Goal: Task Accomplishment & Management: Complete application form

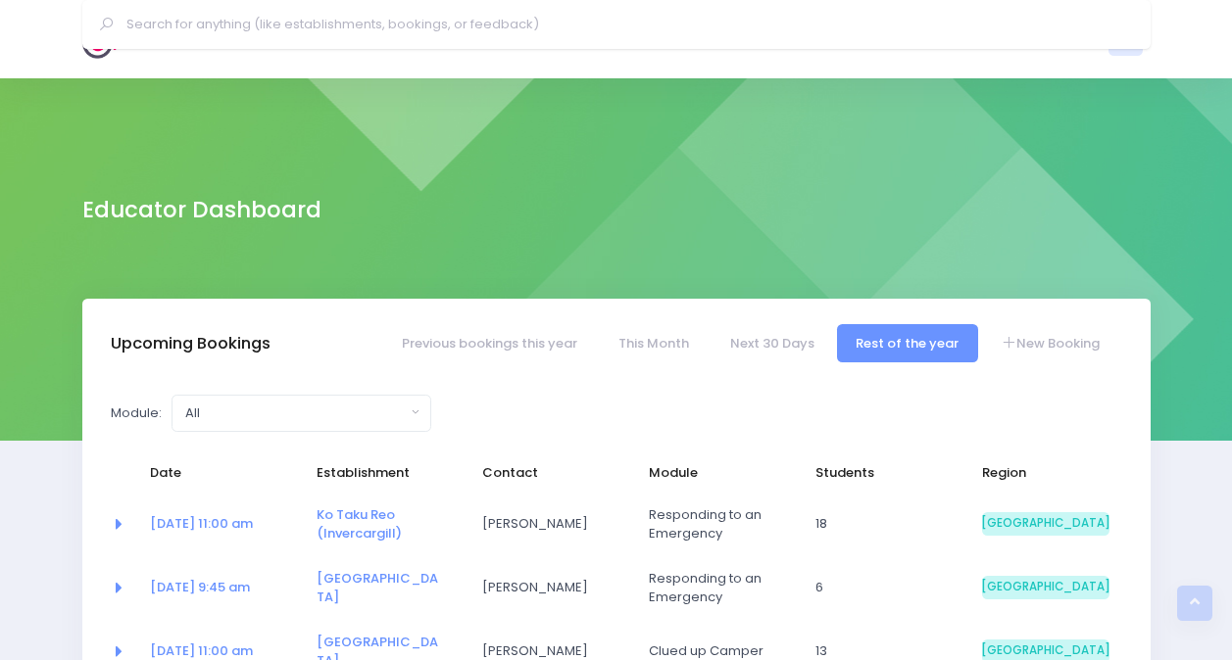
select select "5"
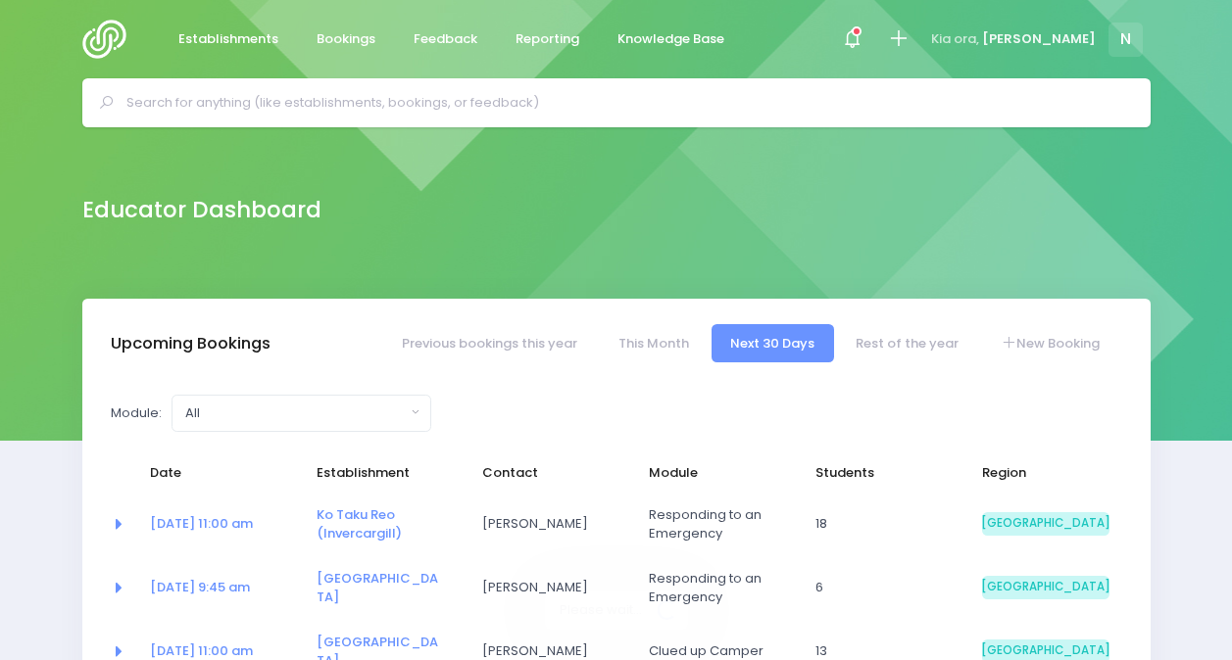
select select "5"
click at [854, 37] on span at bounding box center [852, 39] width 4 height 4
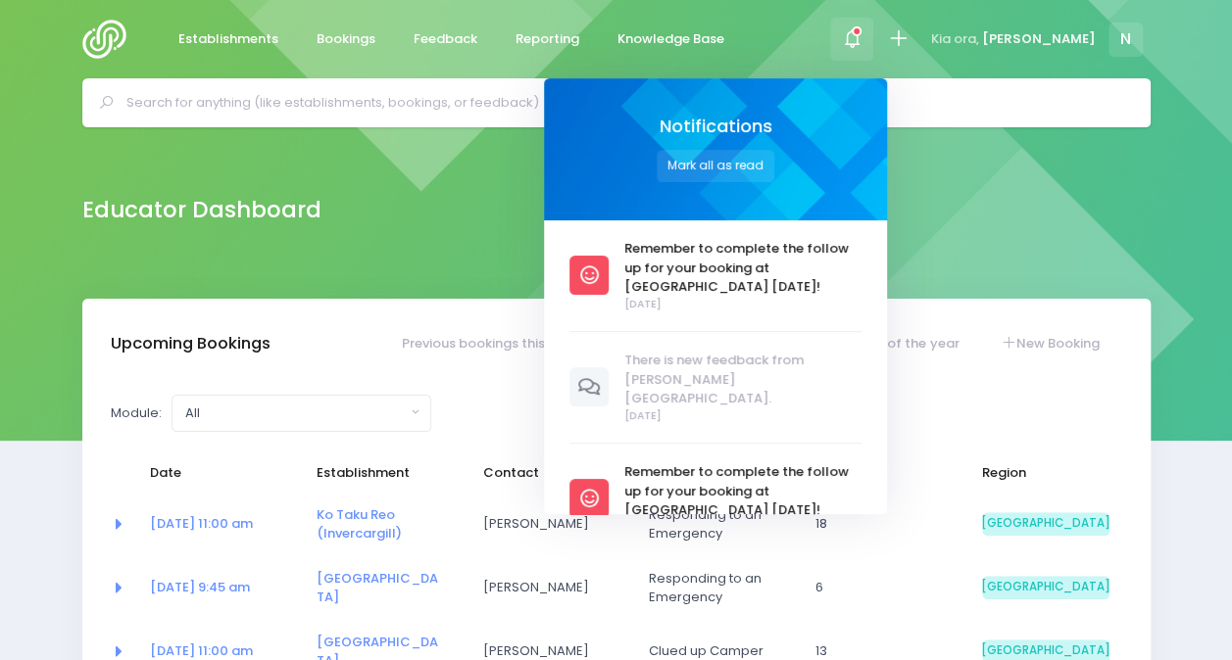
click at [874, 24] on div at bounding box center [852, 40] width 44 height 44
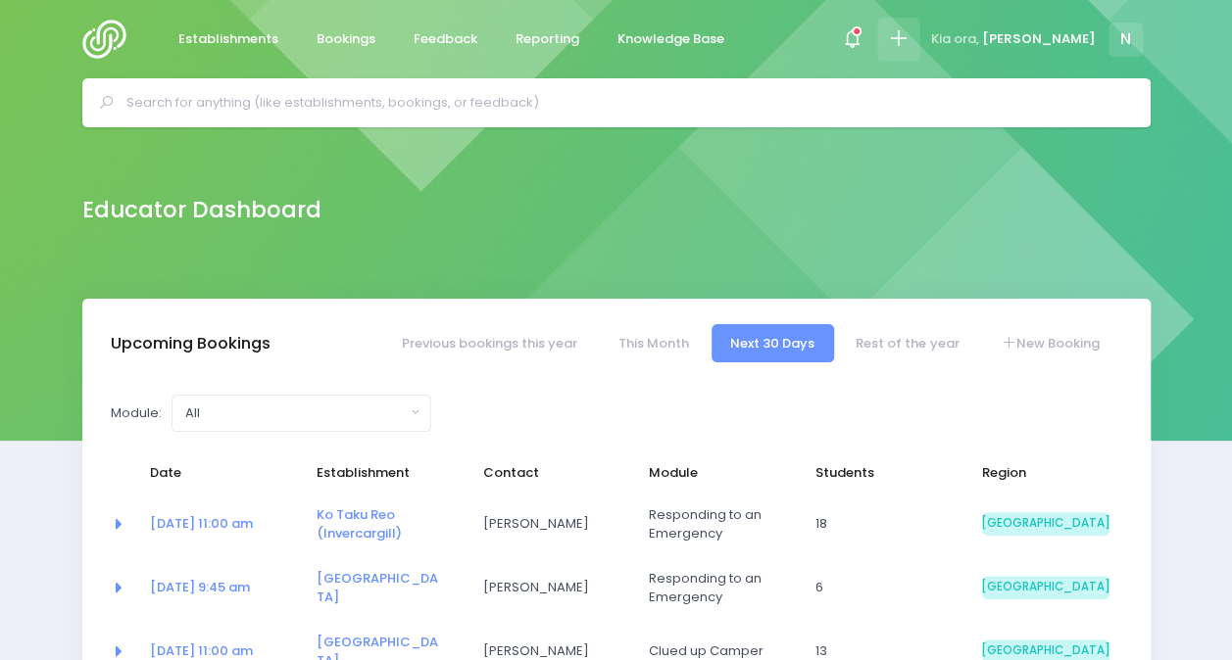
click at [909, 33] on icon at bounding box center [898, 38] width 23 height 23
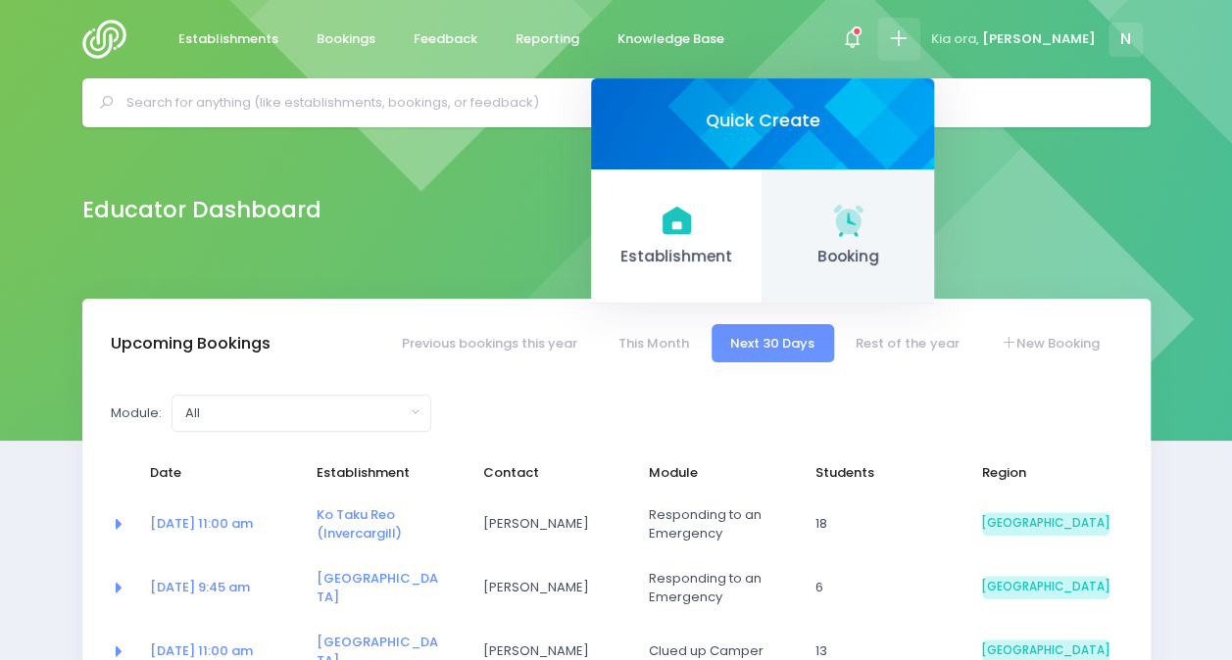
click at [862, 220] on icon at bounding box center [847, 219] width 29 height 29
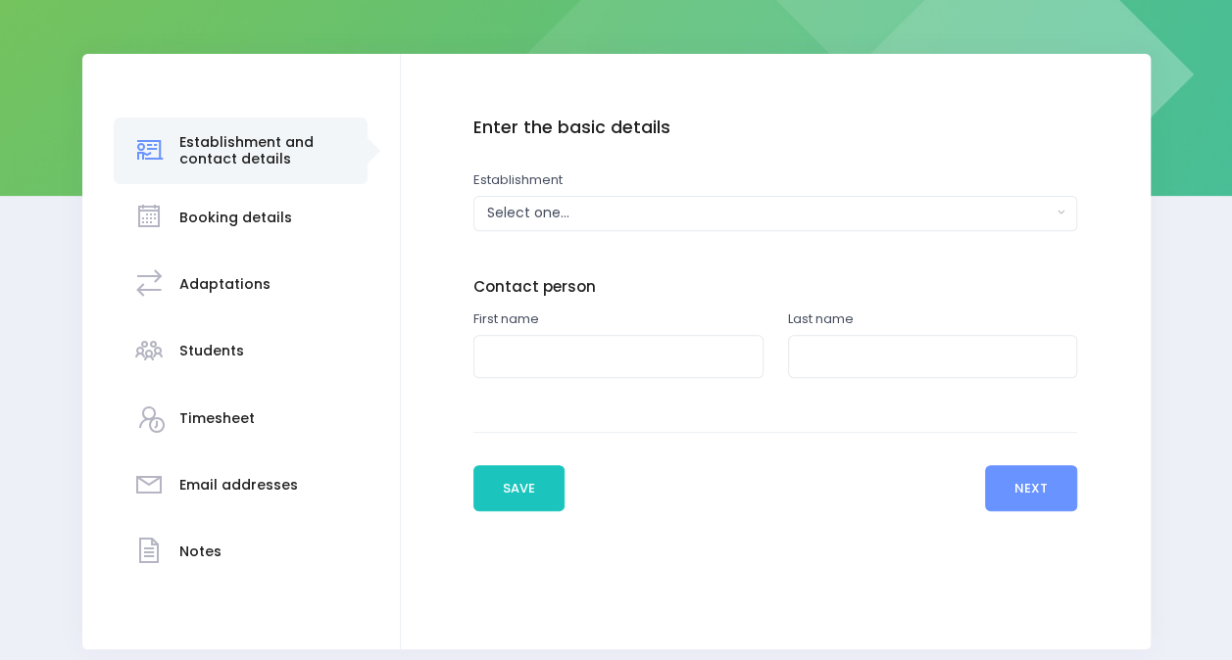
scroll to position [251, 0]
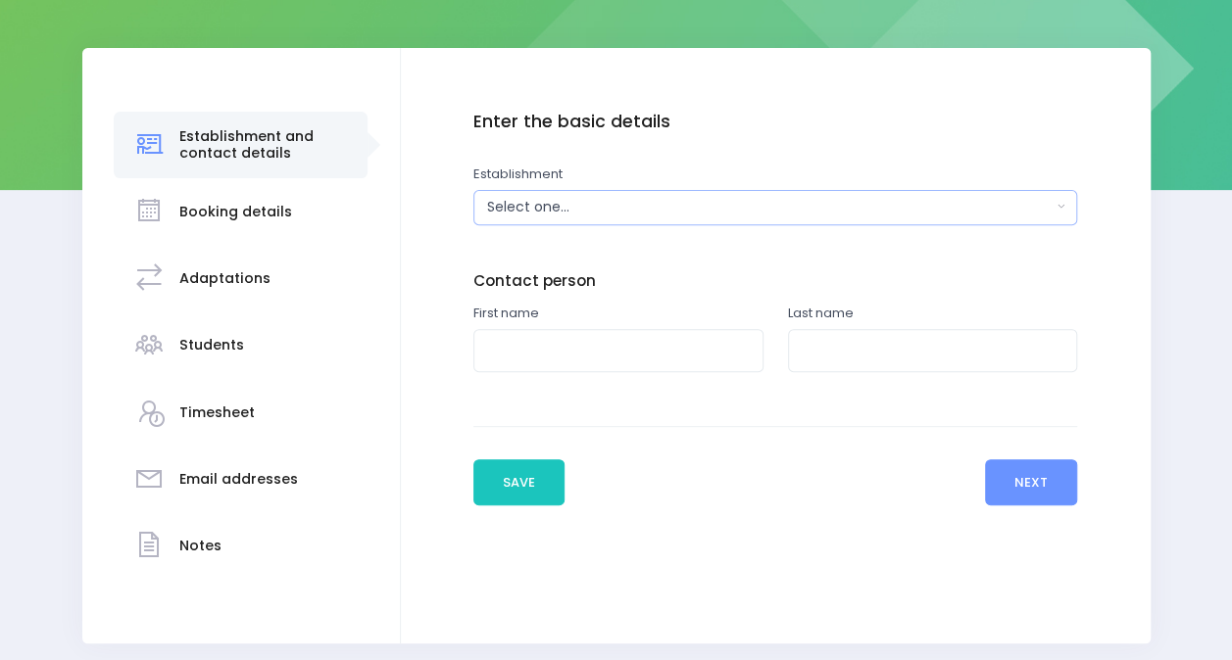
click at [721, 202] on div "Select one..." at bounding box center [769, 207] width 564 height 21
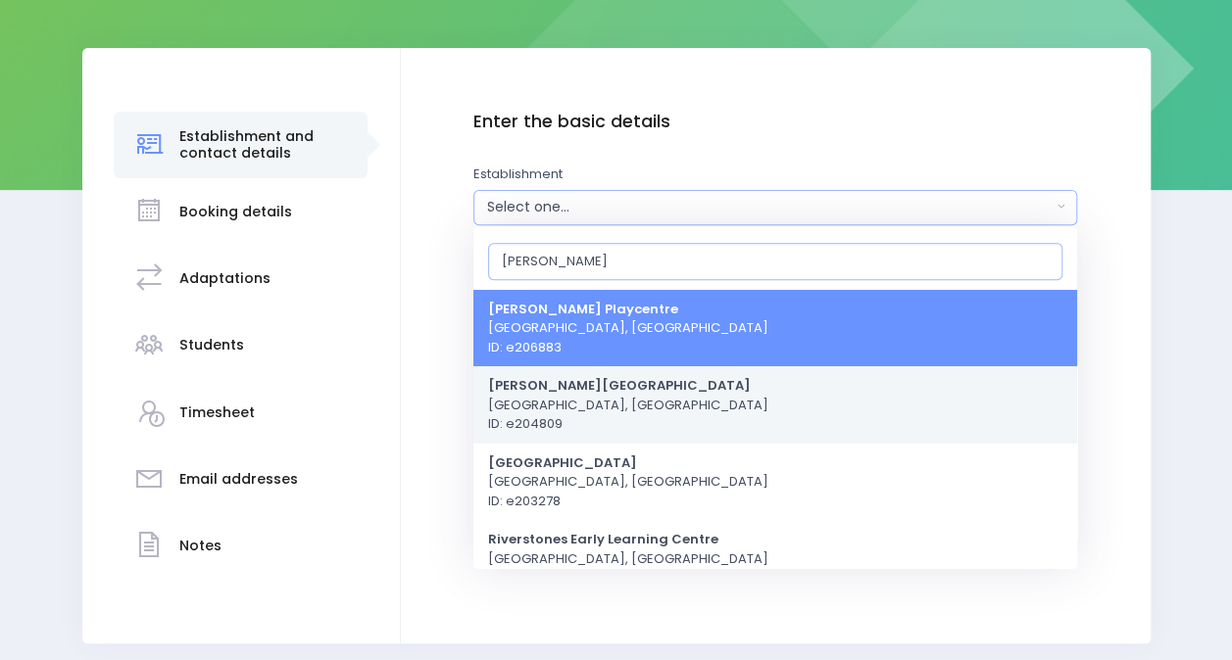
type input "[PERSON_NAME]"
click at [708, 395] on link "[PERSON_NAME][GEOGRAPHIC_DATA] [GEOGRAPHIC_DATA], [GEOGRAPHIC_DATA] ID: e204809" at bounding box center [775, 404] width 604 height 77
select select "204809"
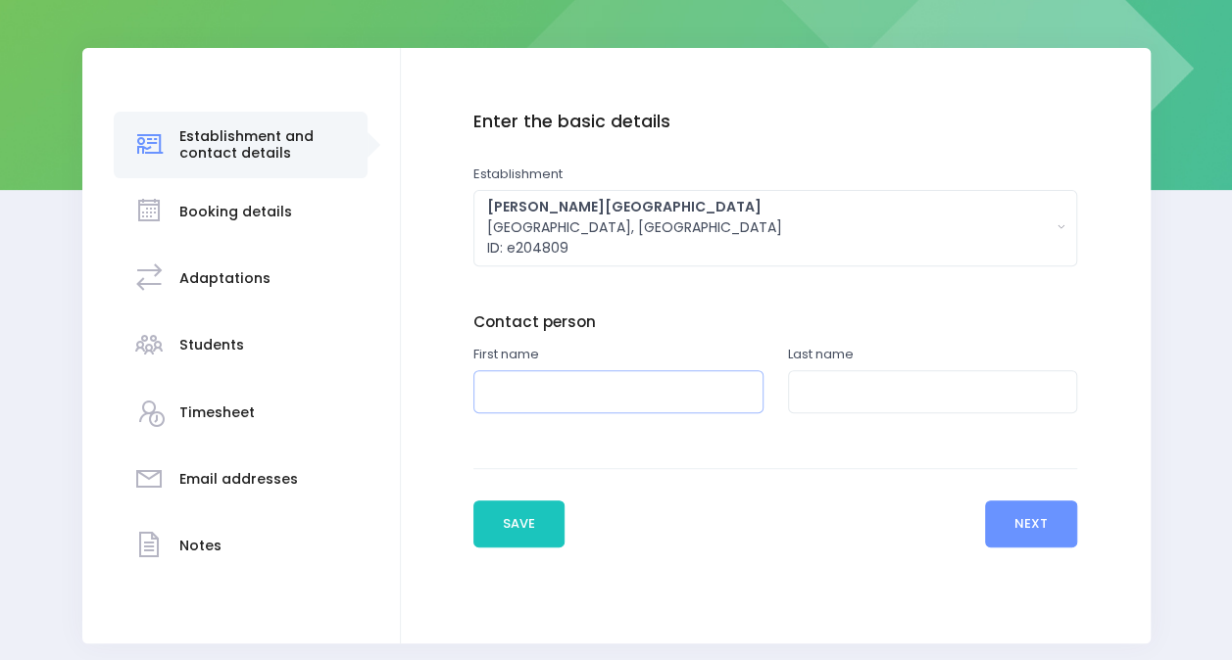
click at [610, 382] on input "text" at bounding box center [618, 392] width 290 height 44
type input "[PERSON_NAME]"
click at [870, 399] on input "text" at bounding box center [933, 392] width 290 height 44
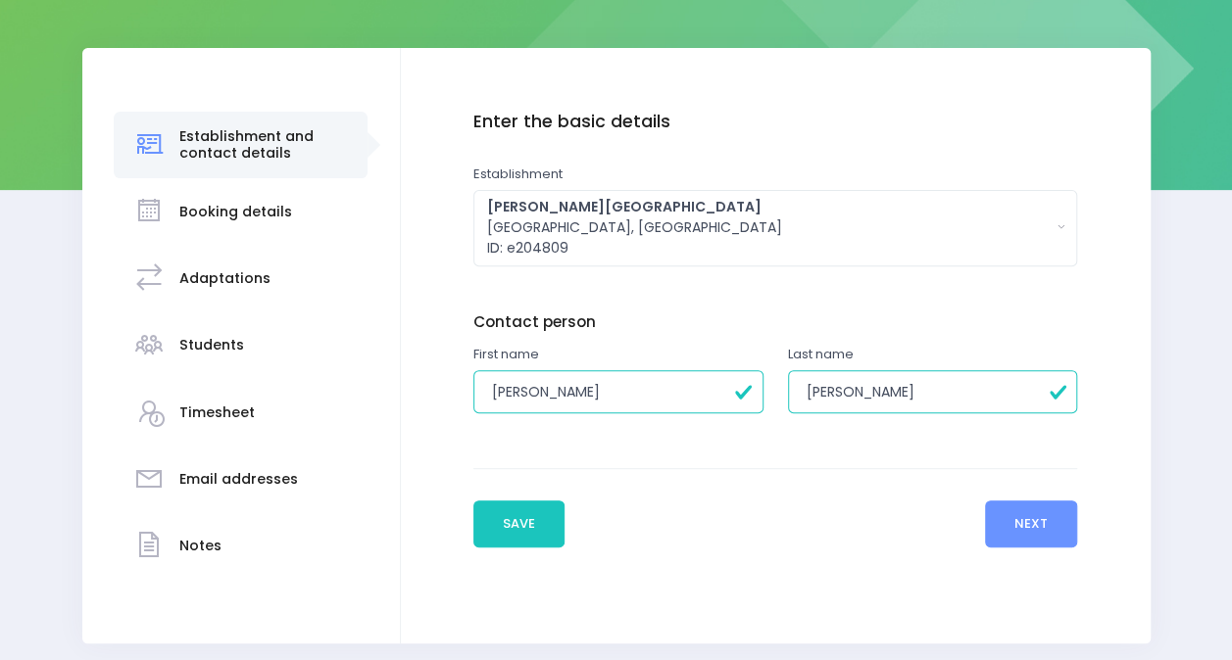
type input "[PERSON_NAME]"
click at [1033, 510] on button "Next" at bounding box center [1031, 524] width 93 height 47
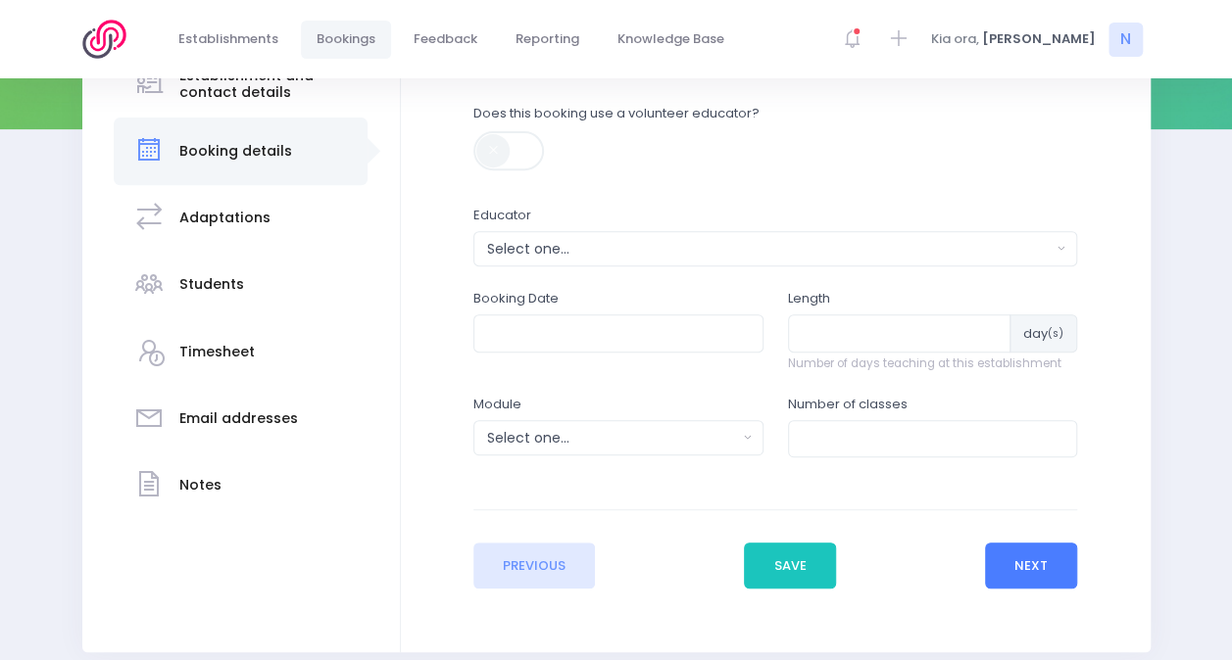
scroll to position [321, 0]
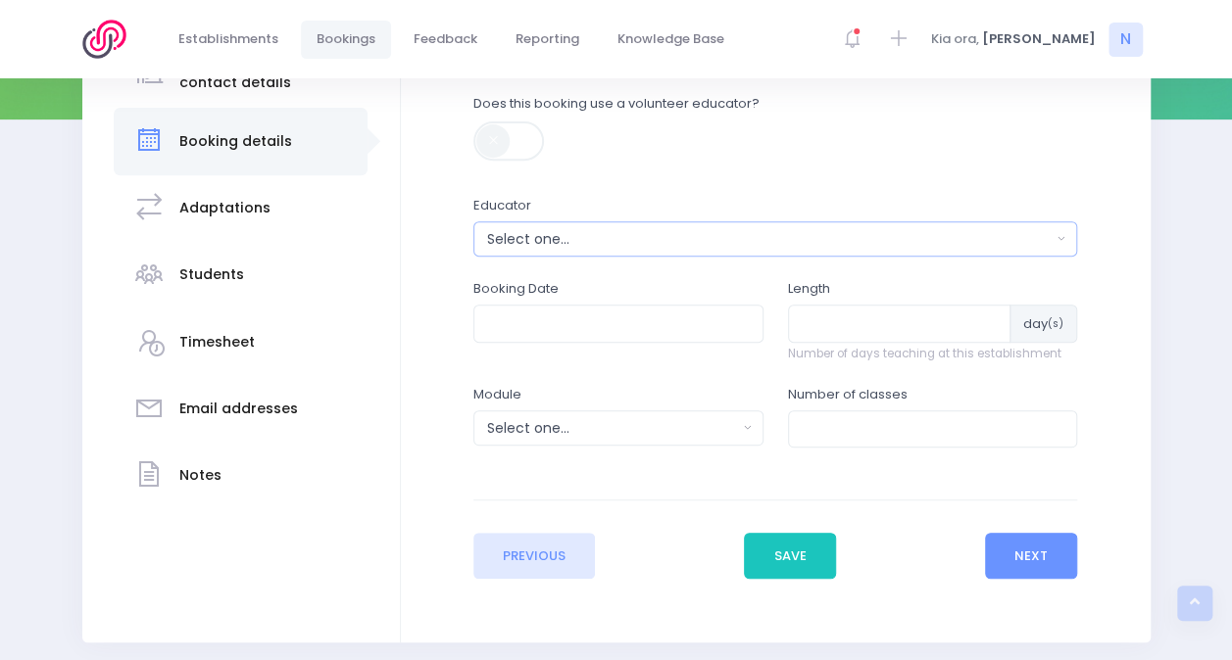
click at [802, 231] on div "Select one..." at bounding box center [769, 239] width 564 height 21
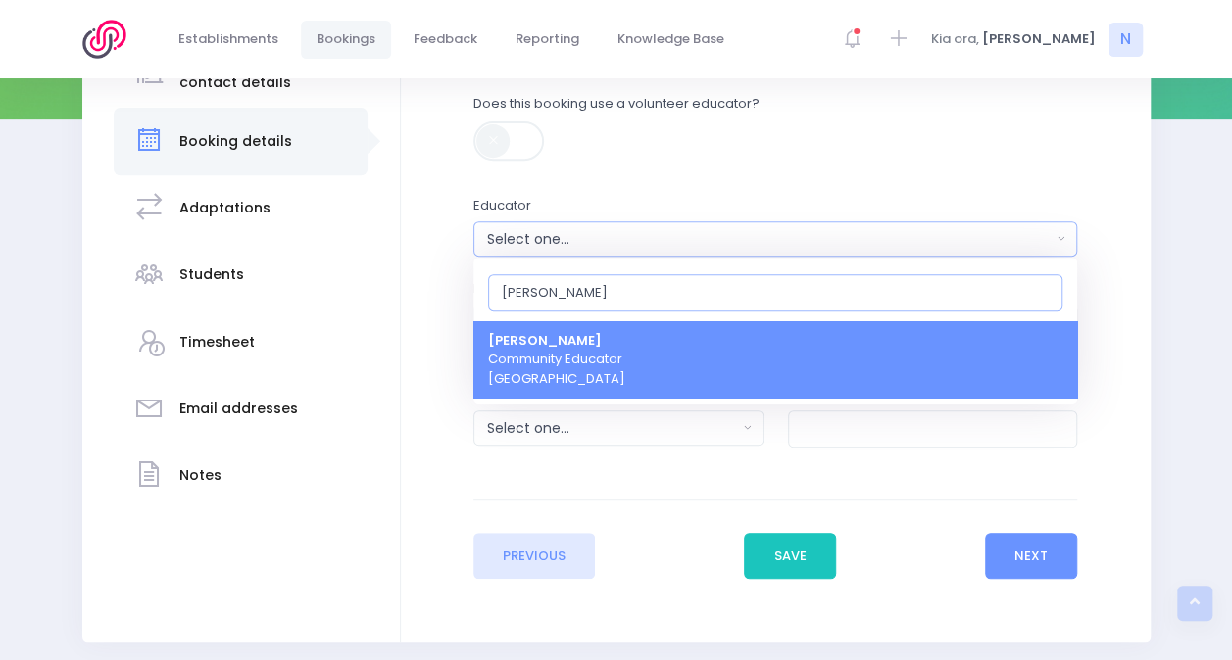
type input "[PERSON_NAME]"
click at [634, 355] on link "[PERSON_NAME] Community Educator [GEOGRAPHIC_DATA]" at bounding box center [775, 359] width 604 height 77
select select "321155"
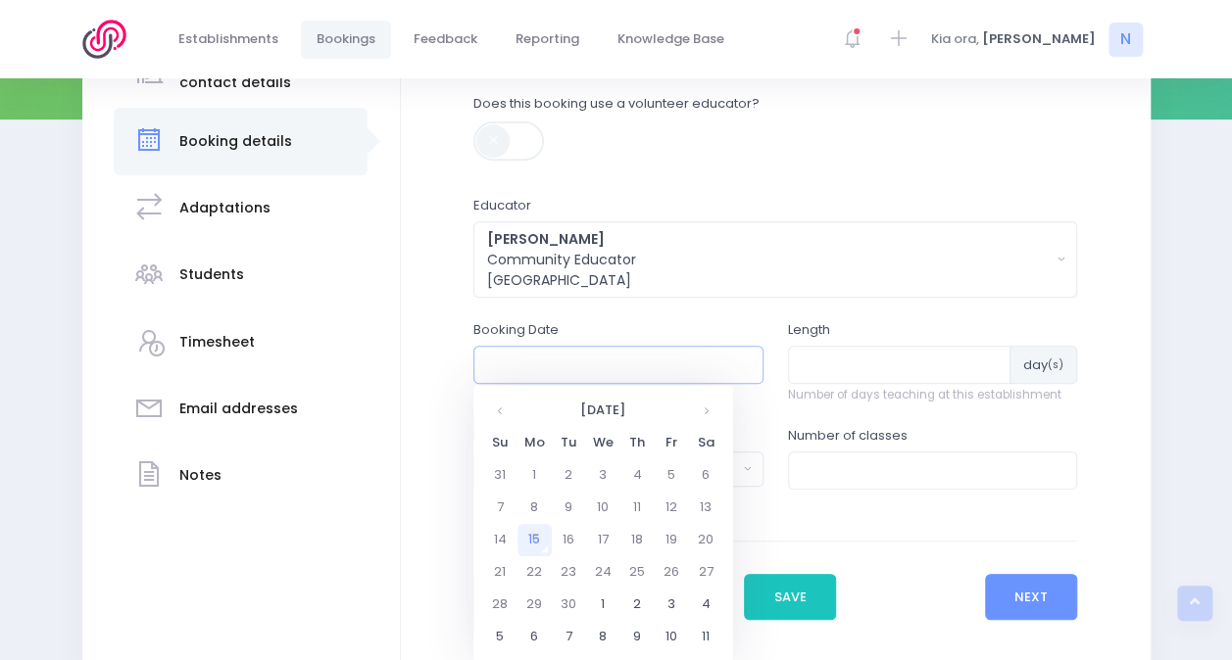
click at [637, 359] on input "text" at bounding box center [618, 364] width 290 height 37
click at [716, 415] on th at bounding box center [706, 411] width 34 height 32
click at [604, 573] on td "22" at bounding box center [603, 573] width 34 height 32
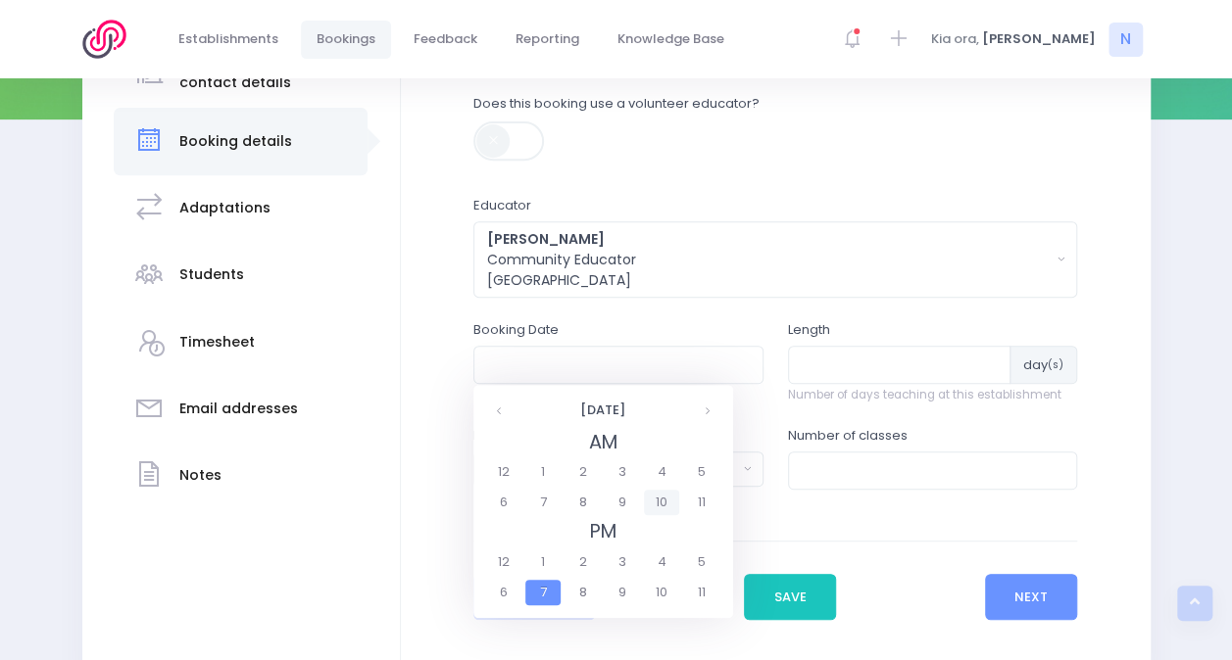
click at [664, 496] on span "10" at bounding box center [661, 502] width 34 height 25
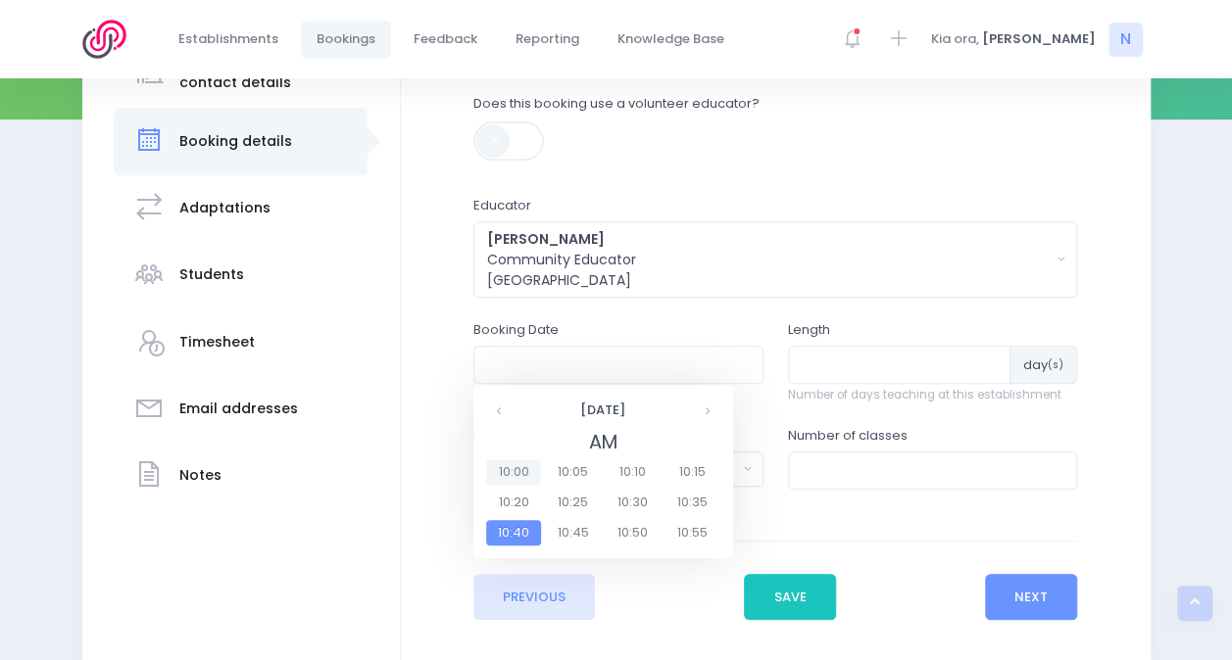
click at [522, 472] on span "10:00" at bounding box center [513, 472] width 55 height 25
type input "22/10/2025 10:00 AM"
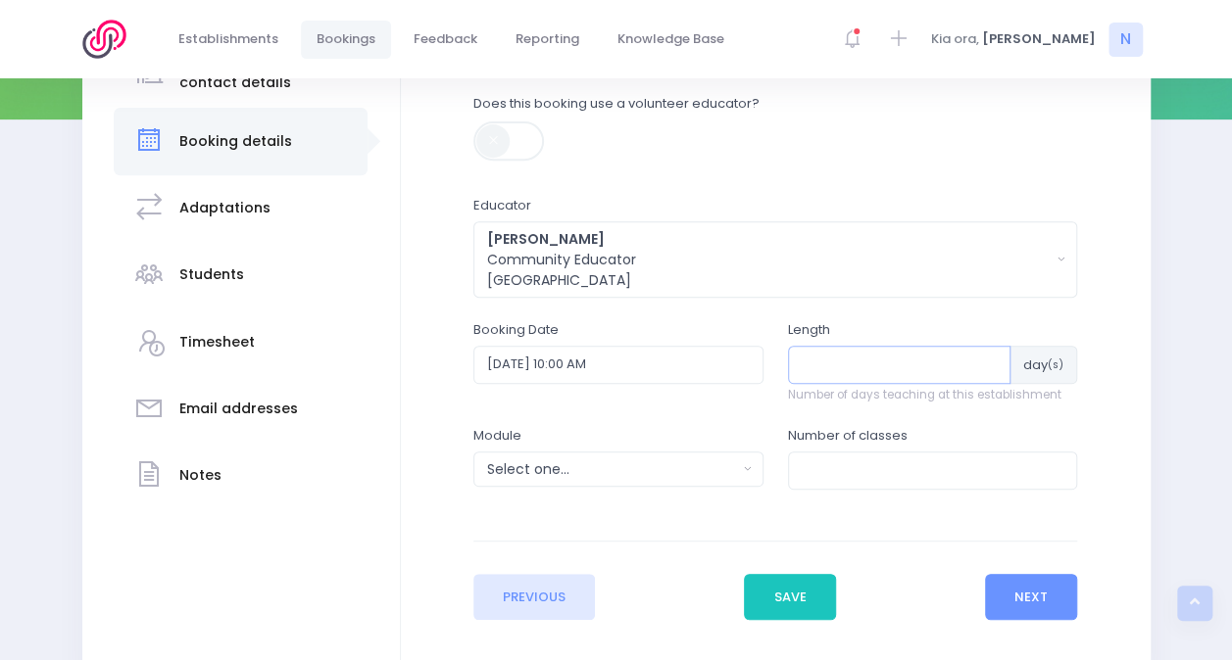
click at [898, 366] on input "number" at bounding box center [899, 364] width 223 height 37
type input "2"
click at [631, 461] on div "Select one..." at bounding box center [612, 470] width 250 height 21
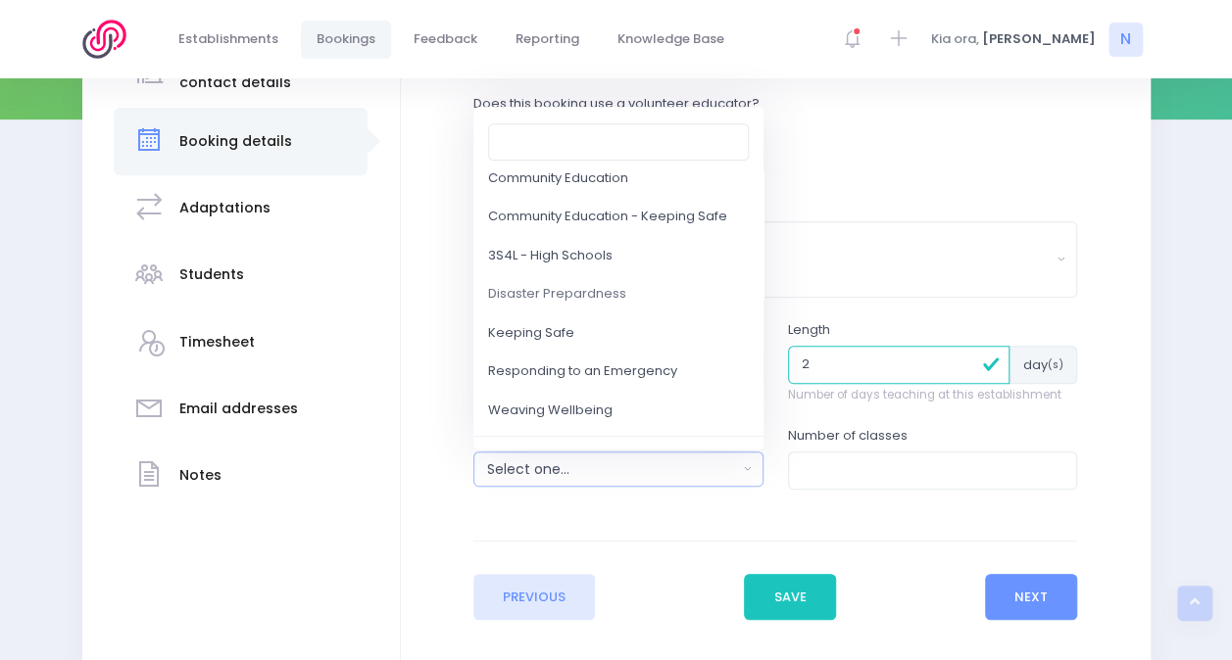
scroll to position [127, 0]
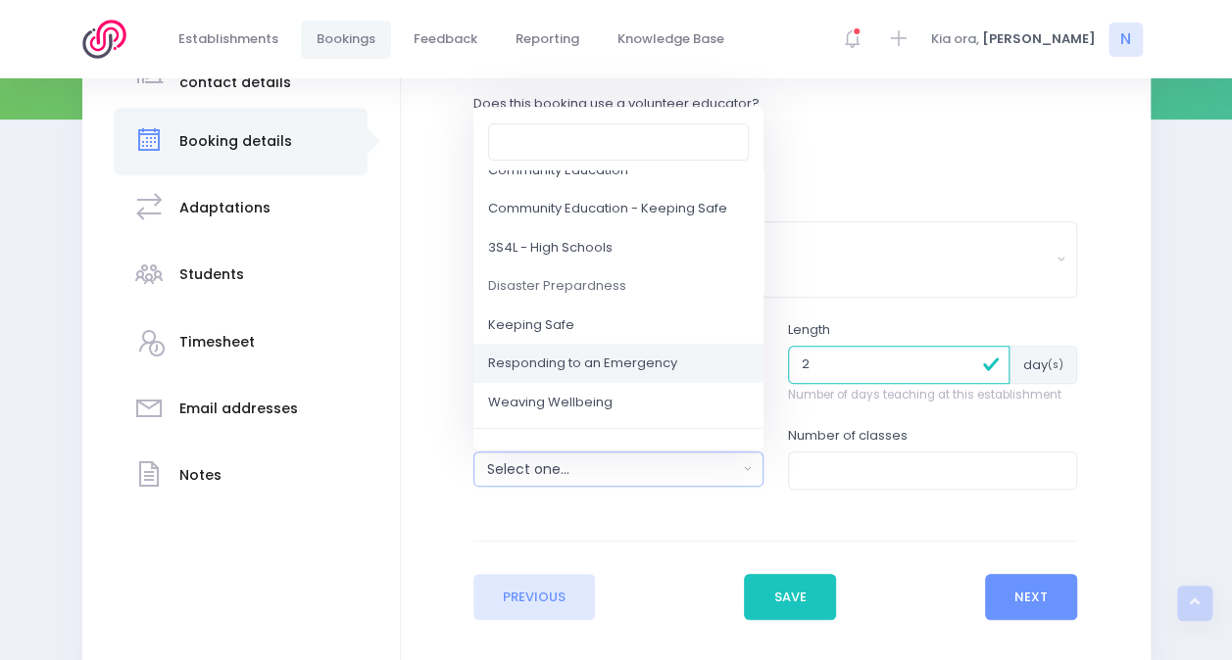
click at [580, 366] on span "Responding to an Emergency" at bounding box center [582, 365] width 189 height 20
select select "Responding to an Emergency"
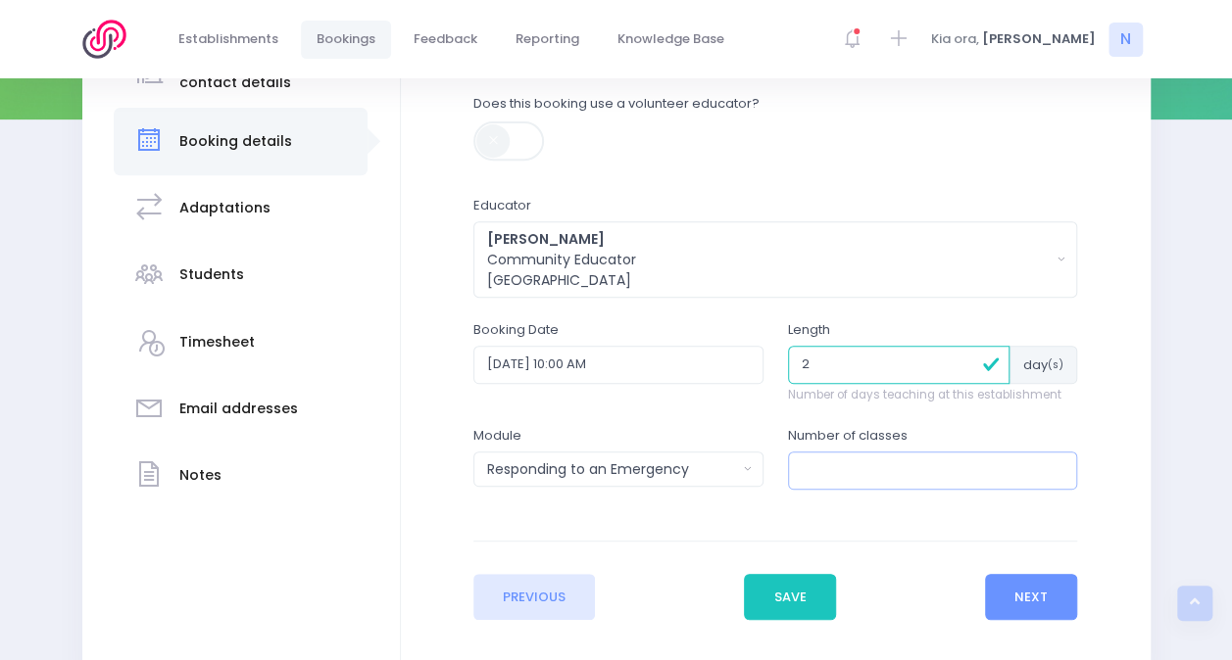
click at [884, 460] on input "number" at bounding box center [933, 470] width 290 height 37
type input "5"
click at [1058, 596] on button "Next" at bounding box center [1031, 597] width 93 height 47
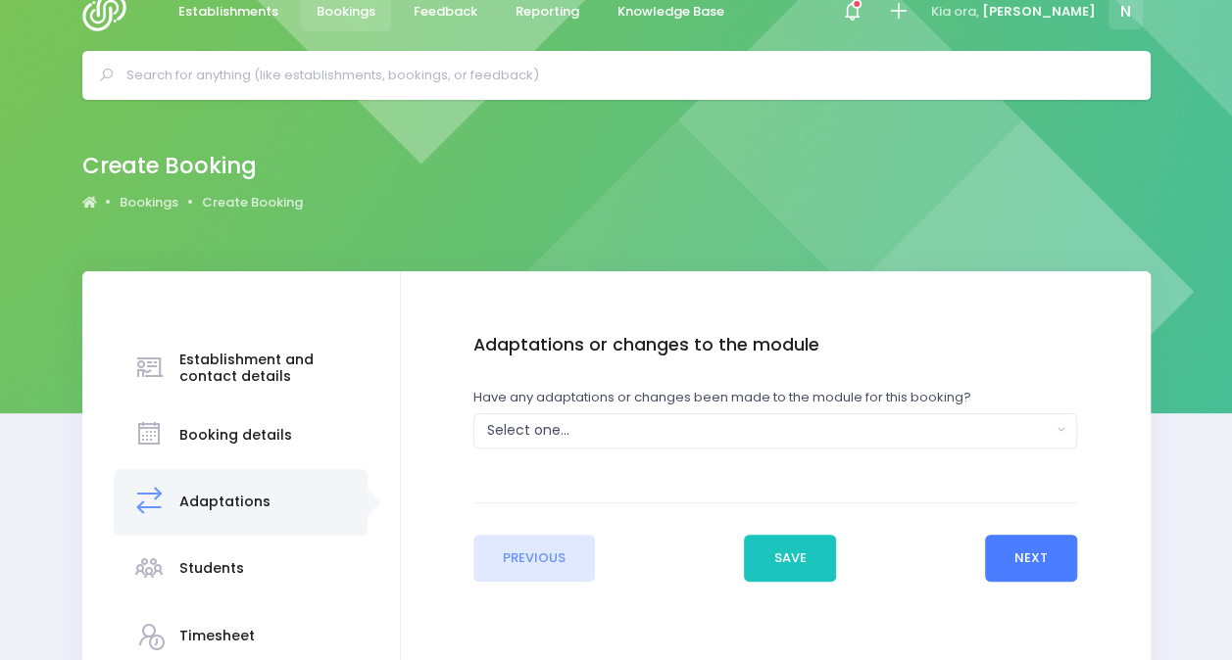
scroll to position [0, 0]
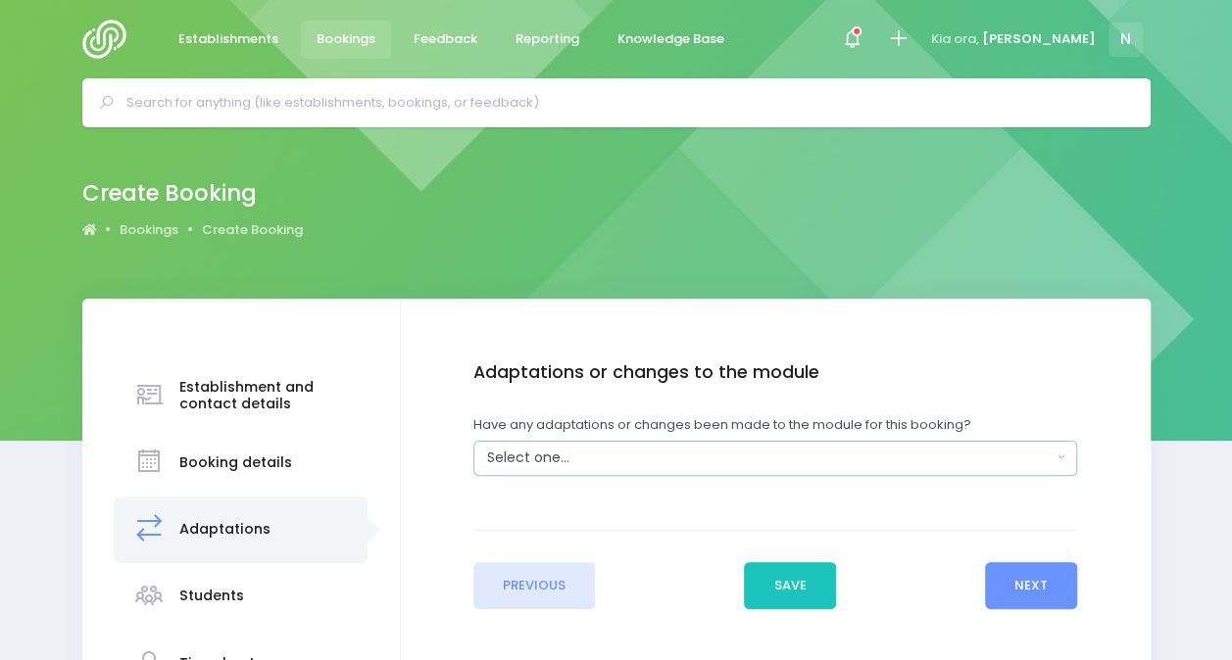
click at [826, 457] on div "Select one..." at bounding box center [769, 458] width 564 height 21
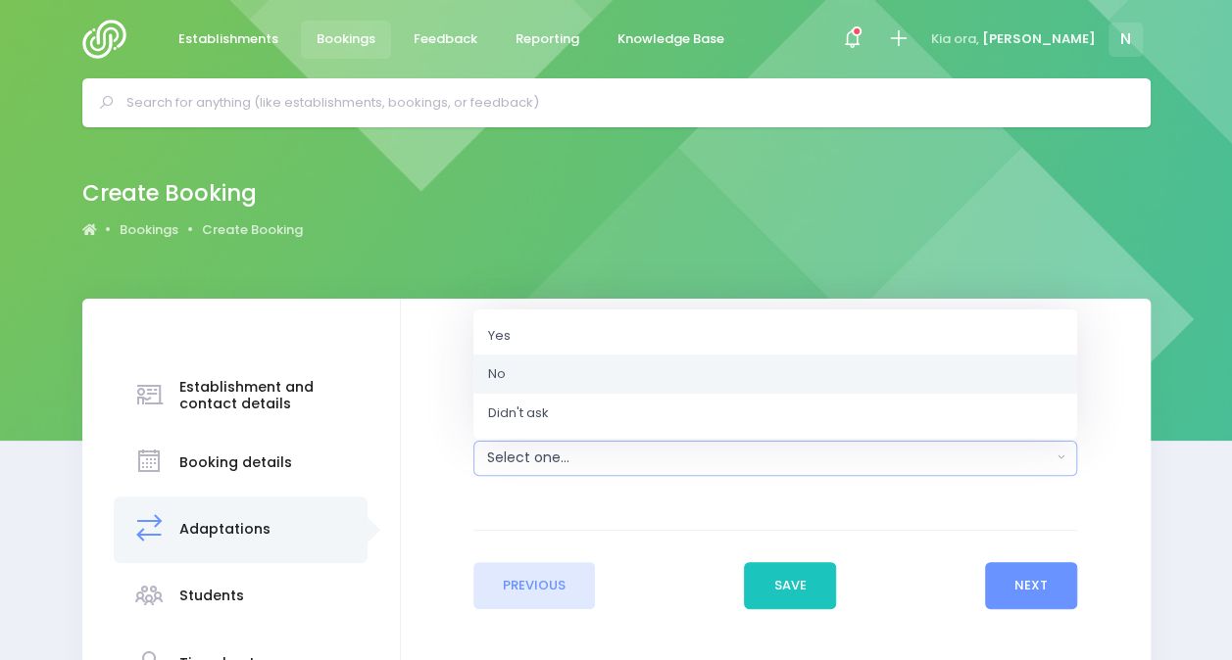
click at [580, 363] on link "No" at bounding box center [775, 374] width 604 height 39
select select "No"
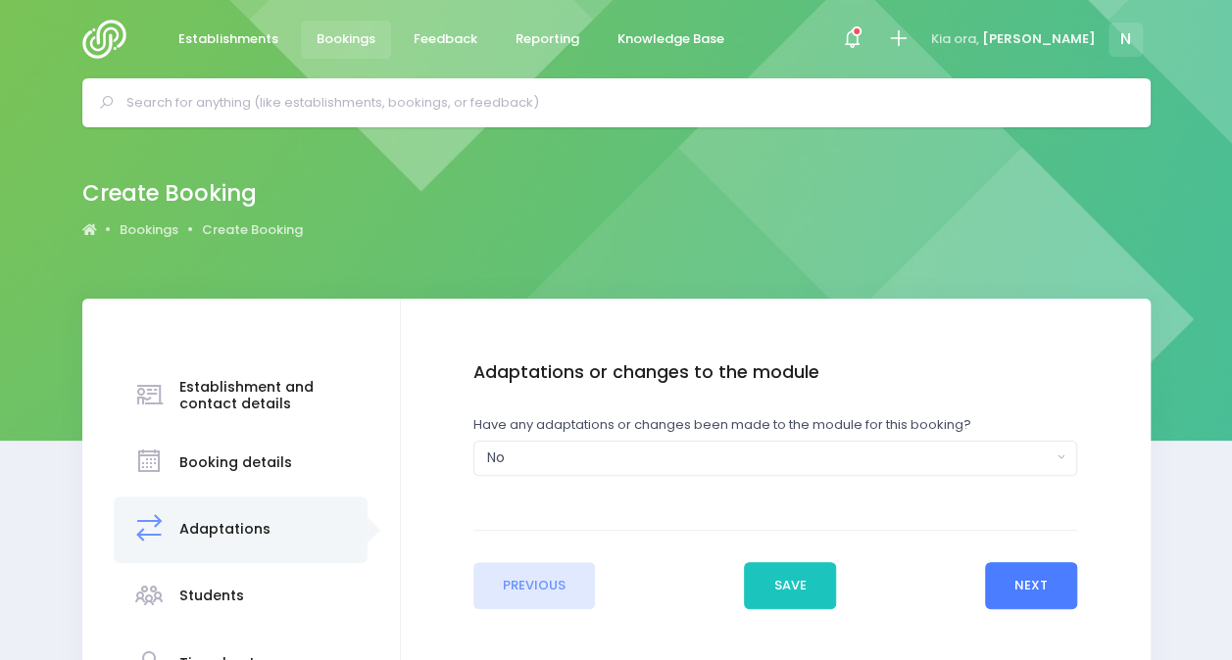
click at [1054, 592] on button "Next" at bounding box center [1031, 585] width 93 height 47
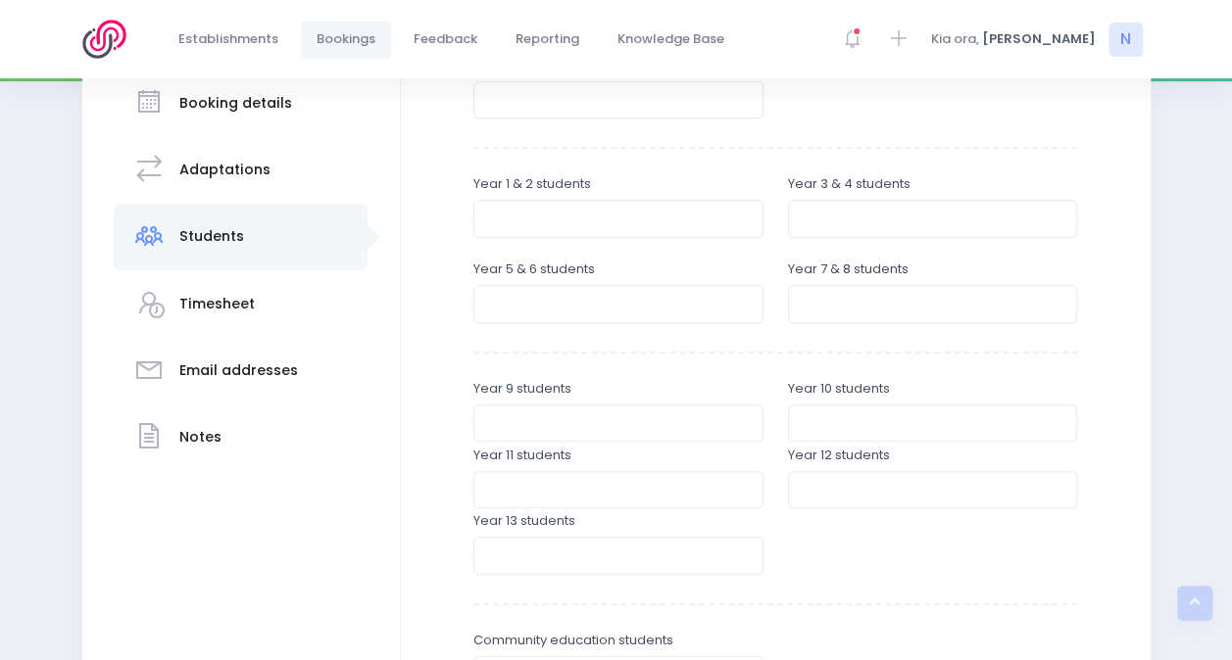
scroll to position [371, 0]
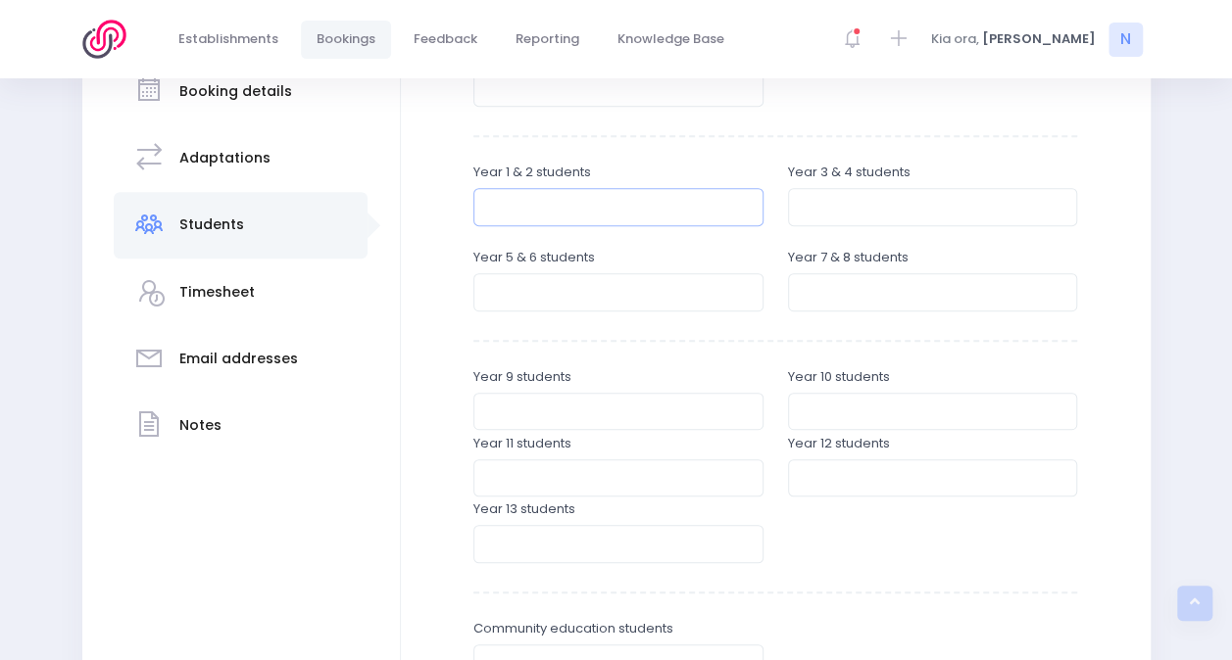
click at [669, 202] on input "number" at bounding box center [618, 206] width 290 height 37
type input "39"
click at [849, 202] on input "number" at bounding box center [933, 206] width 290 height 37
click at [609, 298] on input "number" at bounding box center [618, 291] width 290 height 37
click at [903, 210] on input "number" at bounding box center [933, 206] width 290 height 37
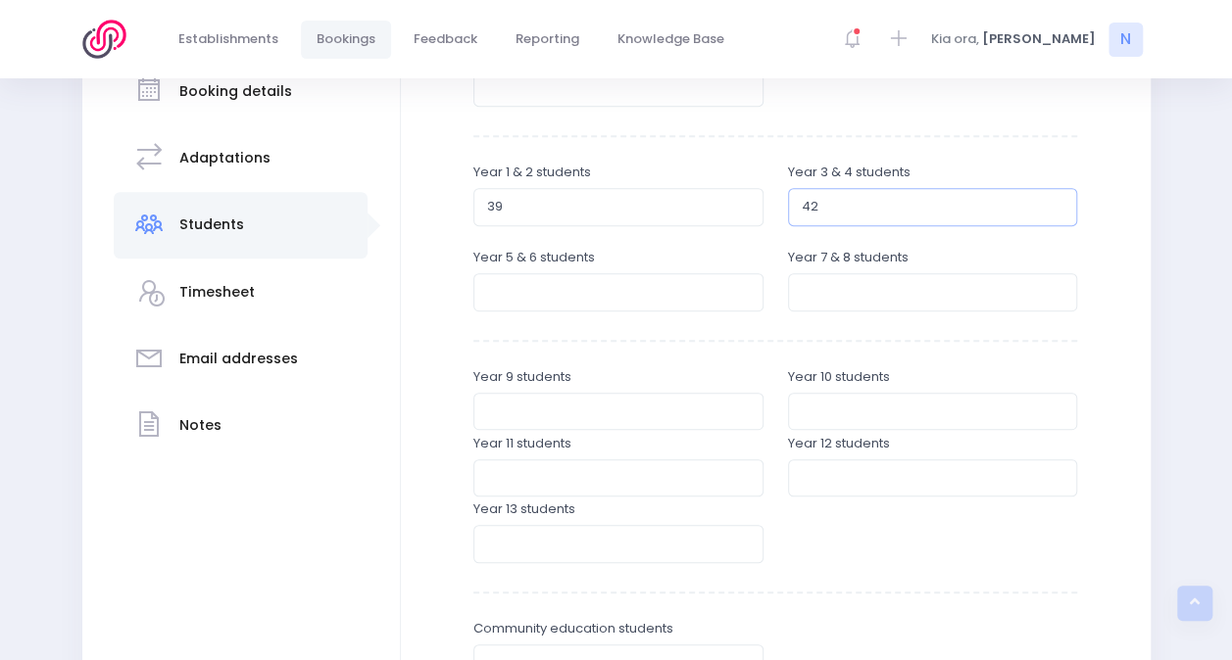
type input "42"
click at [671, 290] on input "number" at bounding box center [618, 291] width 290 height 37
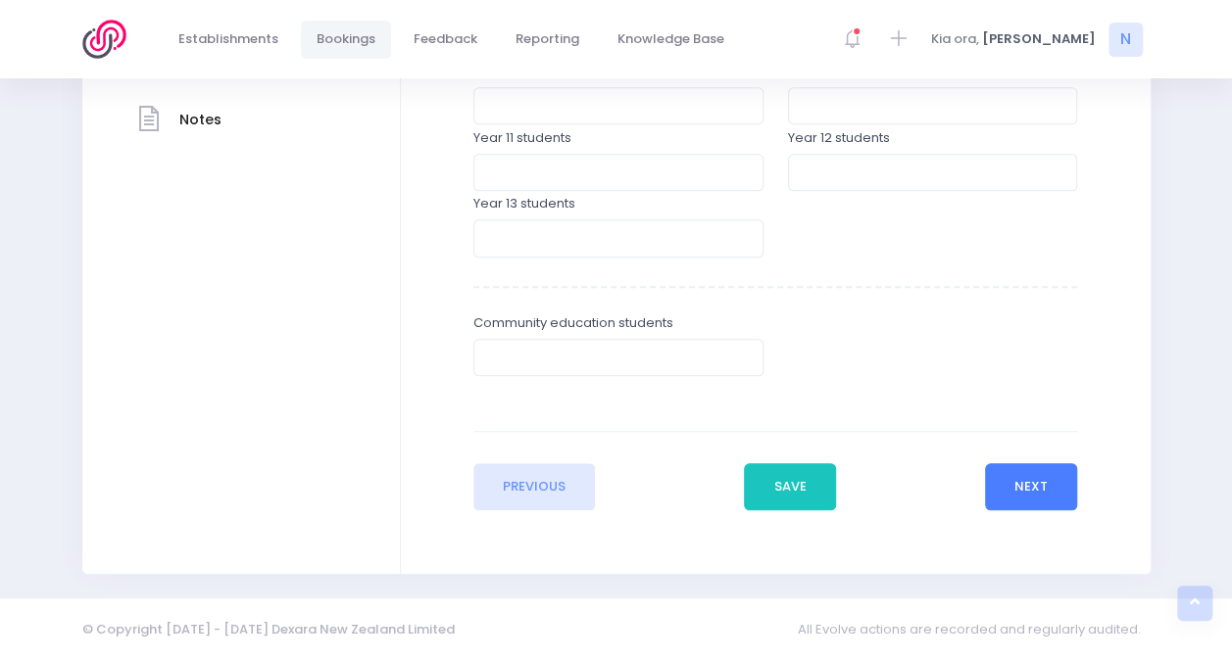
type input "26"
click at [1014, 492] on button "Next" at bounding box center [1031, 487] width 93 height 47
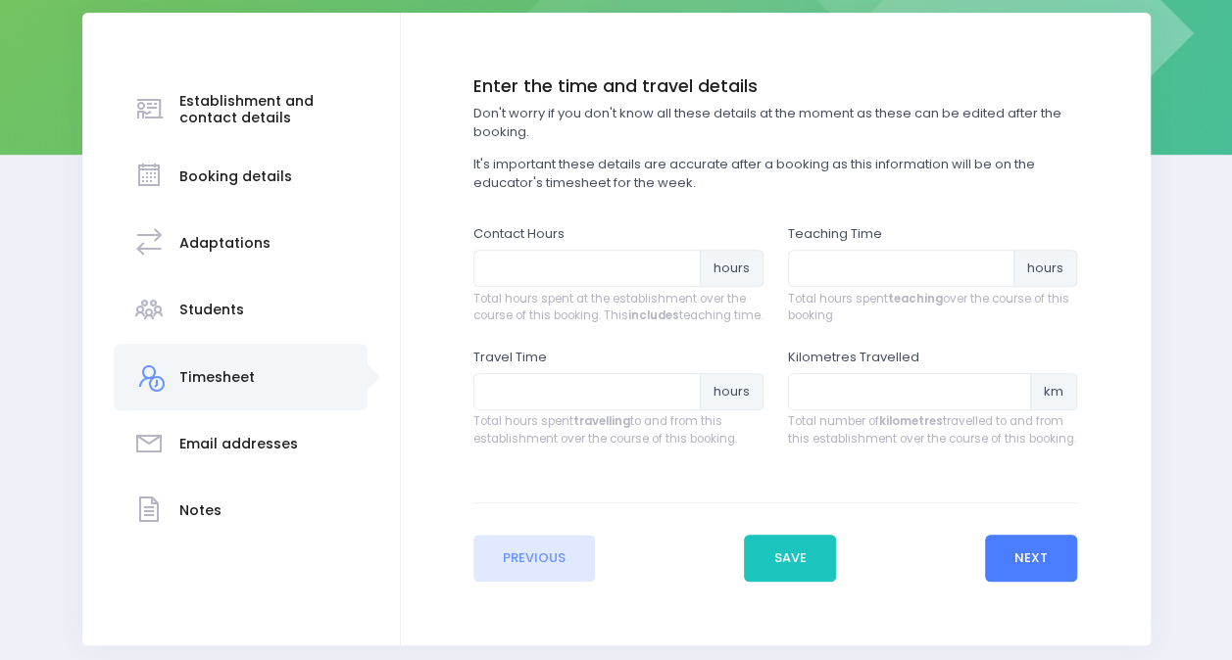
scroll to position [288, 0]
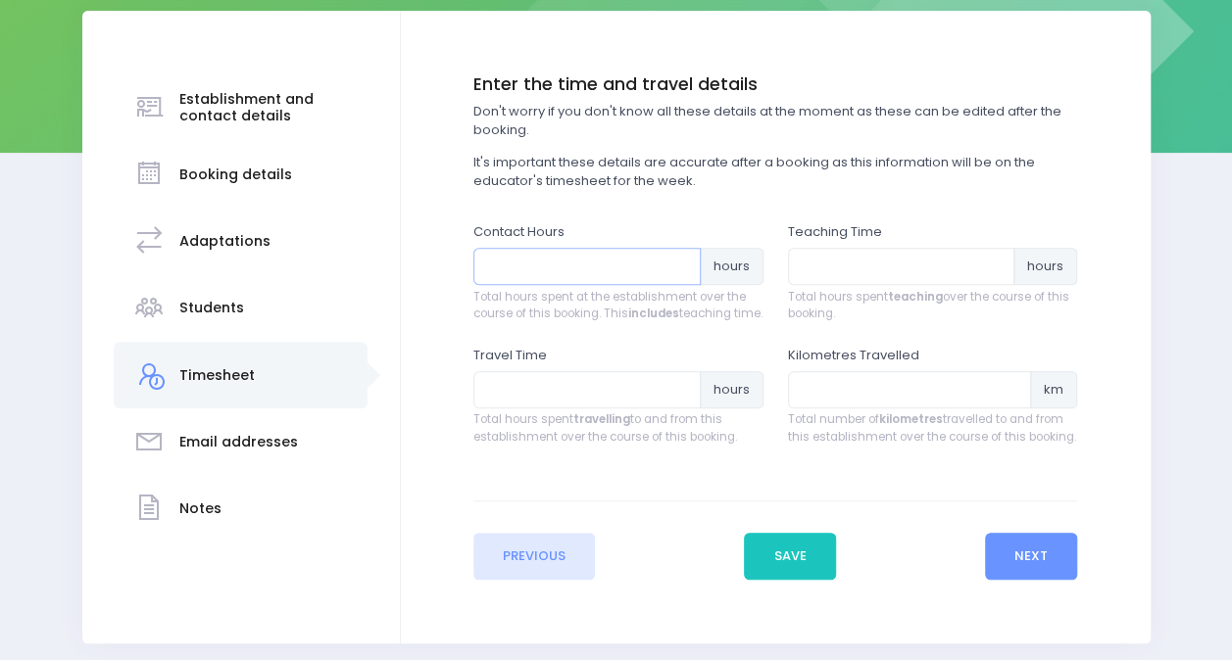
click at [606, 255] on input "number" at bounding box center [586, 266] width 227 height 37
type input "10"
click at [885, 268] on input "number" at bounding box center [901, 266] width 227 height 37
type input "6"
click at [576, 402] on input "number" at bounding box center [586, 389] width 227 height 37
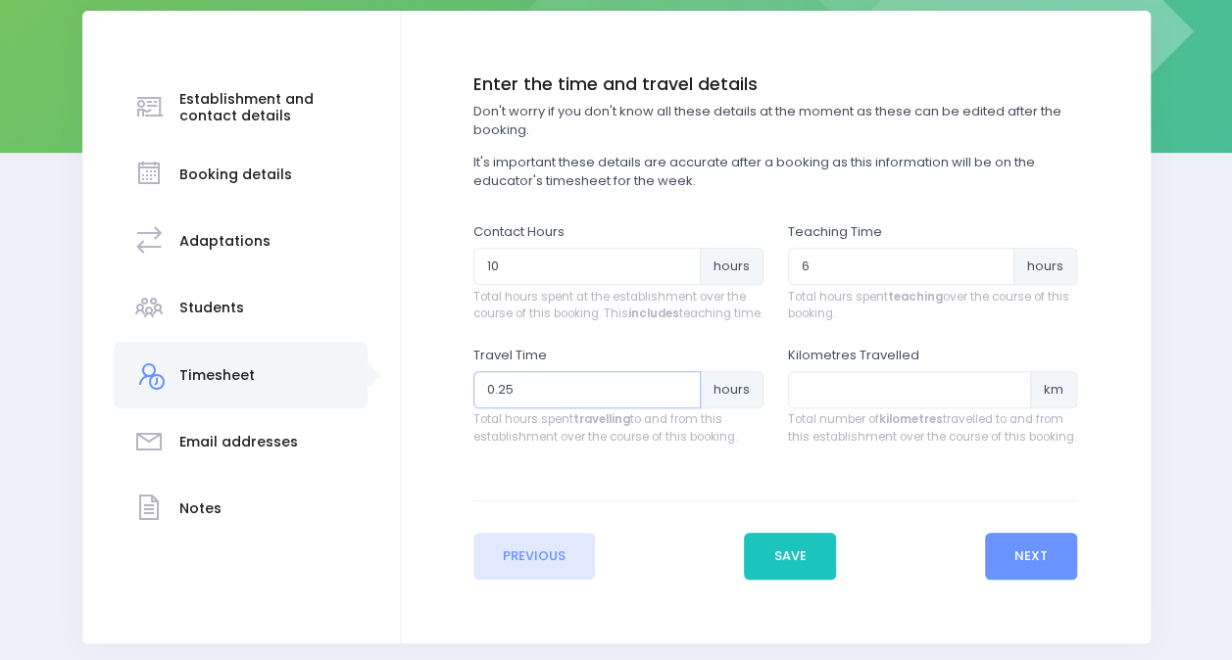
click at [676, 399] on input "0.25" at bounding box center [586, 389] width 227 height 37
click at [676, 399] on input "0.5" at bounding box center [586, 389] width 227 height 37
click at [676, 399] on input "0.75" at bounding box center [586, 389] width 227 height 37
type input "1"
click at [676, 399] on input "1" at bounding box center [586, 389] width 227 height 37
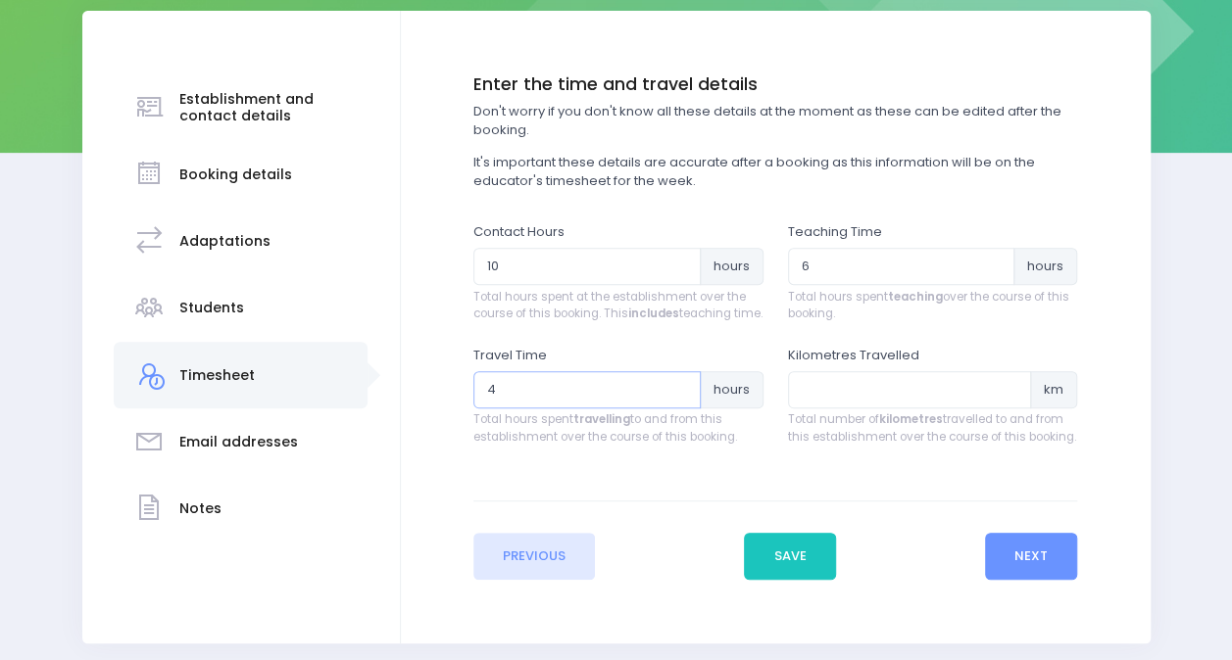
type input "4"
click at [883, 405] on input "number" at bounding box center [910, 389] width 244 height 37
type input "352"
click at [1029, 572] on button "Next" at bounding box center [1031, 556] width 93 height 47
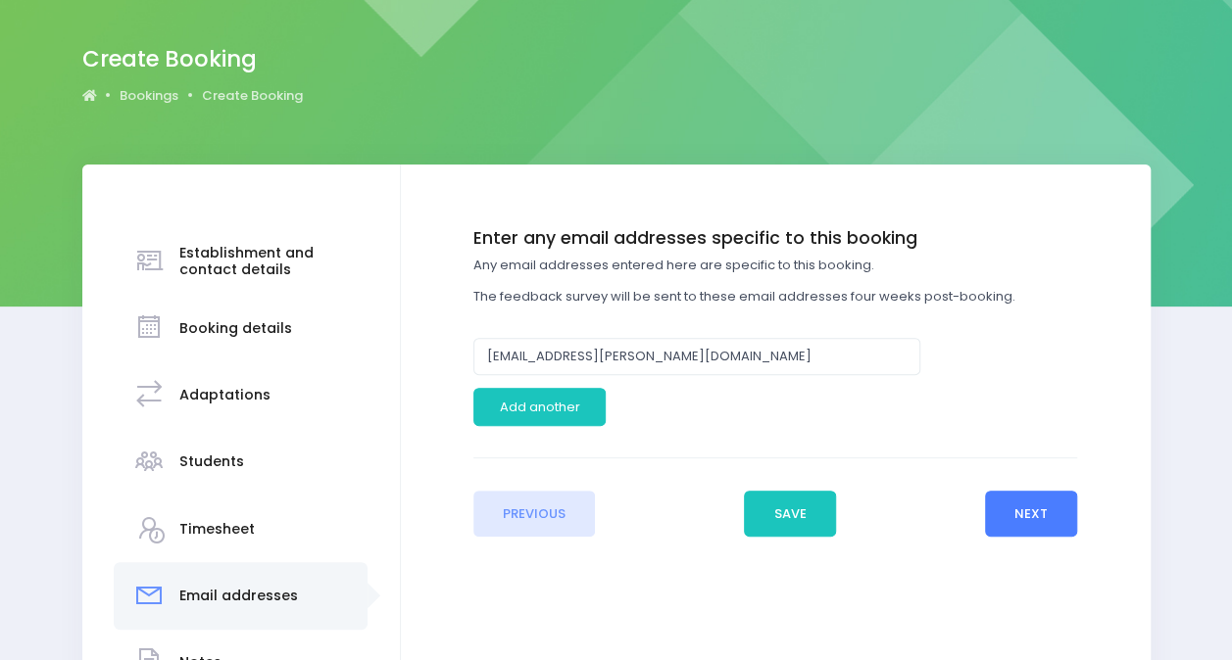
scroll to position [139, 0]
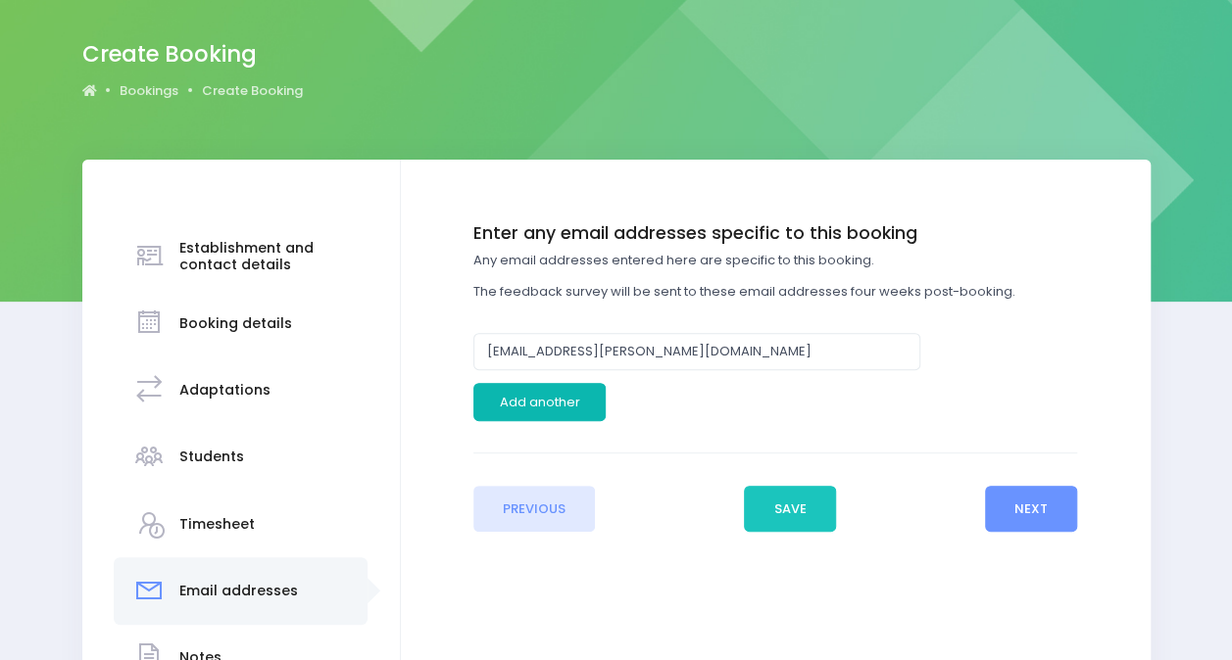
click at [549, 411] on button "Add another" at bounding box center [539, 401] width 132 height 37
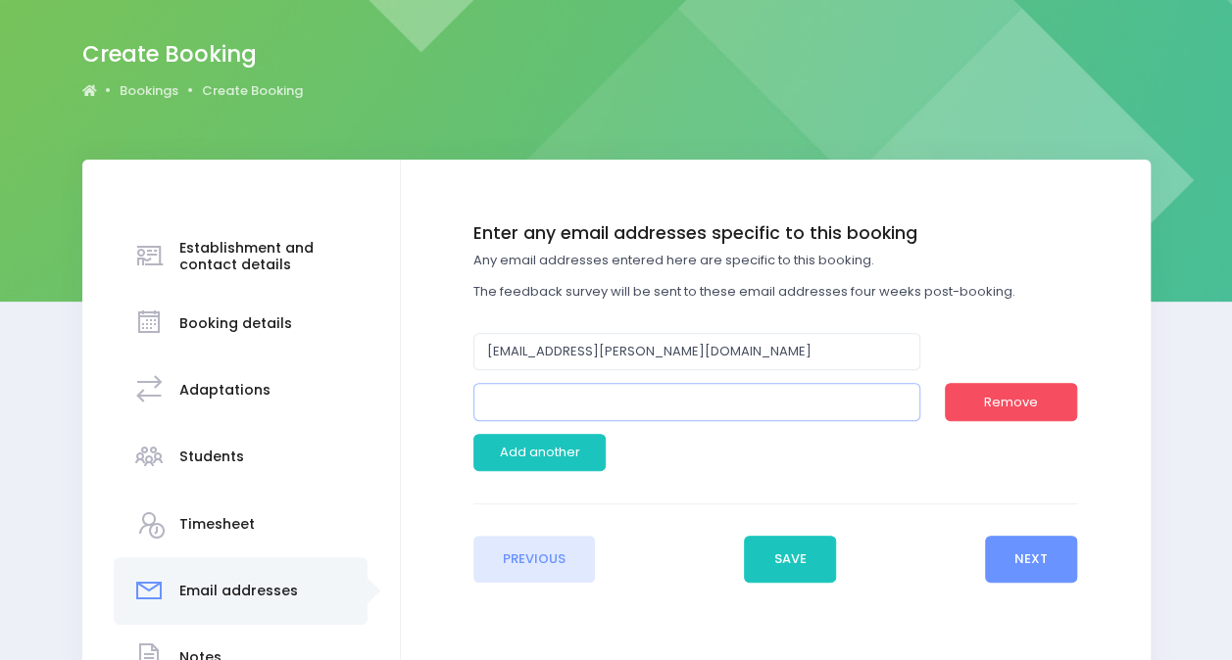
click at [596, 415] on input "email" at bounding box center [696, 401] width 447 height 37
type input "l"
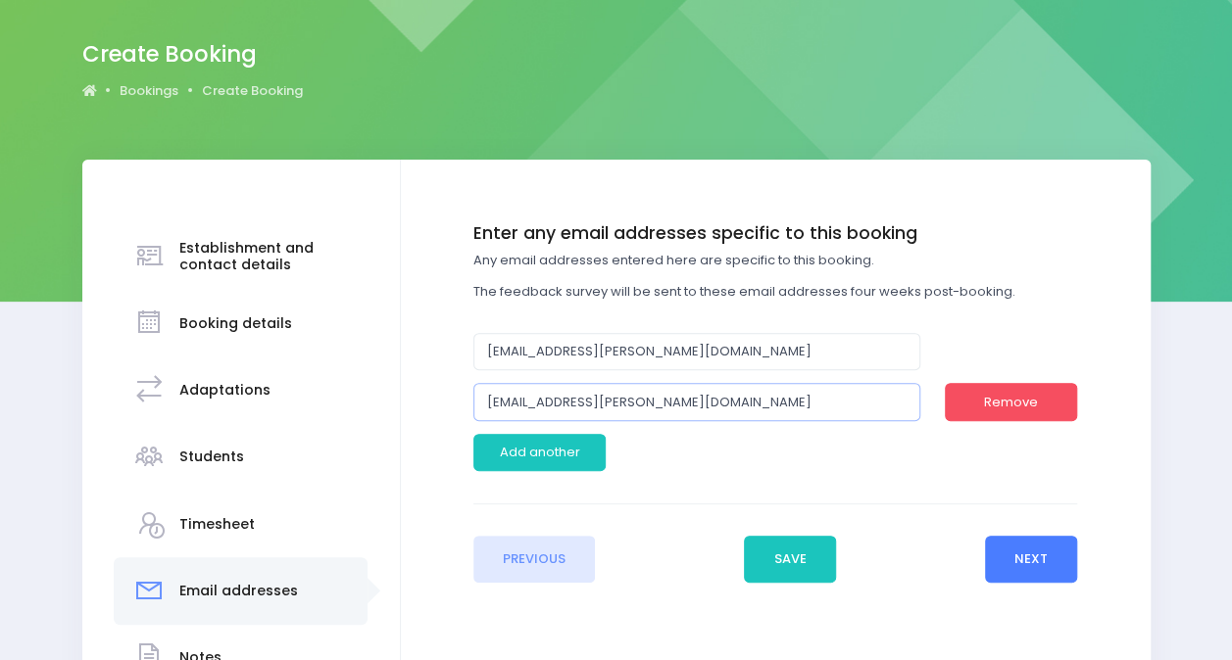
type input "[EMAIL_ADDRESS][PERSON_NAME][DOMAIN_NAME]"
click at [1052, 557] on button "Next" at bounding box center [1031, 559] width 93 height 47
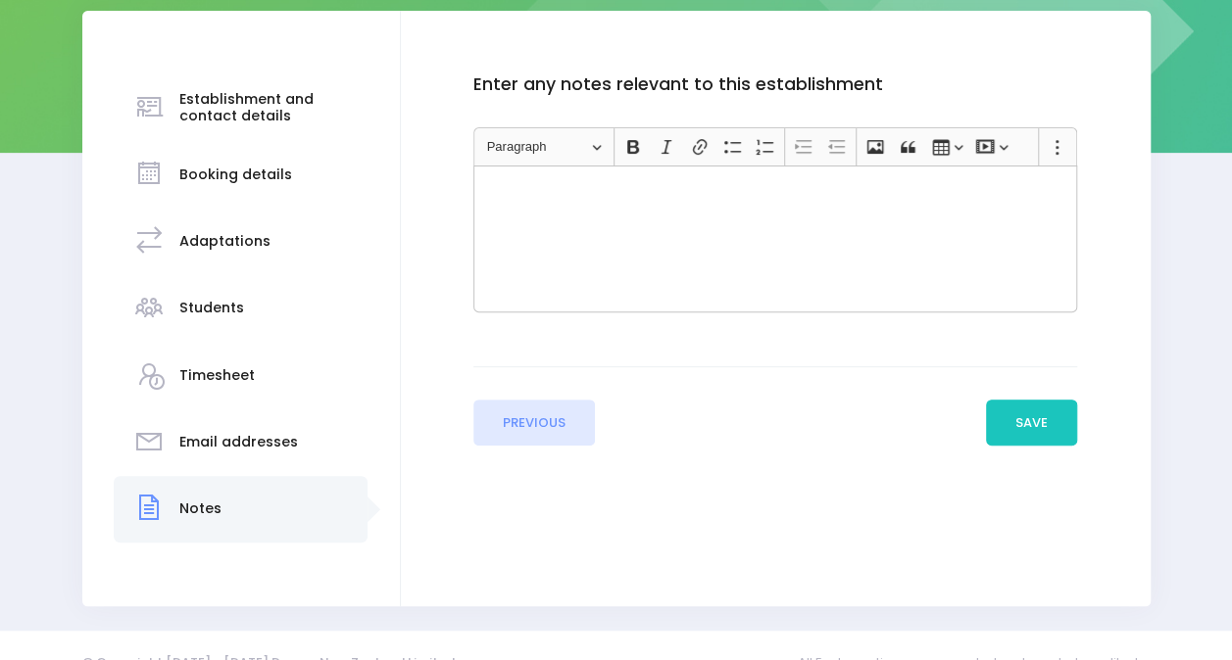
scroll to position [290, 0]
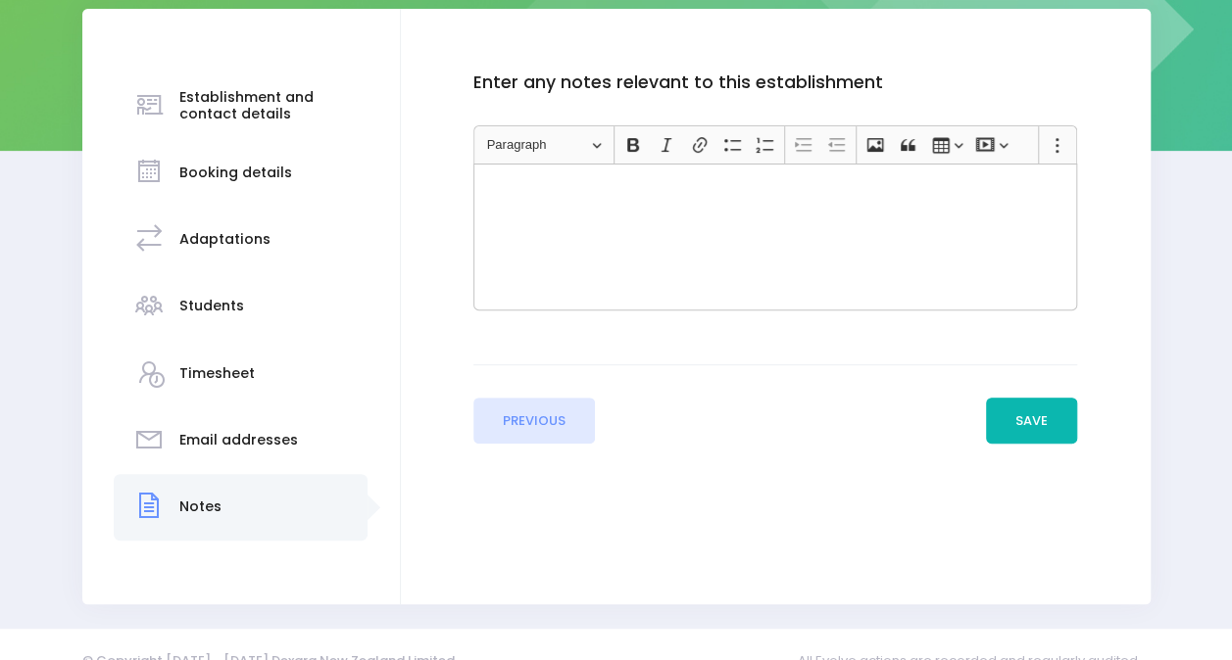
click at [1020, 405] on button "Save" at bounding box center [1032, 421] width 92 height 47
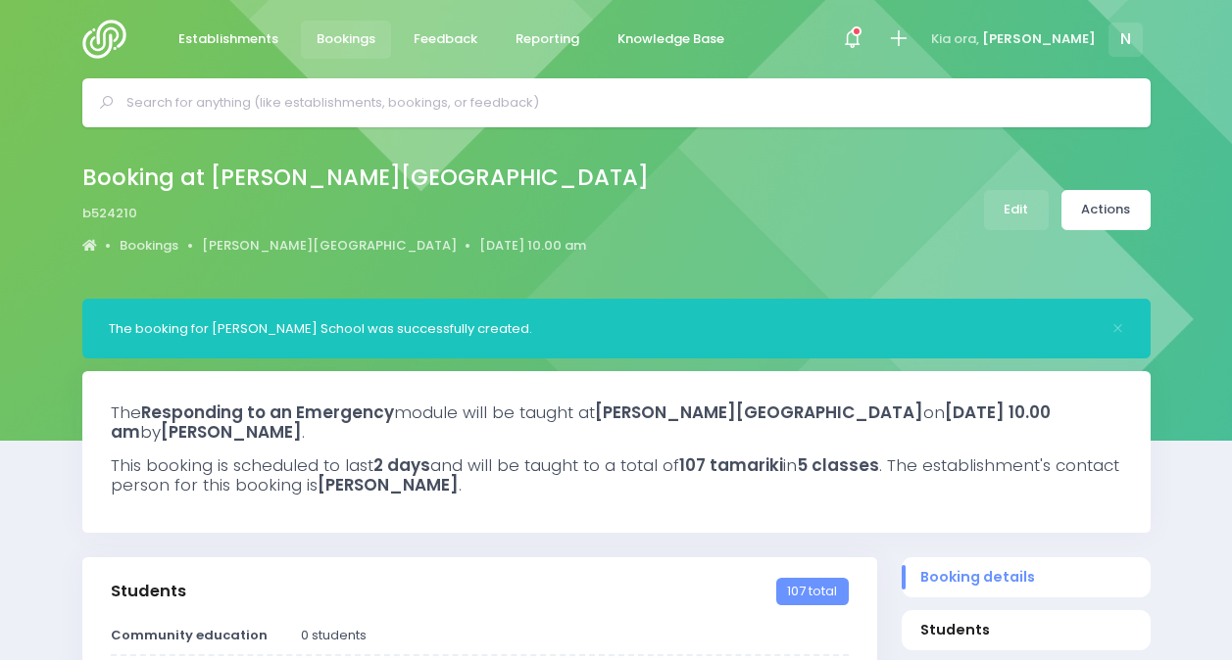
select select "5"
click at [909, 42] on icon at bounding box center [898, 38] width 23 height 23
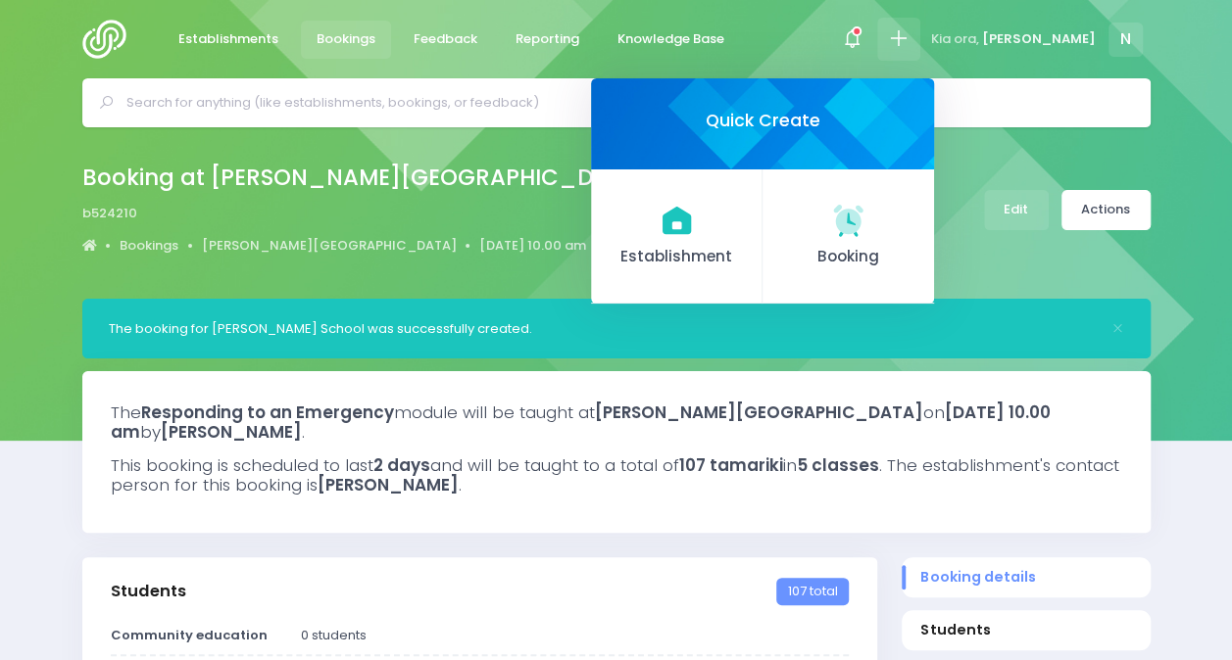
click at [1160, 157] on div "Booking at Lumsden School b524210 Bookings Lumsden School 22 October 2025 10.00…" at bounding box center [616, 212] width 1232 height 171
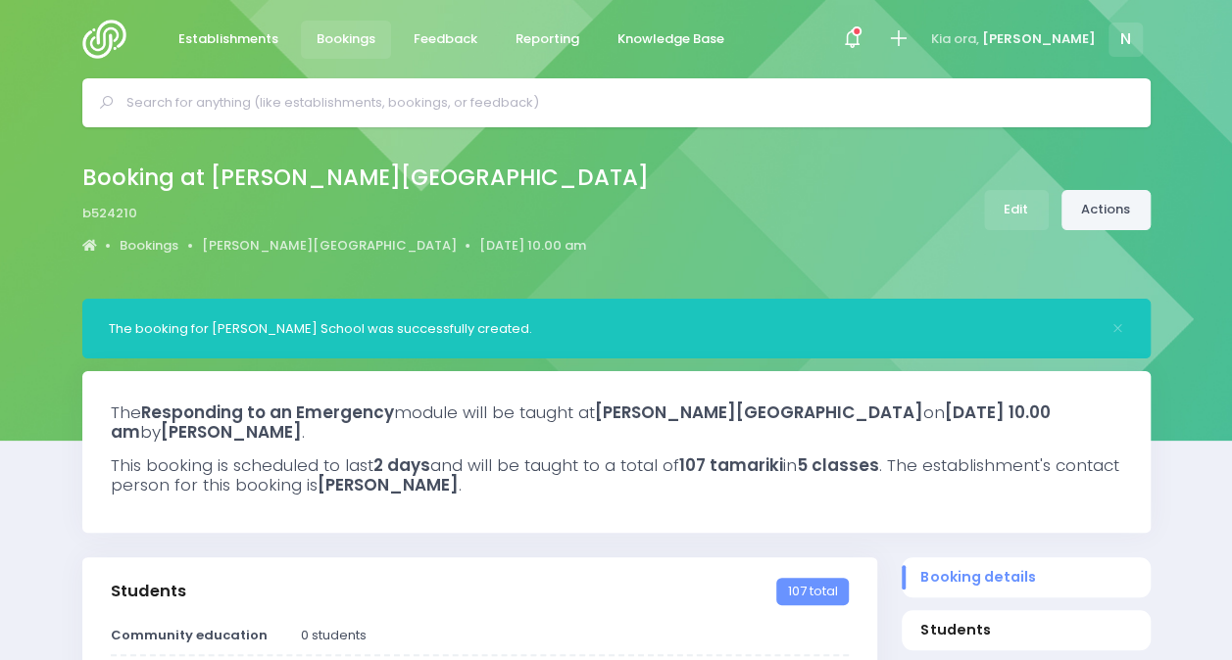
click at [1121, 216] on link "Actions" at bounding box center [1105, 210] width 89 height 40
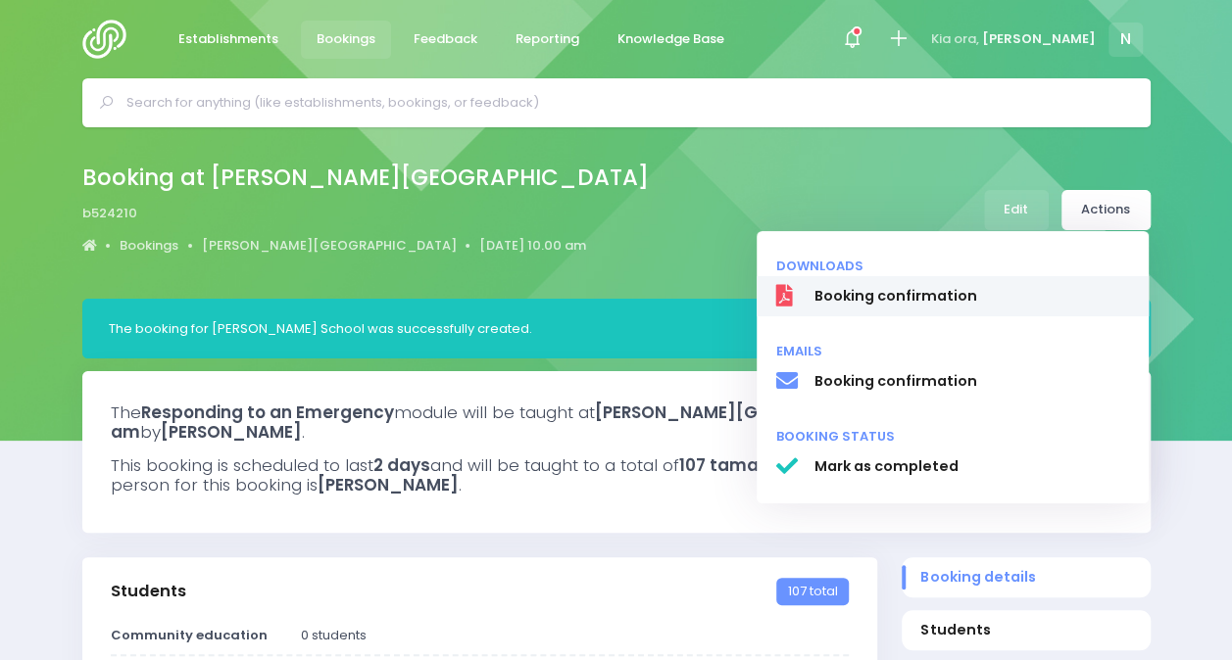
click at [878, 295] on span "Booking confirmation" at bounding box center [971, 296] width 316 height 21
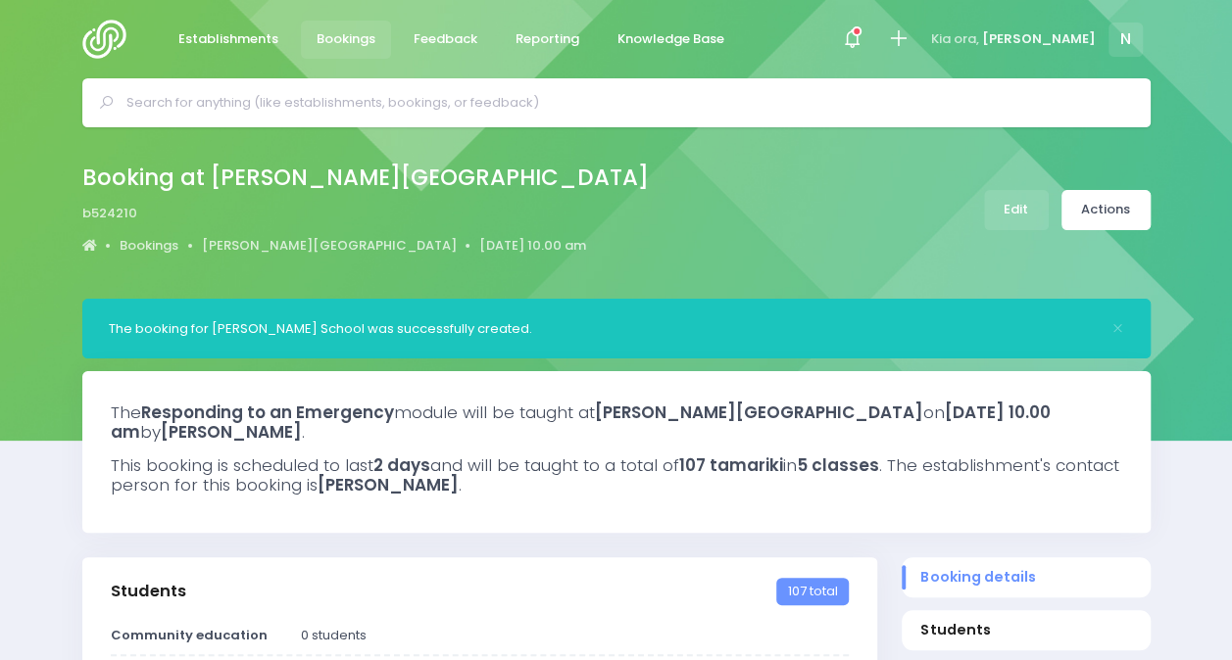
click at [878, 221] on div "Booking at Lumsden School b524210 Bookings Lumsden School 22 October 2025 10.00…" at bounding box center [616, 210] width 1117 height 103
click at [909, 43] on icon at bounding box center [898, 38] width 23 height 23
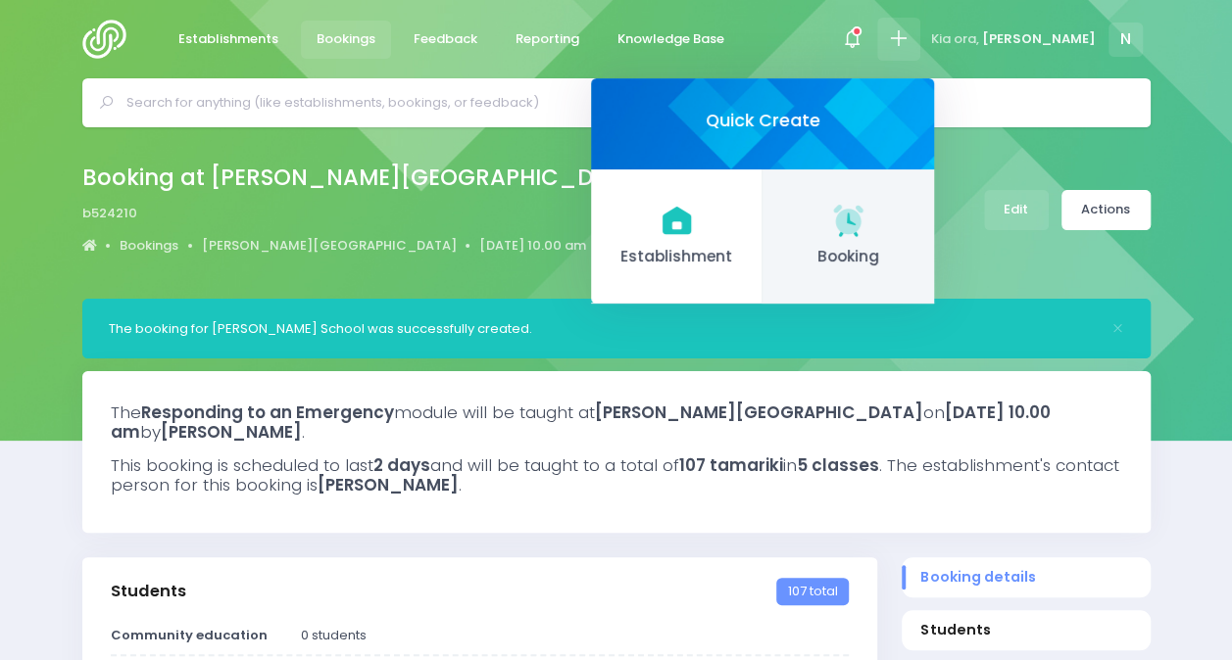
click at [856, 235] on icon at bounding box center [847, 233] width 19 height 5
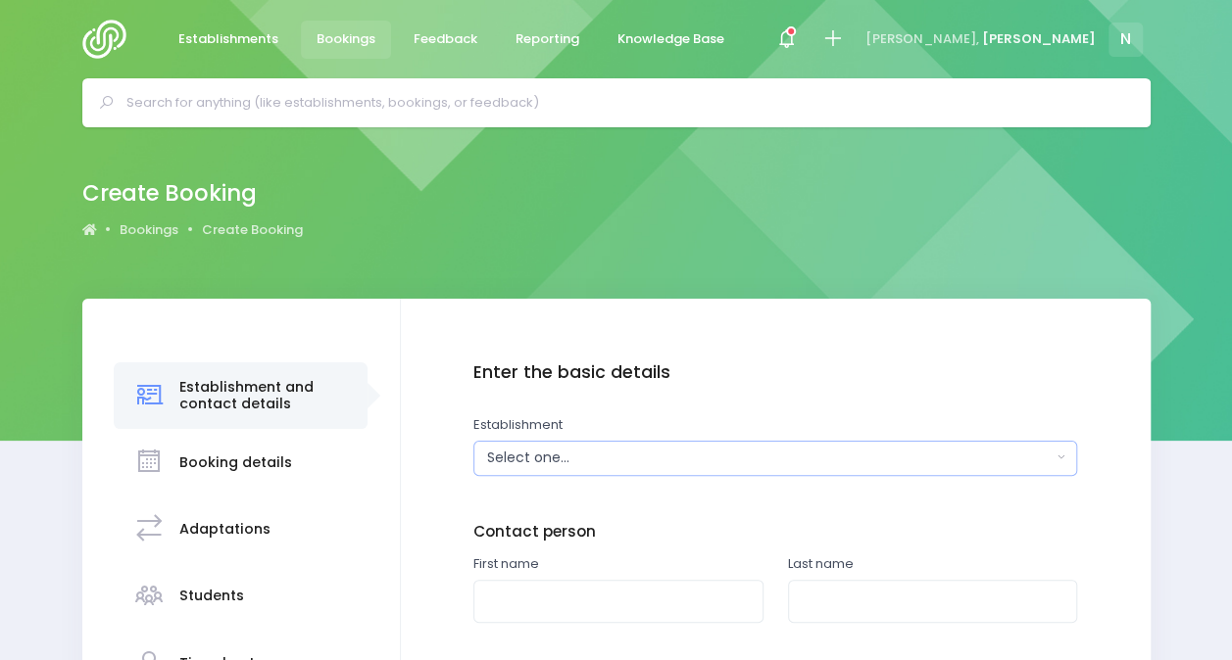
click at [633, 450] on div "Select one..." at bounding box center [769, 458] width 564 height 21
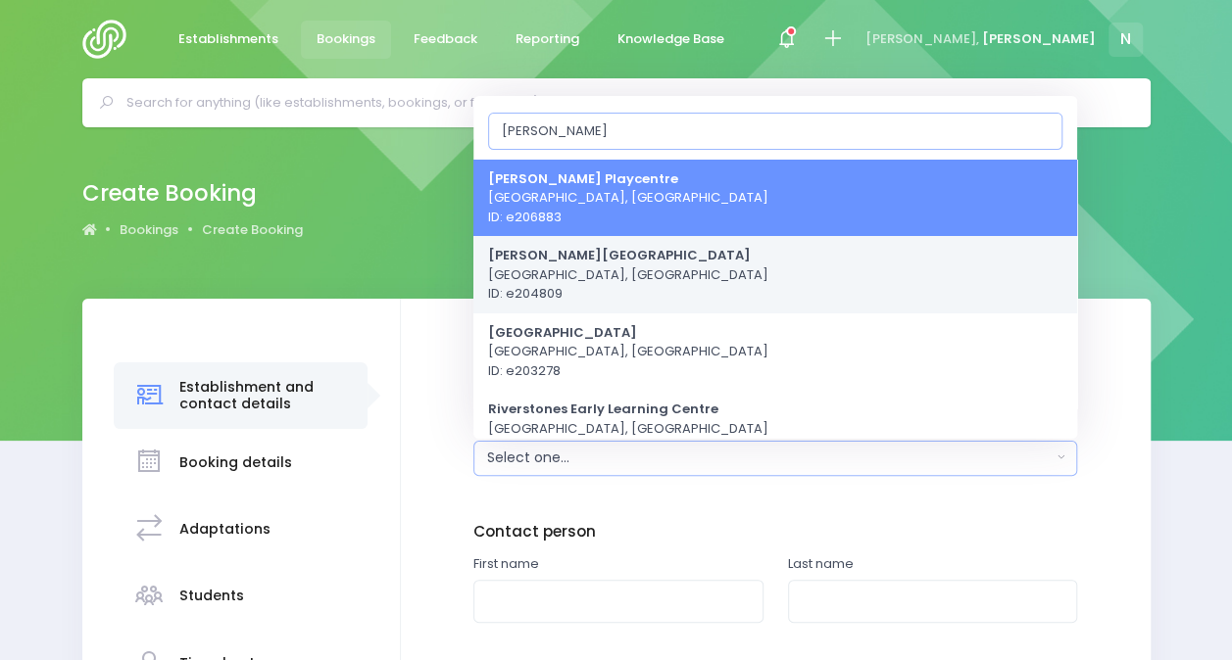
type input "[PERSON_NAME]"
click at [646, 286] on span "[PERSON_NAME][GEOGRAPHIC_DATA] [GEOGRAPHIC_DATA], [GEOGRAPHIC_DATA] ID: e204809" at bounding box center [628, 275] width 280 height 58
select select "204809"
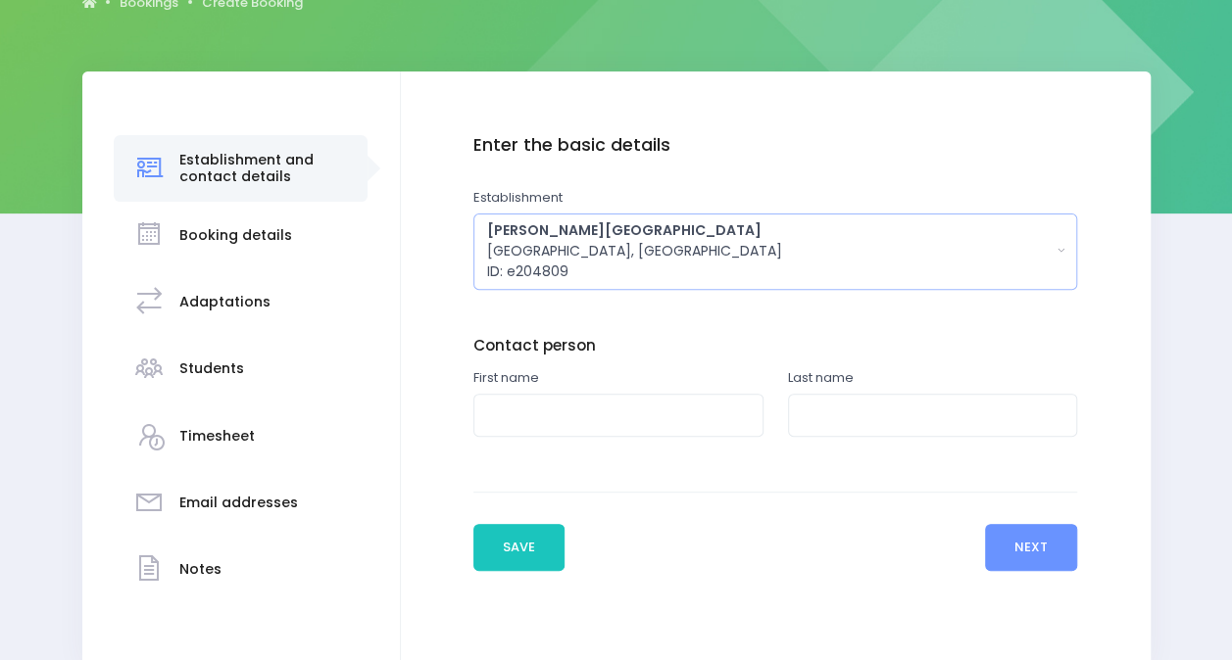
scroll to position [321, 0]
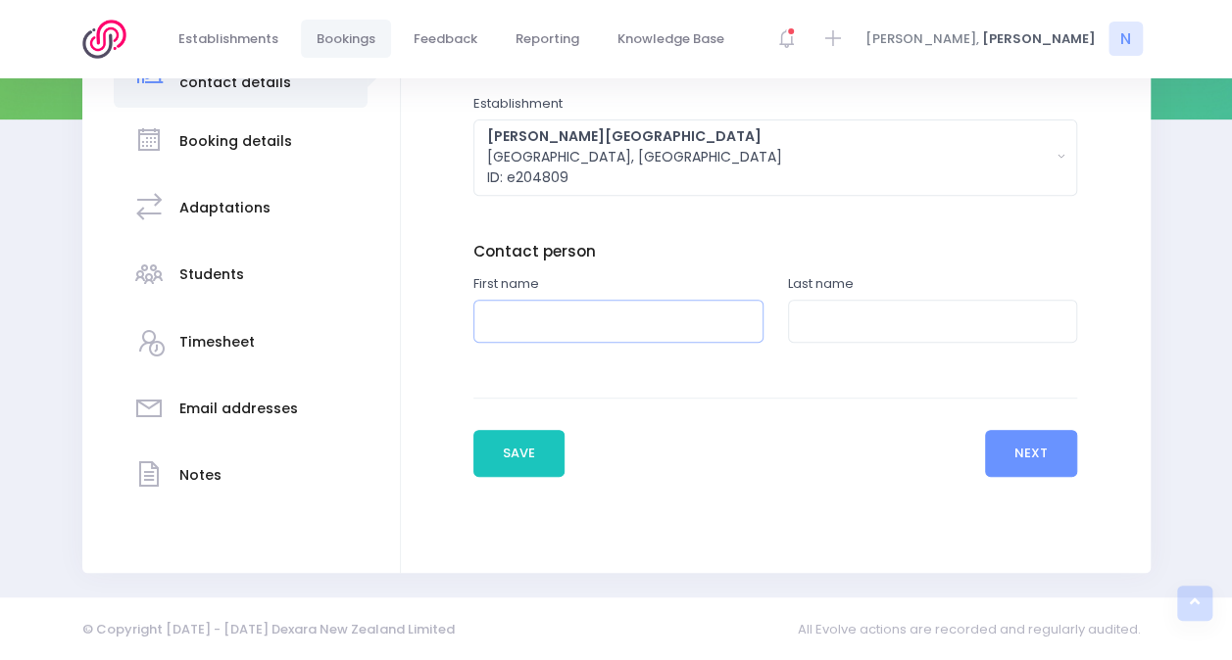
click at [643, 319] on input "text" at bounding box center [618, 322] width 290 height 44
type input "[PERSON_NAME]"
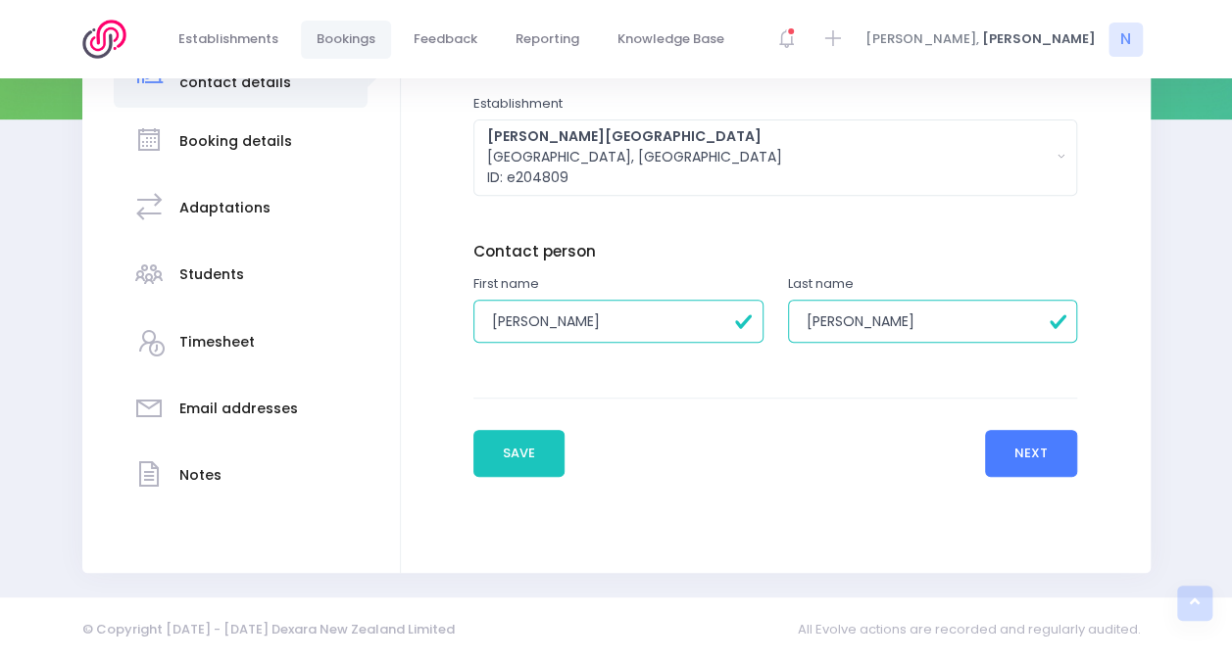
click at [1005, 439] on button "Next" at bounding box center [1031, 453] width 93 height 47
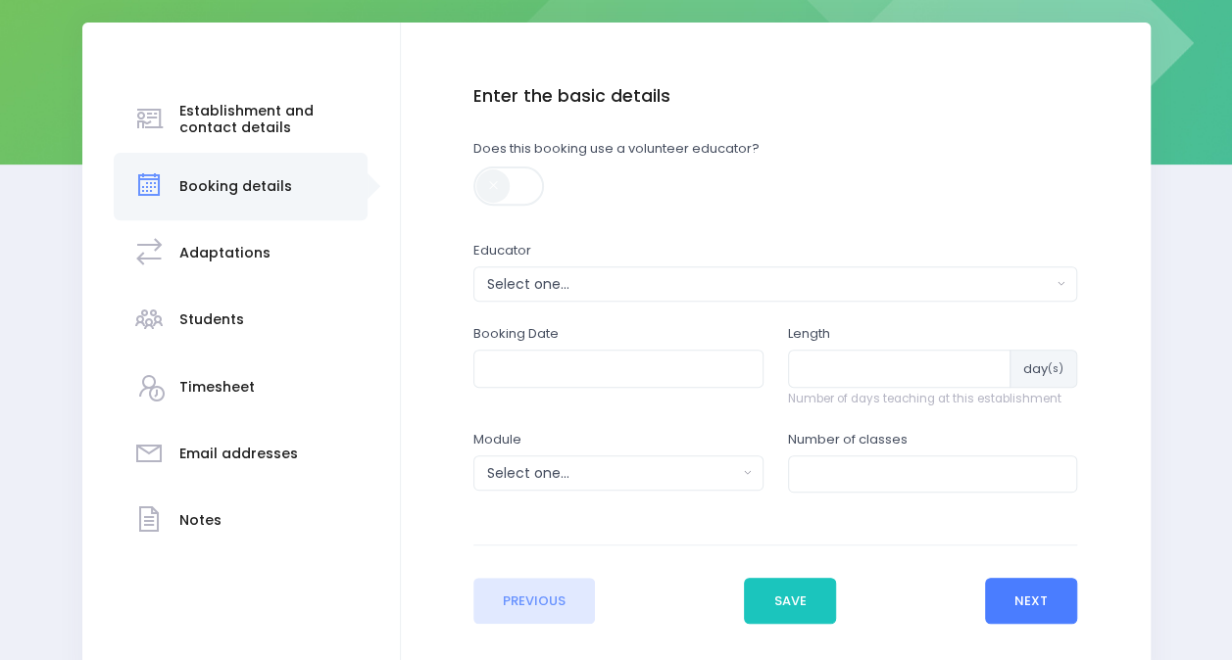
scroll to position [390, 0]
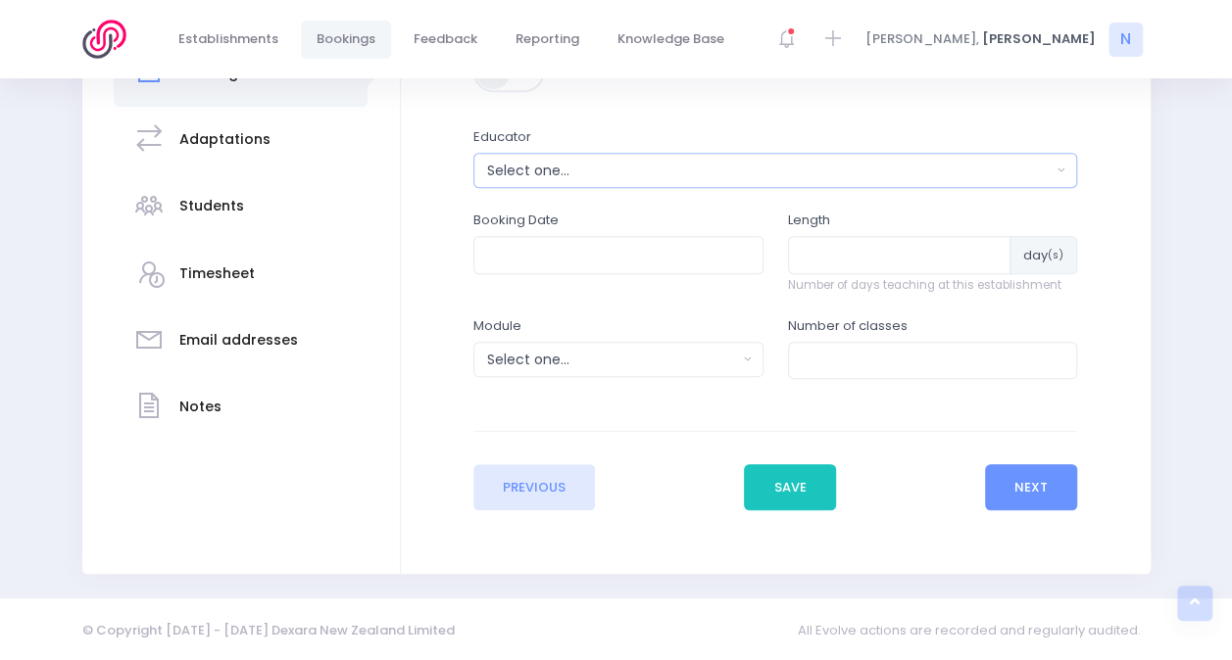
click at [604, 177] on div "Select one..." at bounding box center [769, 171] width 564 height 21
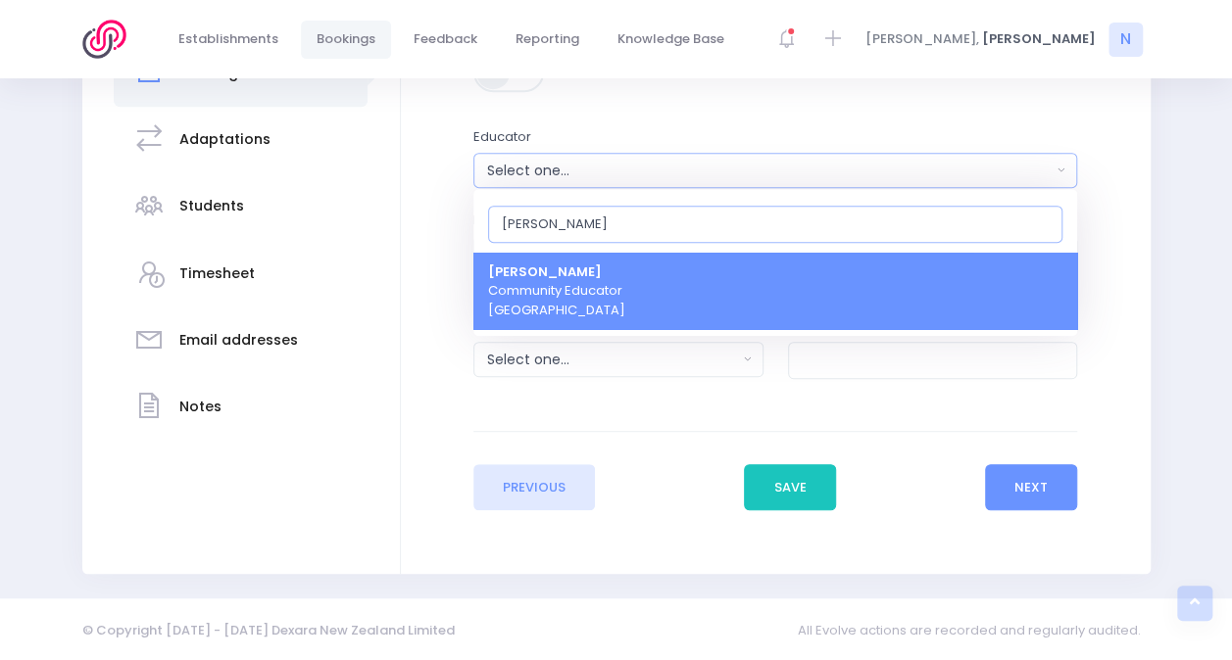
type input "[PERSON_NAME]"
click at [585, 290] on span "[PERSON_NAME] Community Educator [GEOGRAPHIC_DATA]" at bounding box center [556, 292] width 137 height 58
select select "321155"
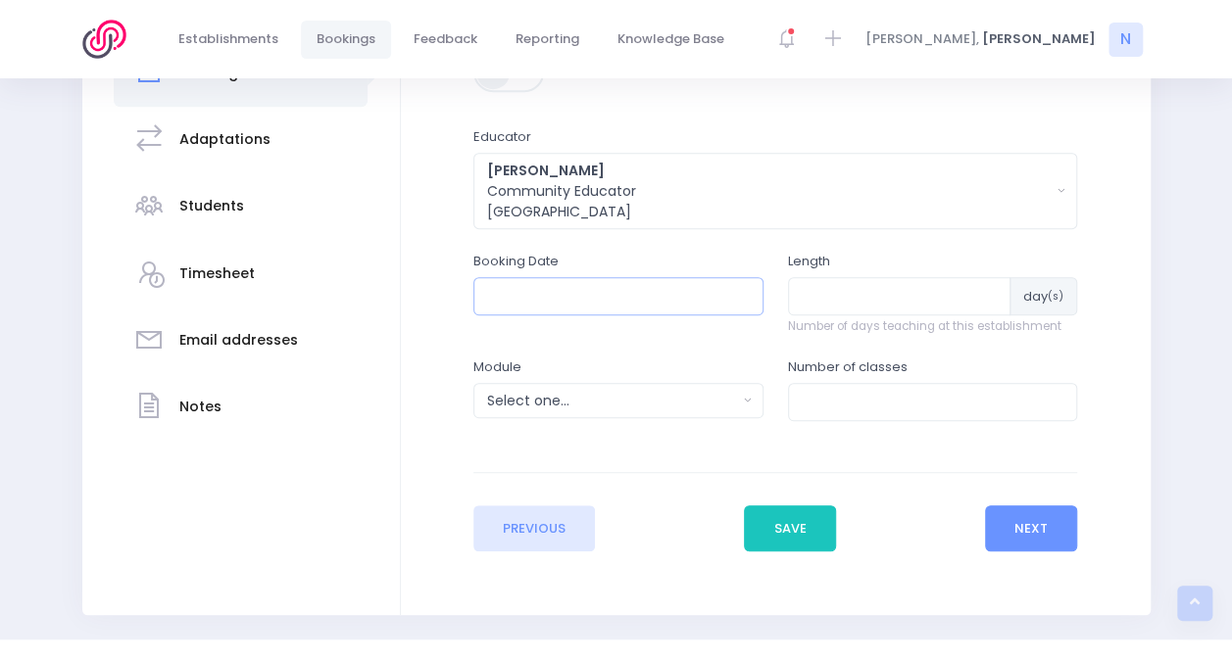
click at [568, 303] on input "text" at bounding box center [618, 295] width 290 height 37
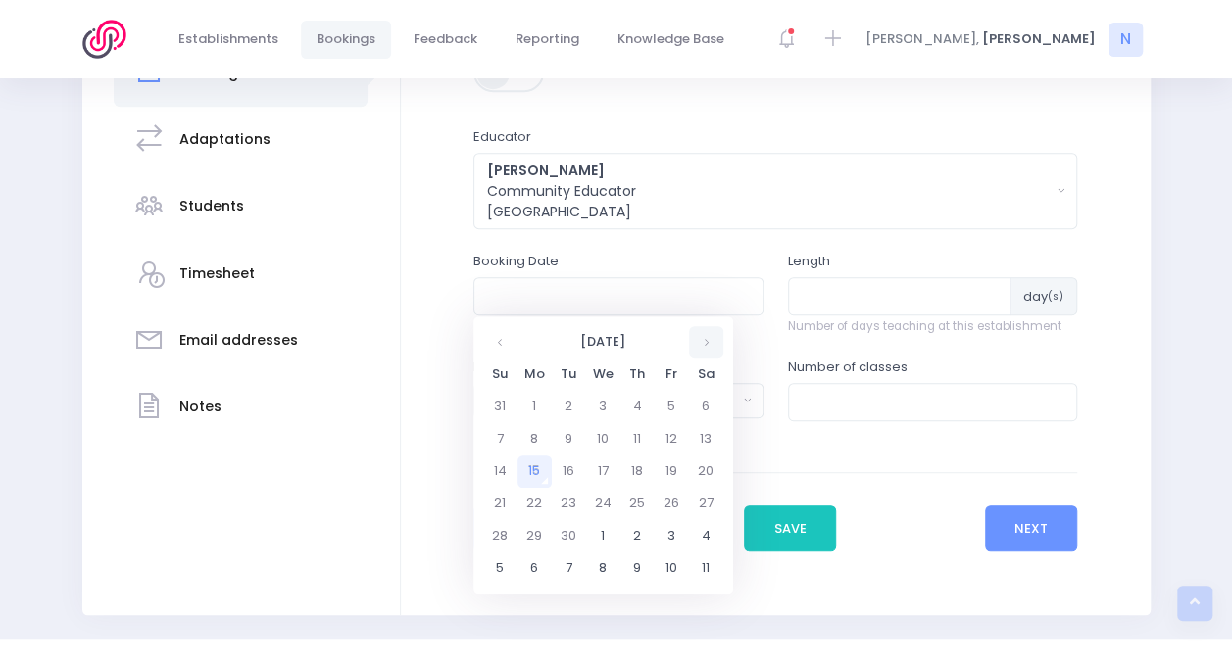
click at [715, 340] on th at bounding box center [706, 342] width 34 height 32
click at [531, 445] on td "6" at bounding box center [534, 439] width 34 height 32
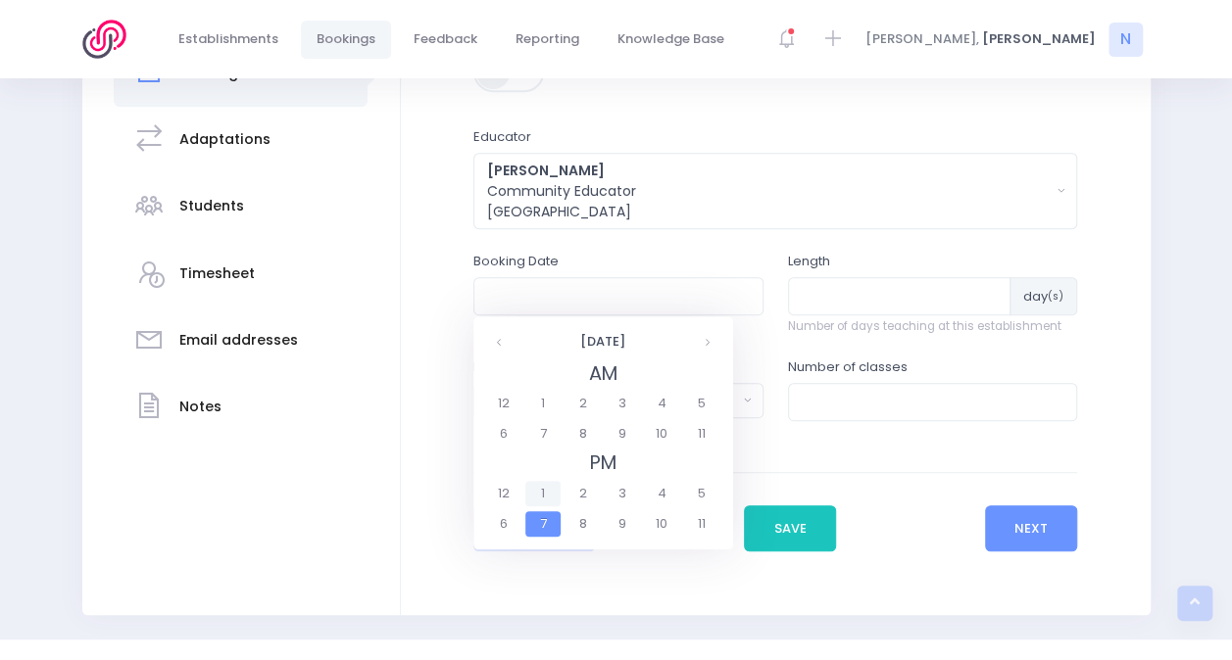
click at [542, 498] on span "1" at bounding box center [542, 493] width 34 height 25
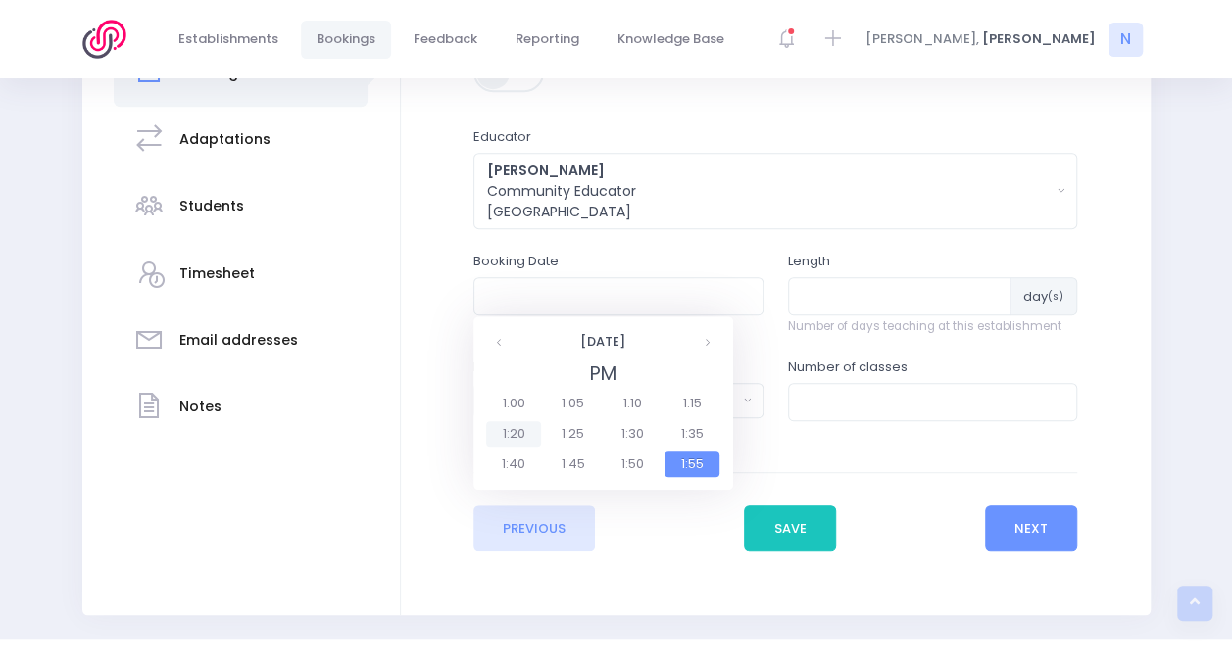
click at [515, 429] on span "1:20" at bounding box center [513, 433] width 55 height 25
type input "[DATE] 01:20 PM"
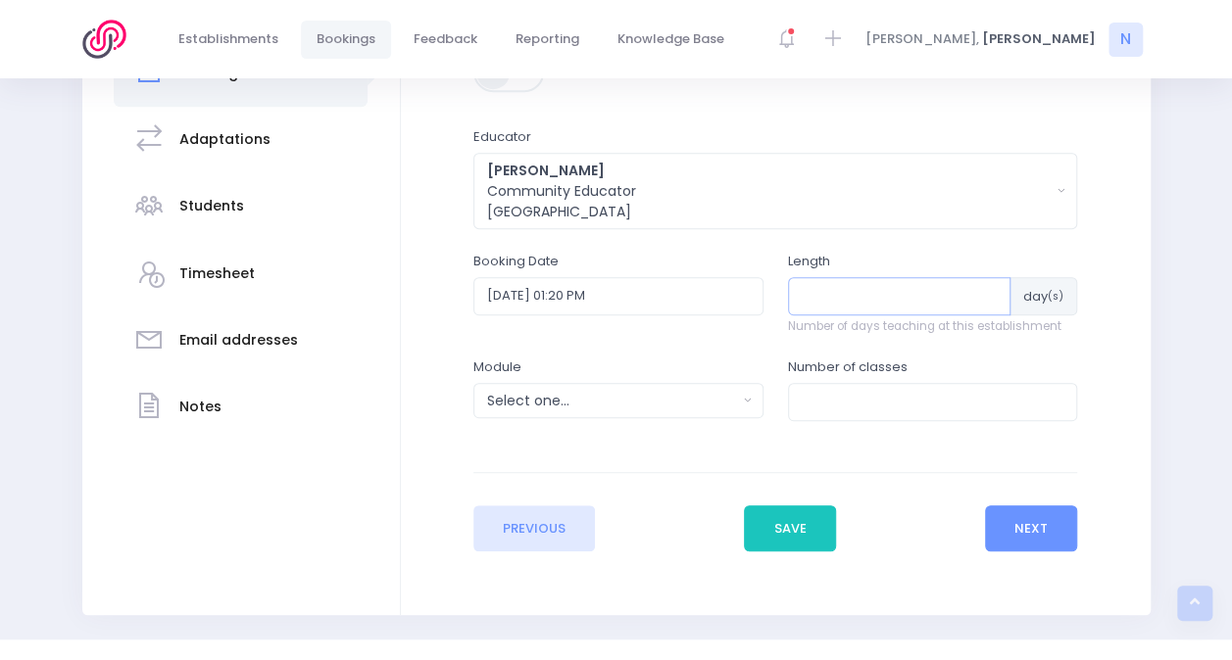
click at [874, 300] on input "number" at bounding box center [899, 295] width 223 height 37
type input "6"
click at [590, 387] on button "Select one..." at bounding box center [618, 400] width 290 height 35
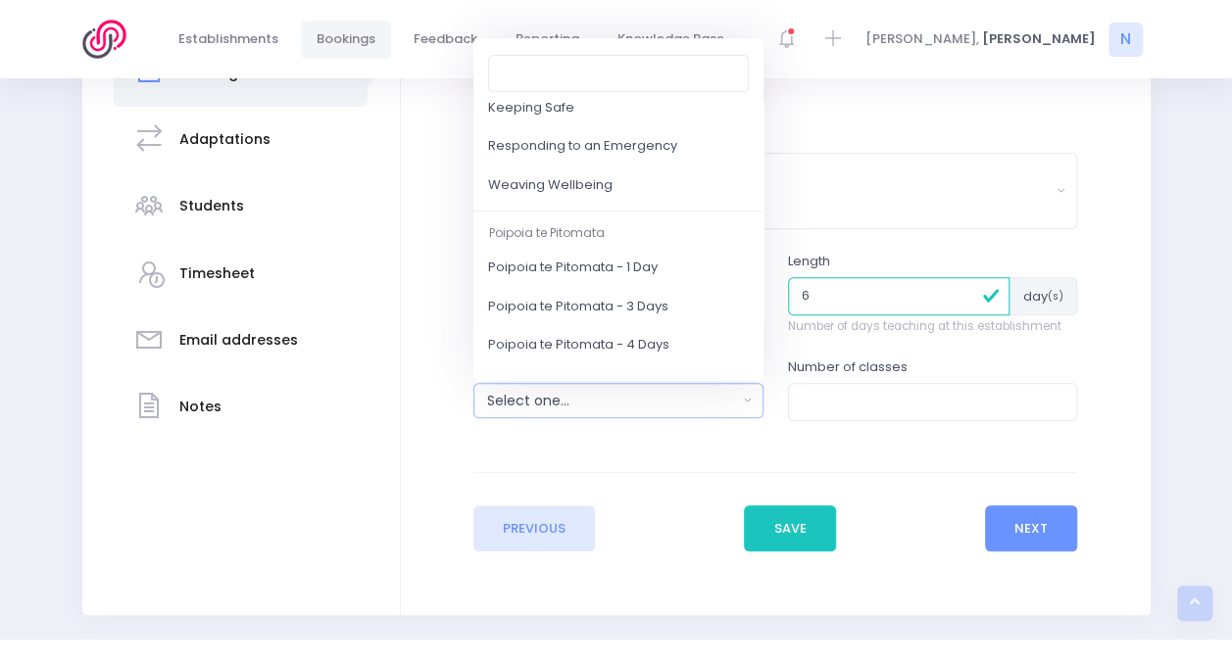
scroll to position [274, 0]
click at [586, 184] on span "Weaving Wellbeing" at bounding box center [550, 187] width 124 height 20
select select "Weaving Wellbeing"
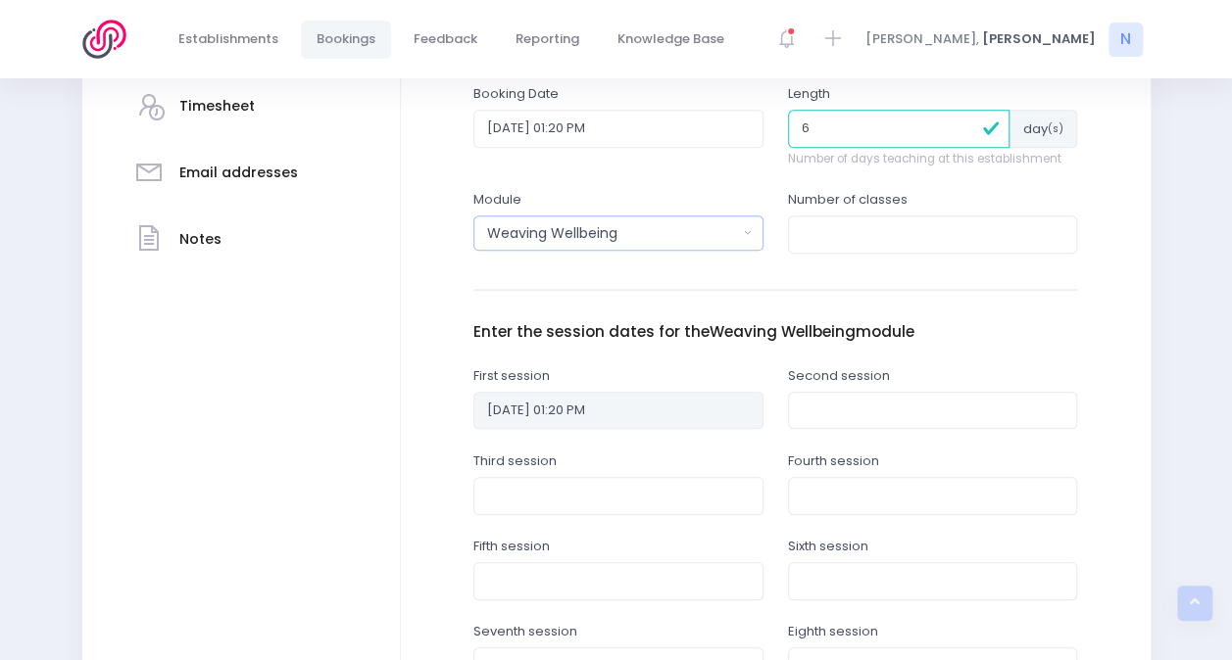
scroll to position [566, 0]
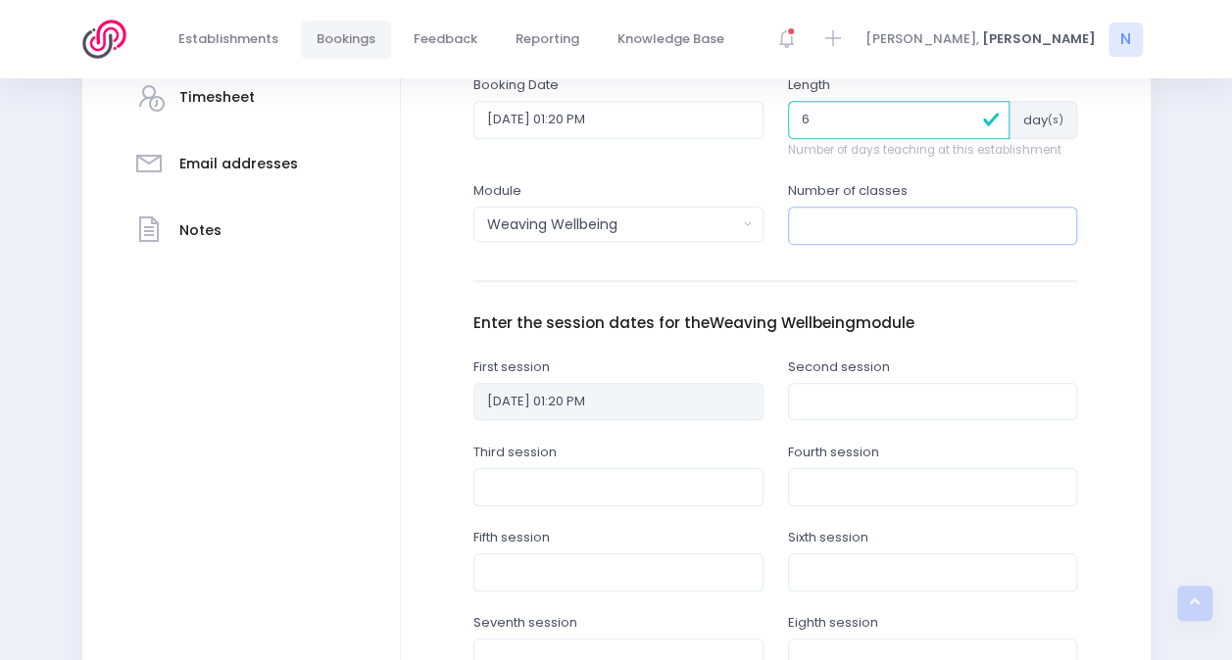
click at [888, 235] on input "number" at bounding box center [933, 225] width 290 height 37
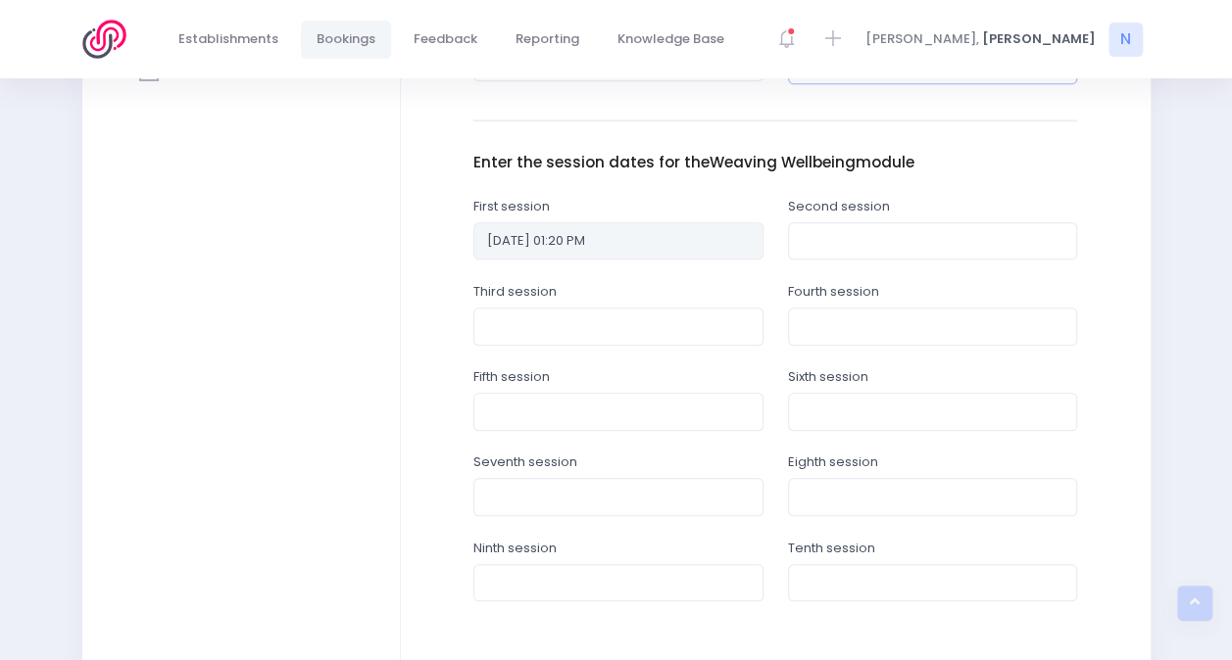
scroll to position [731, 0]
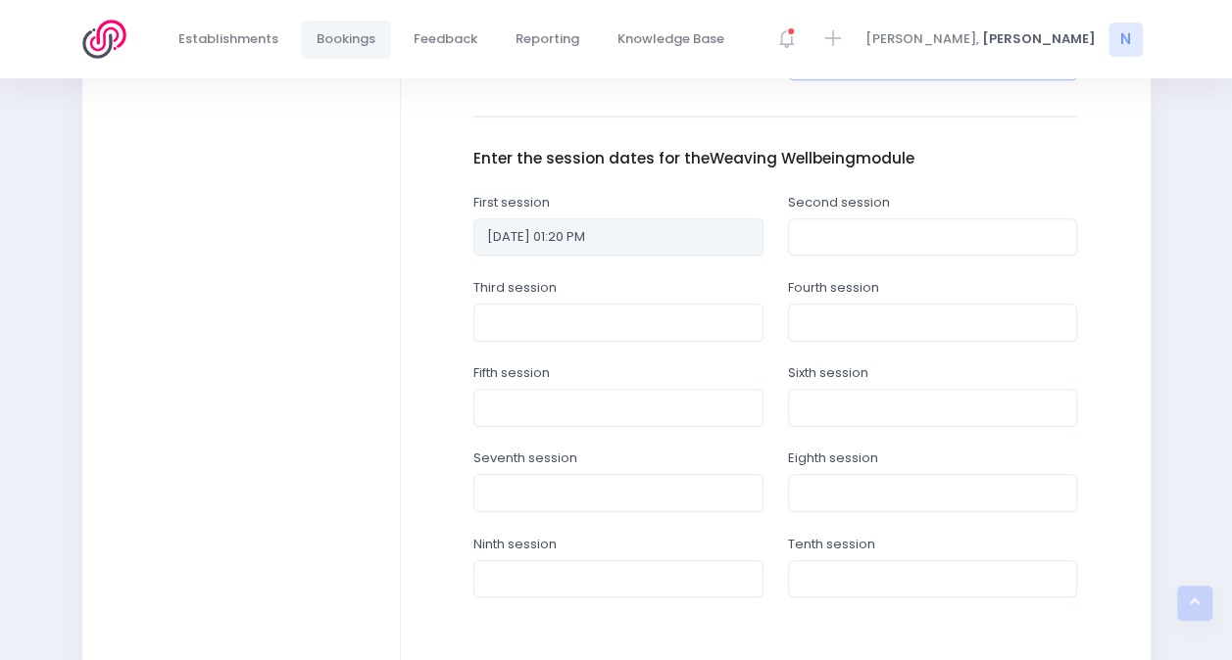
type input "1"
click at [872, 252] on input "text" at bounding box center [933, 237] width 290 height 37
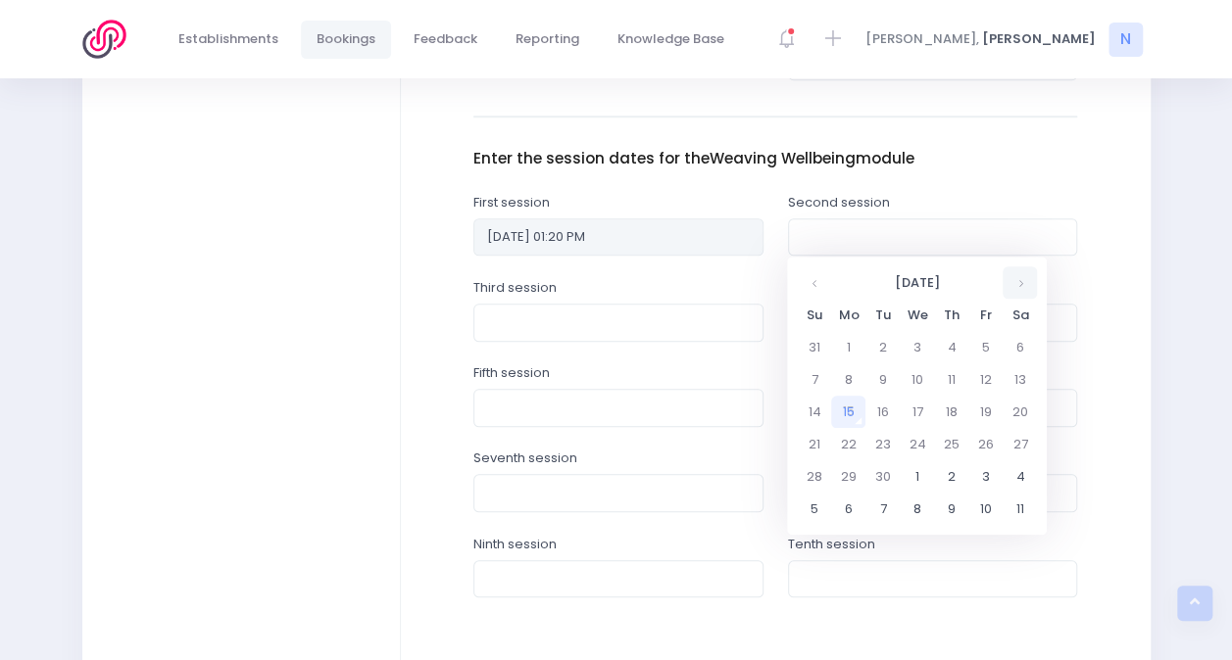
click at [1019, 287] on th at bounding box center [1019, 283] width 34 height 32
click at [956, 377] on td "9" at bounding box center [951, 380] width 34 height 32
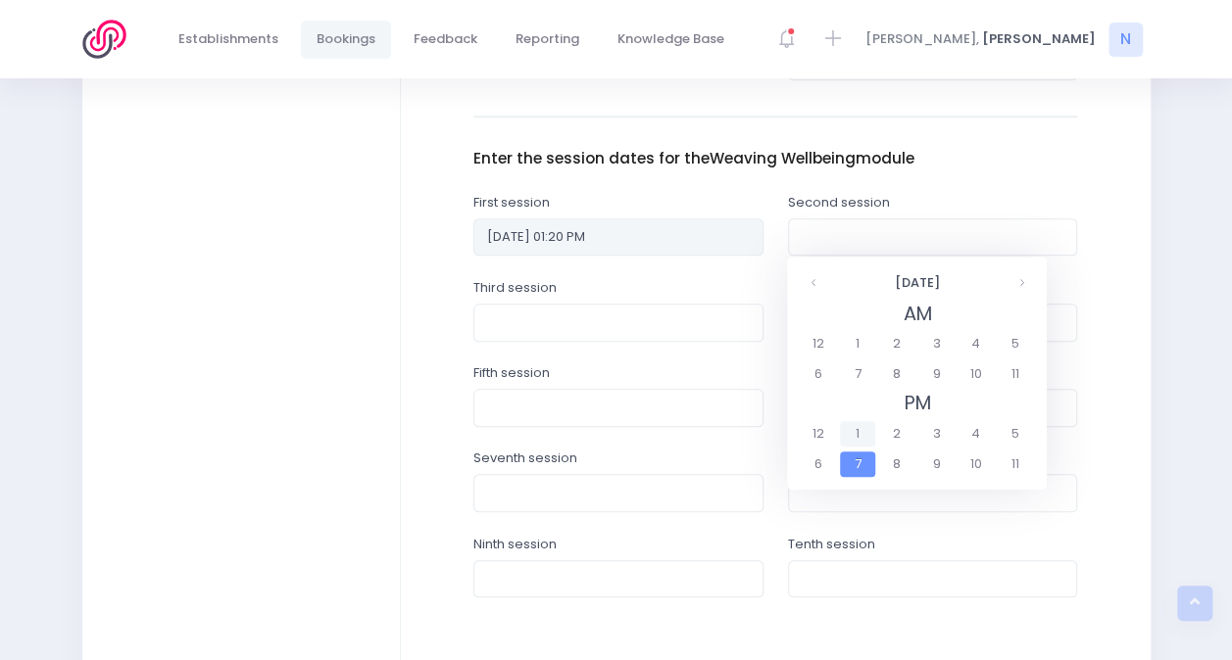
click at [854, 438] on span "1" at bounding box center [857, 433] width 34 height 25
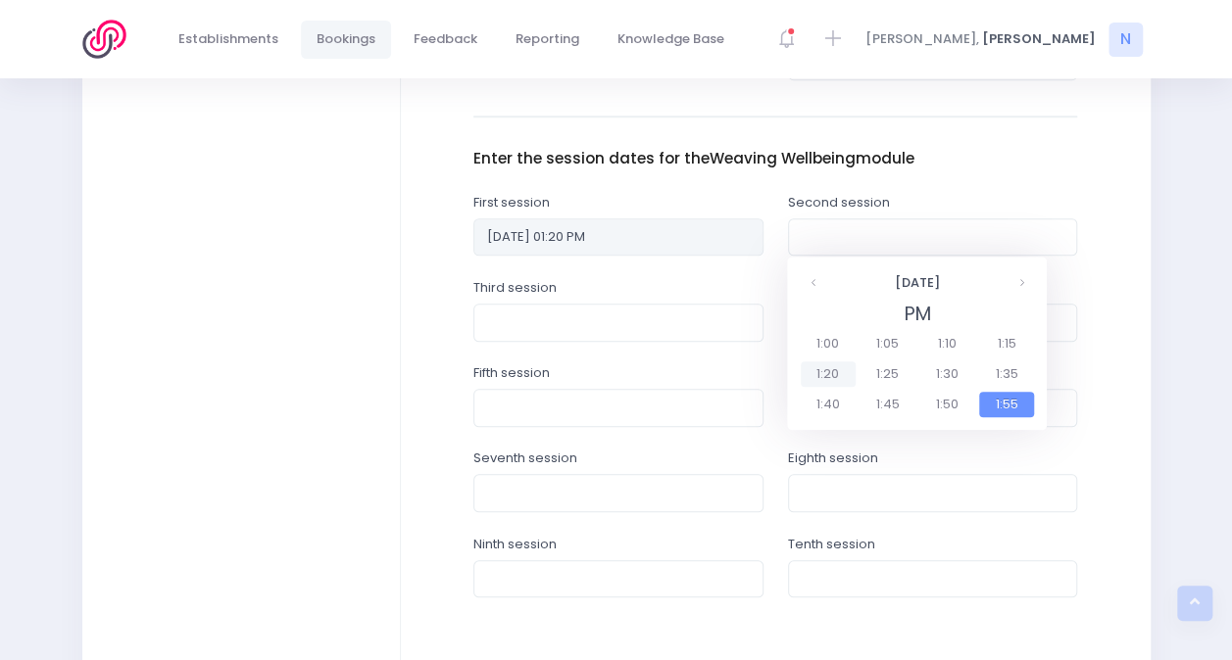
click at [833, 376] on span "1:20" at bounding box center [828, 374] width 55 height 25
type input "[DATE] 01:20 PM"
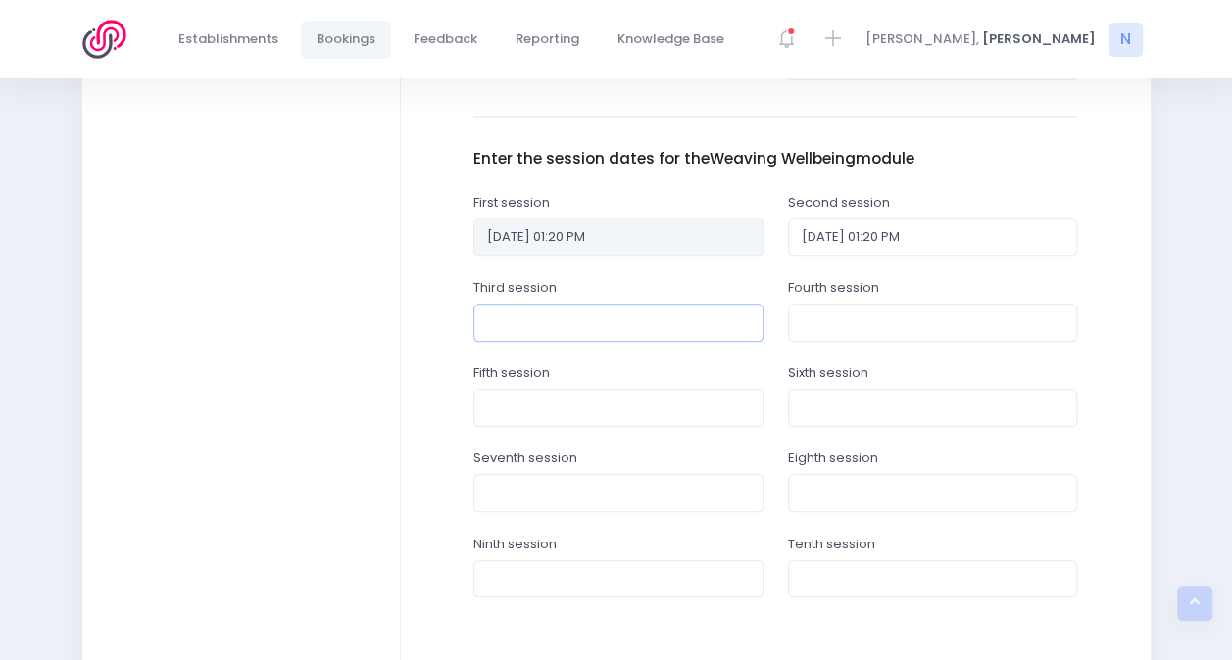
click at [621, 333] on input "text" at bounding box center [618, 322] width 290 height 37
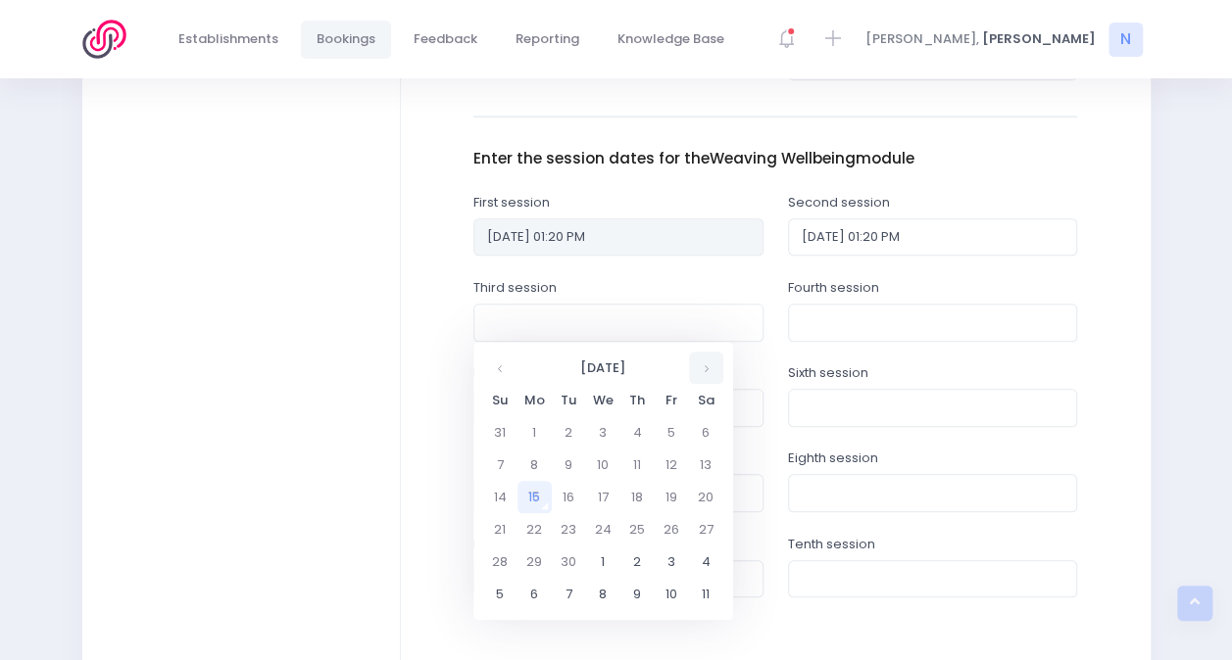
click at [706, 376] on th at bounding box center [706, 368] width 34 height 32
click at [635, 531] on td "23" at bounding box center [637, 529] width 34 height 32
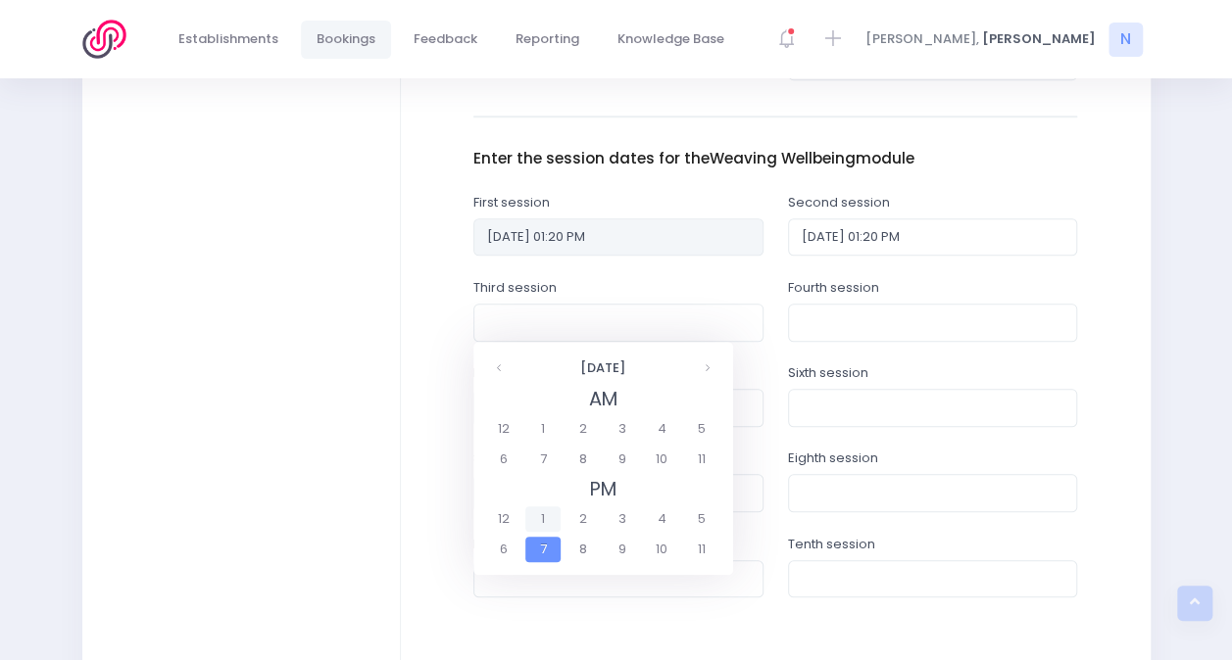
click at [543, 517] on span "1" at bounding box center [542, 519] width 34 height 25
click at [525, 454] on span "1:20" at bounding box center [513, 459] width 55 height 25
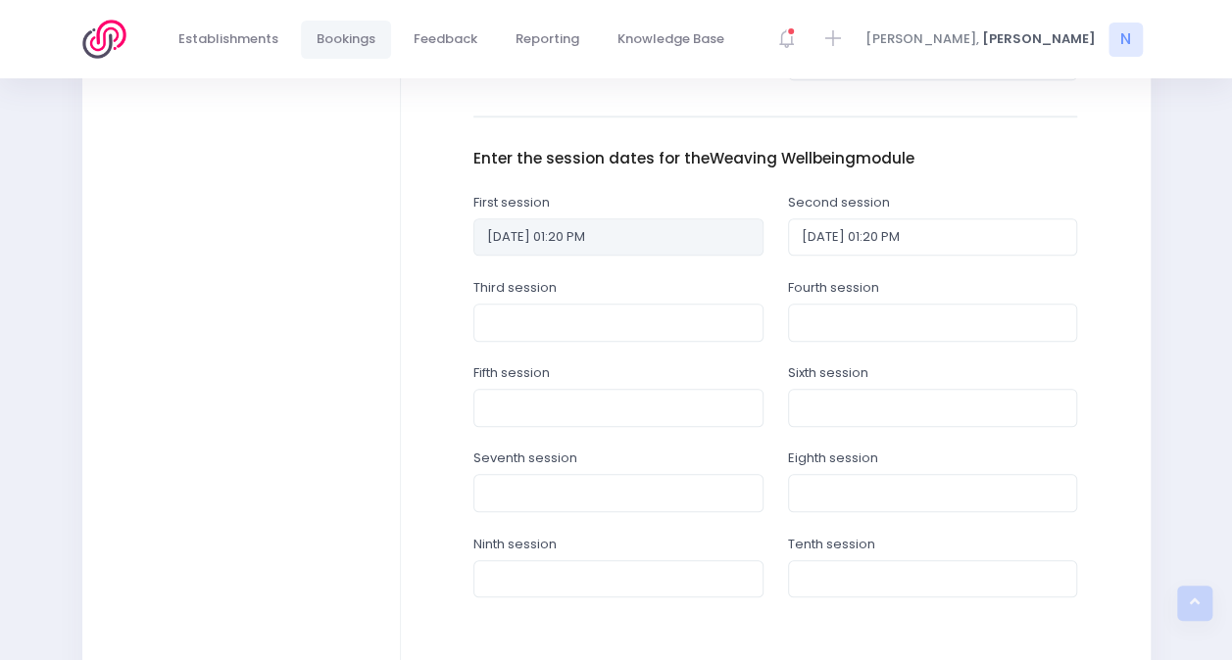
type input "[DATE] 01:20 PM"
click at [894, 316] on input "text" at bounding box center [933, 322] width 290 height 37
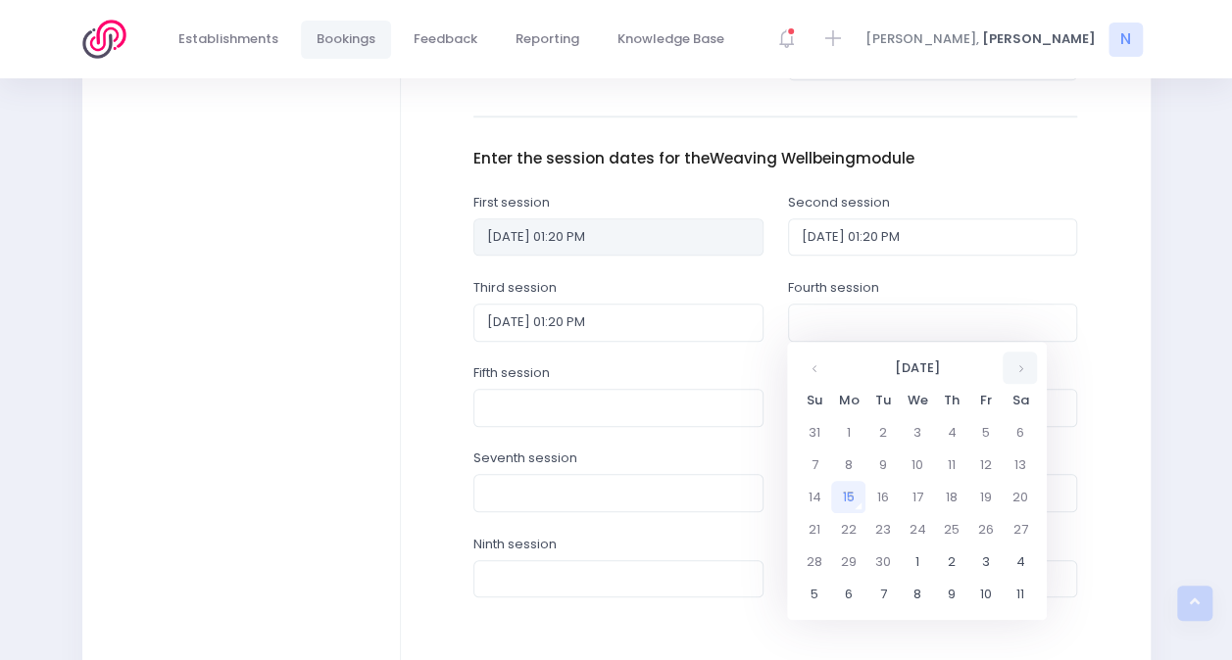
click at [1035, 363] on th at bounding box center [1019, 368] width 34 height 32
click at [849, 526] on td "17" at bounding box center [848, 529] width 34 height 32
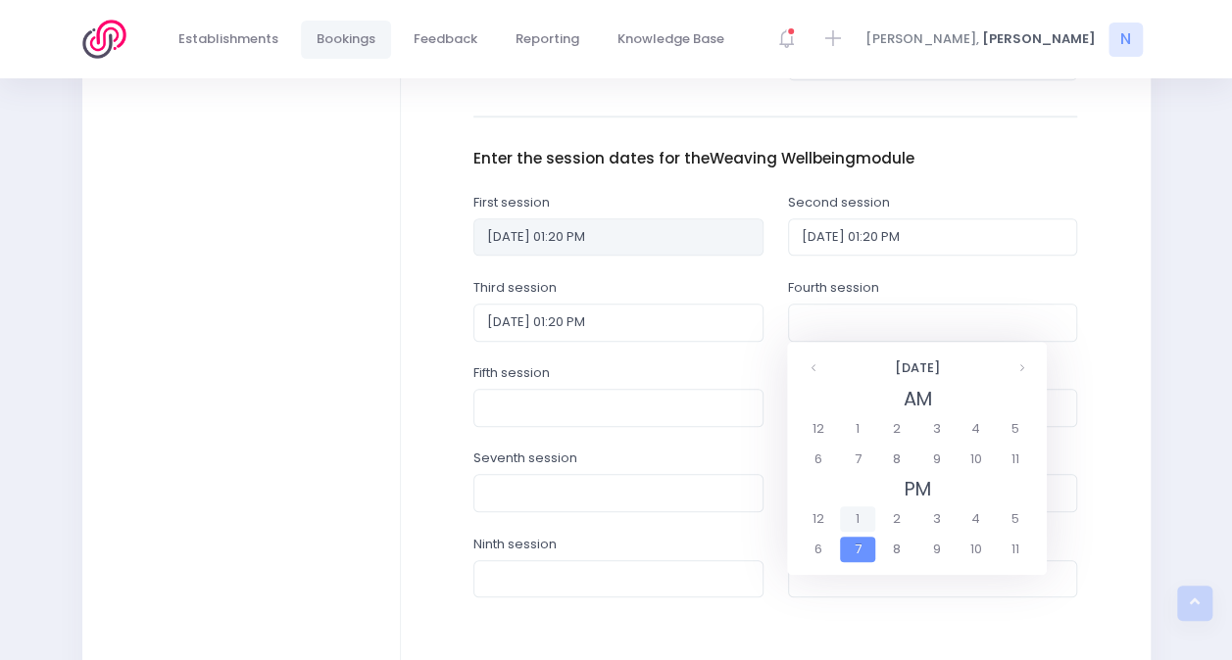
click at [856, 507] on span "1" at bounding box center [857, 519] width 34 height 25
click at [821, 459] on span "1:20" at bounding box center [828, 459] width 55 height 25
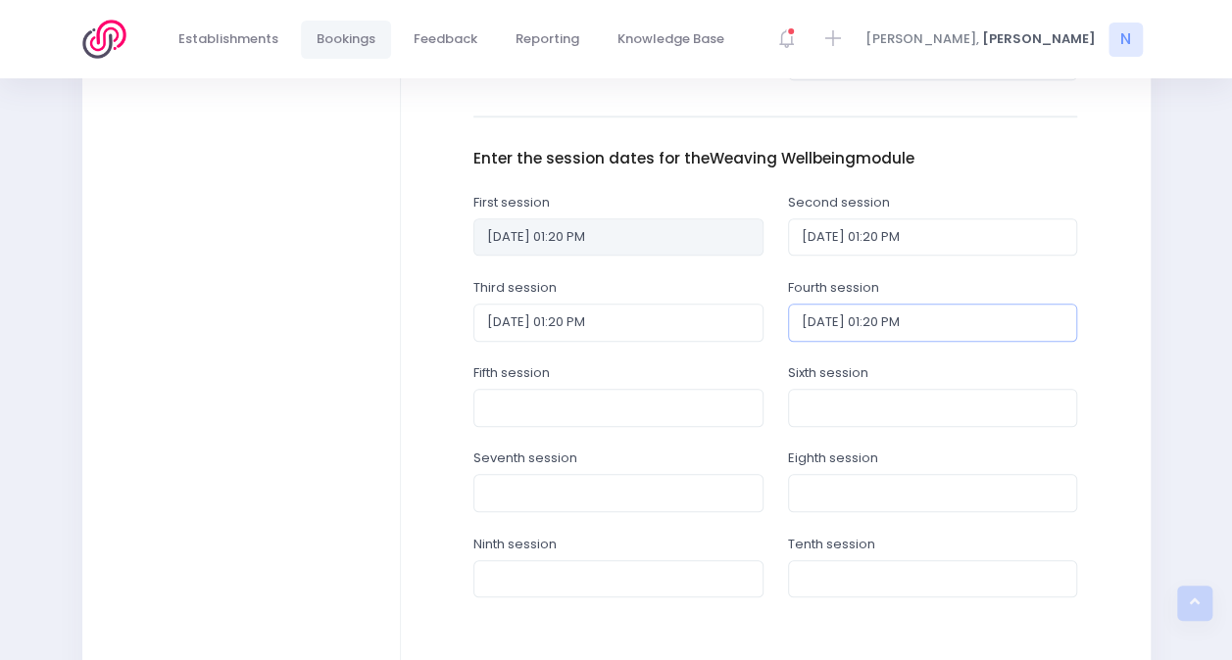
click at [868, 314] on input "[DATE] 01:20 PM" at bounding box center [933, 322] width 290 height 37
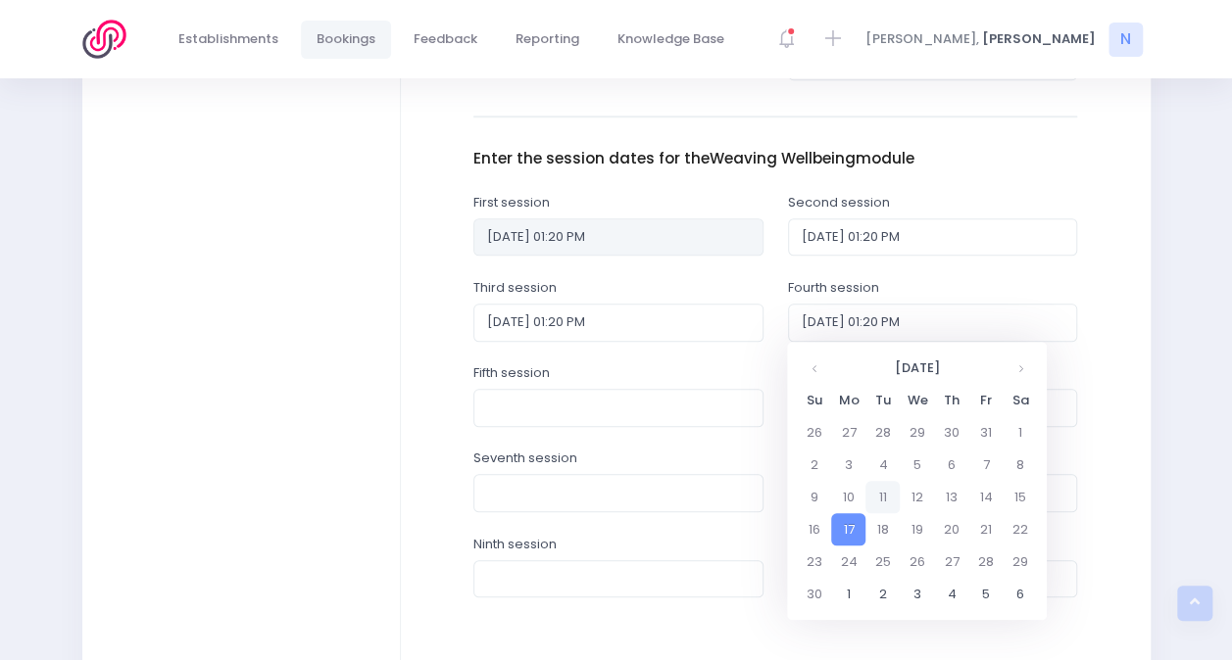
click at [876, 493] on td "11" at bounding box center [882, 497] width 34 height 32
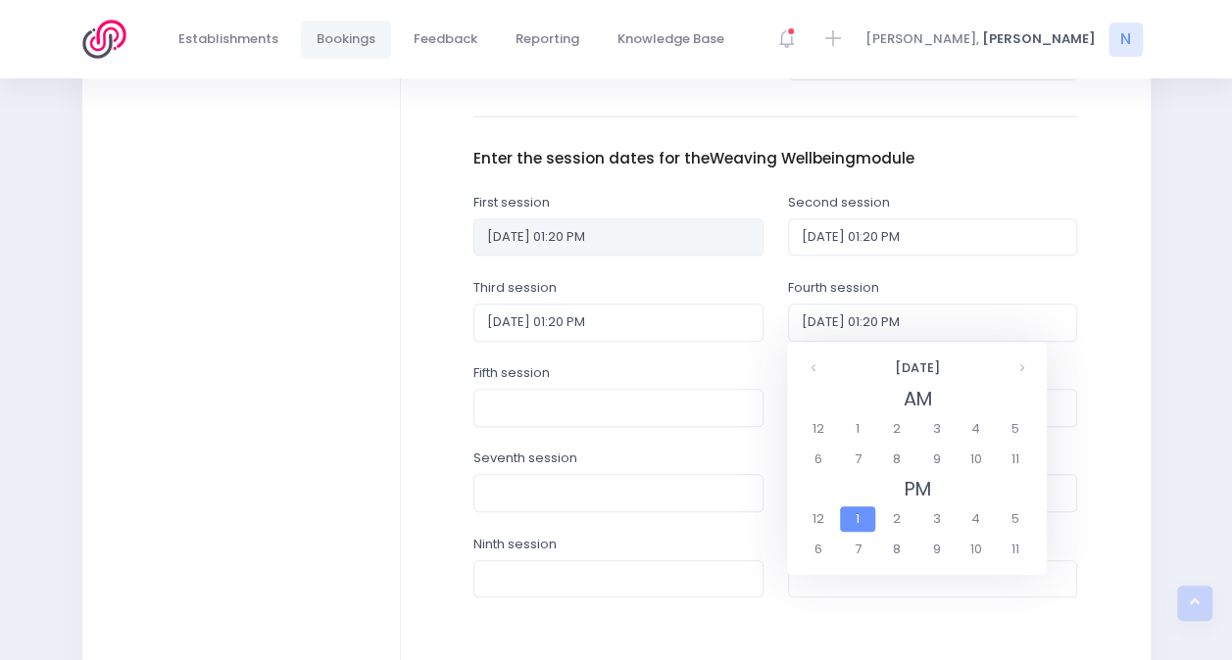
click at [868, 521] on span "1" at bounding box center [857, 519] width 34 height 25
click at [831, 456] on span "1:20" at bounding box center [828, 459] width 55 height 25
type input "[DATE] 01:20 PM"
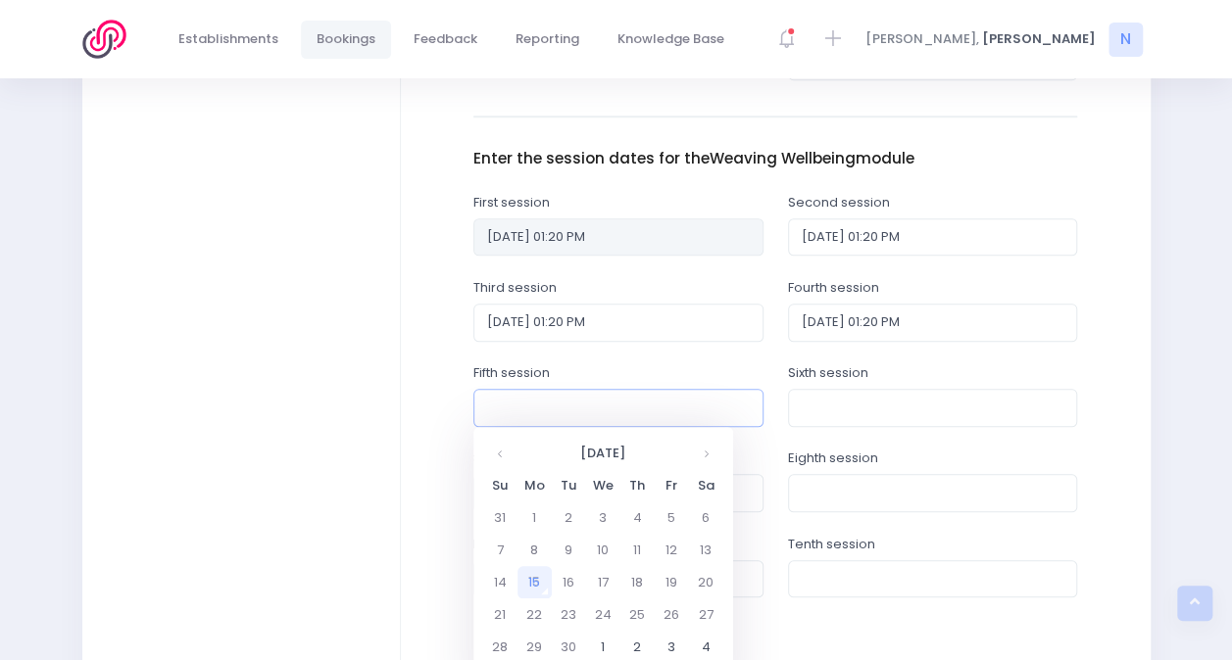
click at [568, 396] on input "text" at bounding box center [618, 407] width 290 height 37
click at [721, 455] on th at bounding box center [706, 453] width 34 height 32
click at [532, 611] on td "17" at bounding box center [534, 615] width 34 height 32
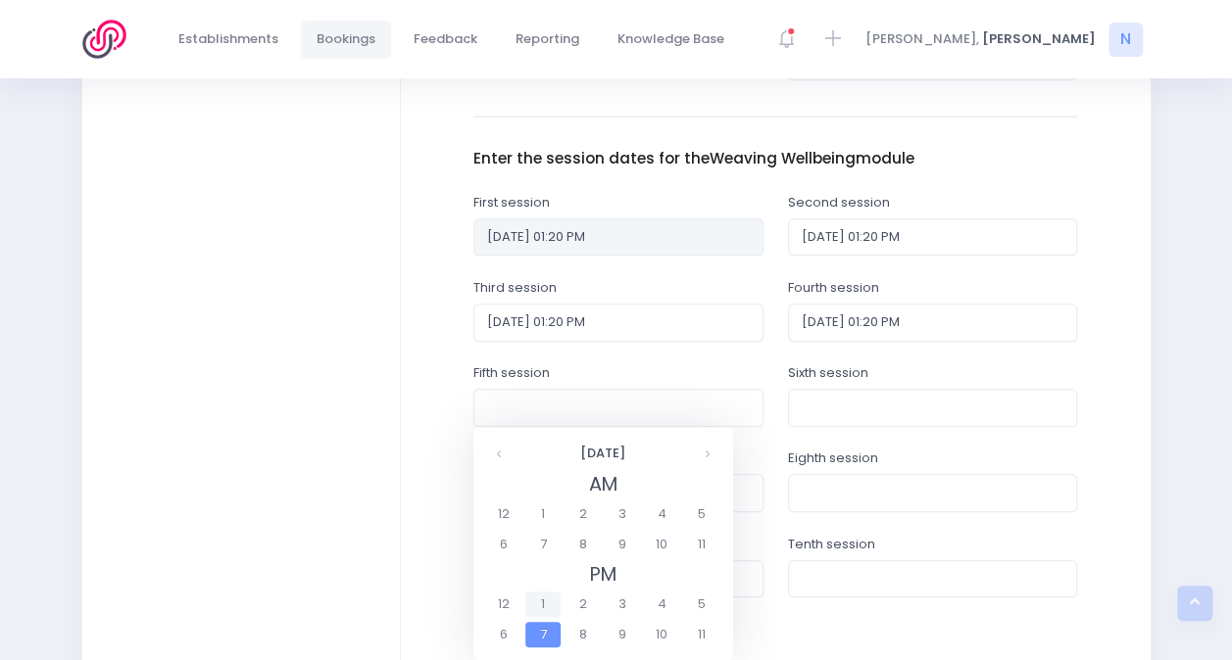
click at [541, 610] on span "1" at bounding box center [542, 604] width 34 height 25
click at [522, 551] on span "1:20" at bounding box center [513, 544] width 55 height 25
type input "[DATE] 01:20 PM"
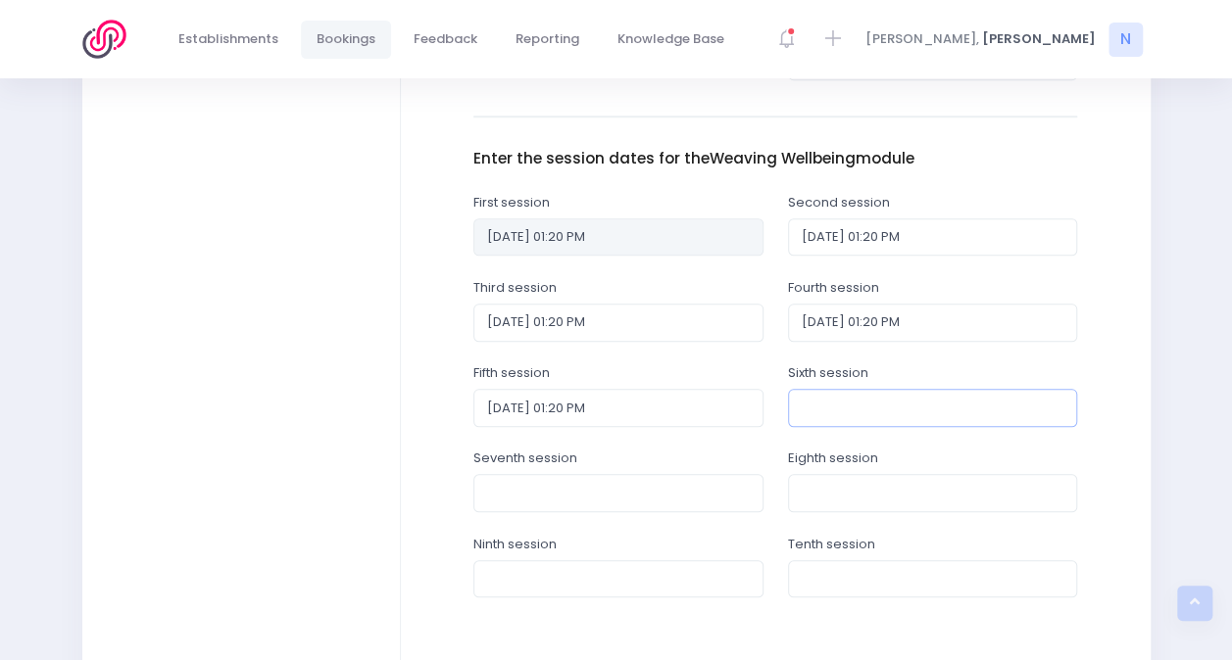
click at [847, 407] on input "text" at bounding box center [933, 407] width 290 height 37
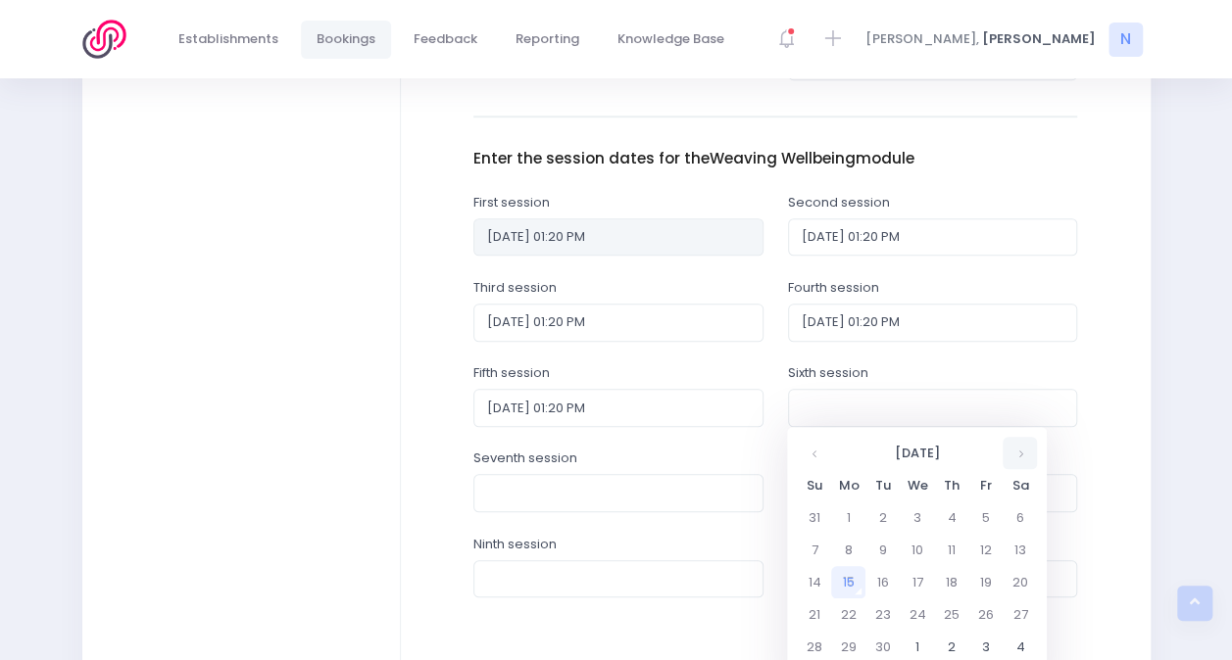
click at [1025, 464] on th at bounding box center [1019, 453] width 34 height 32
click at [885, 610] on td "18" at bounding box center [882, 615] width 34 height 32
click at [847, 608] on span "1" at bounding box center [857, 604] width 34 height 25
click at [823, 543] on span "1:20" at bounding box center [828, 544] width 55 height 25
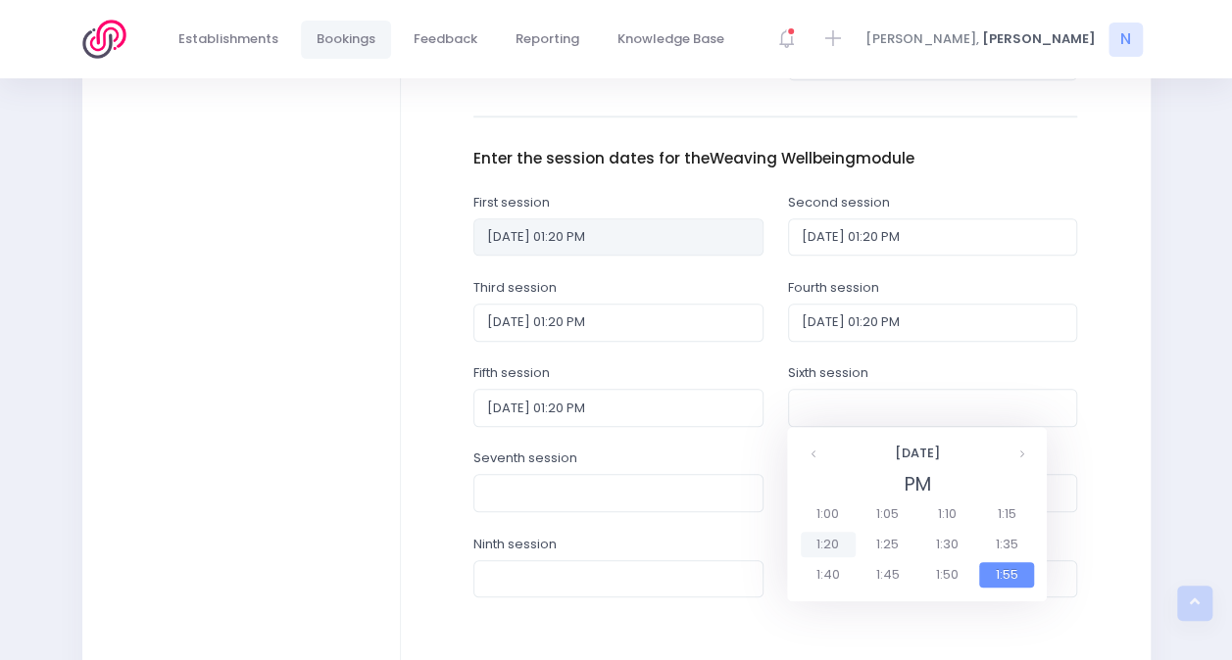
type input "[DATE] 01:20 PM"
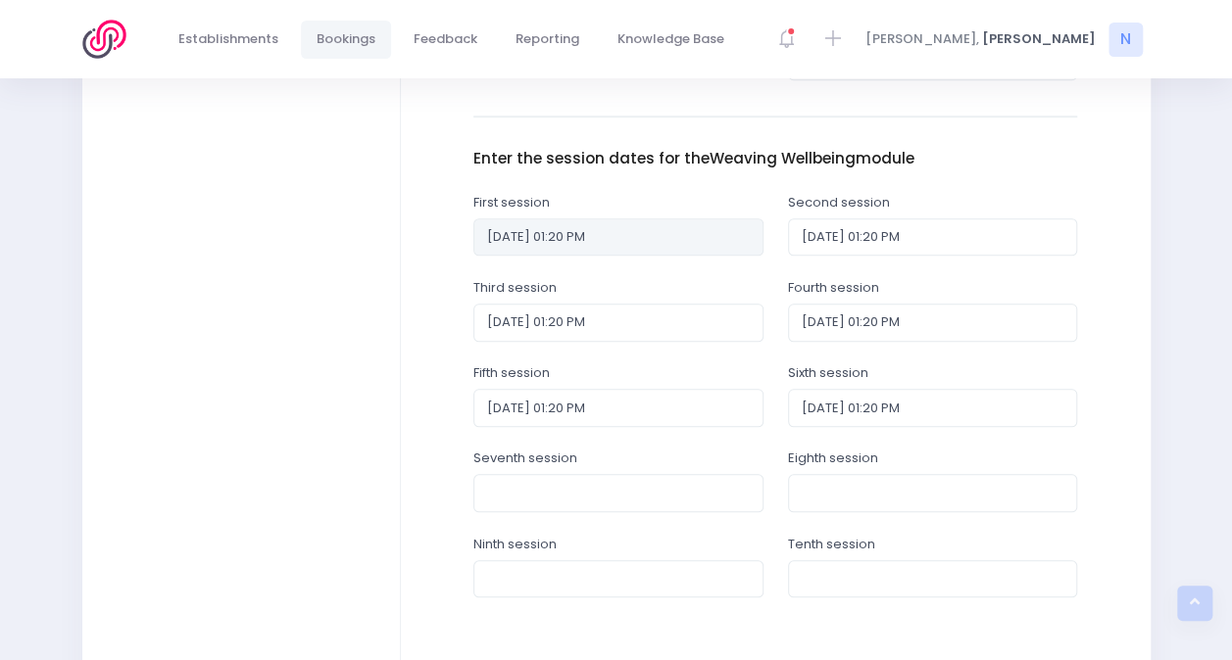
scroll to position [967, 0]
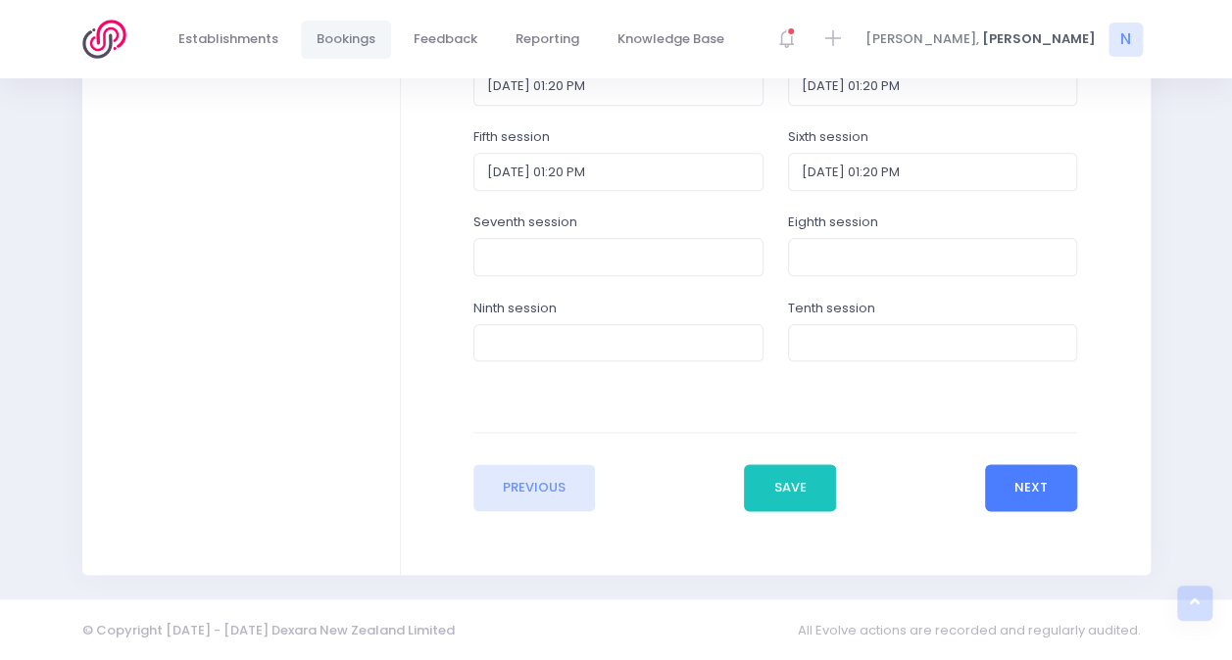
click at [1038, 495] on button "Next" at bounding box center [1031, 487] width 93 height 47
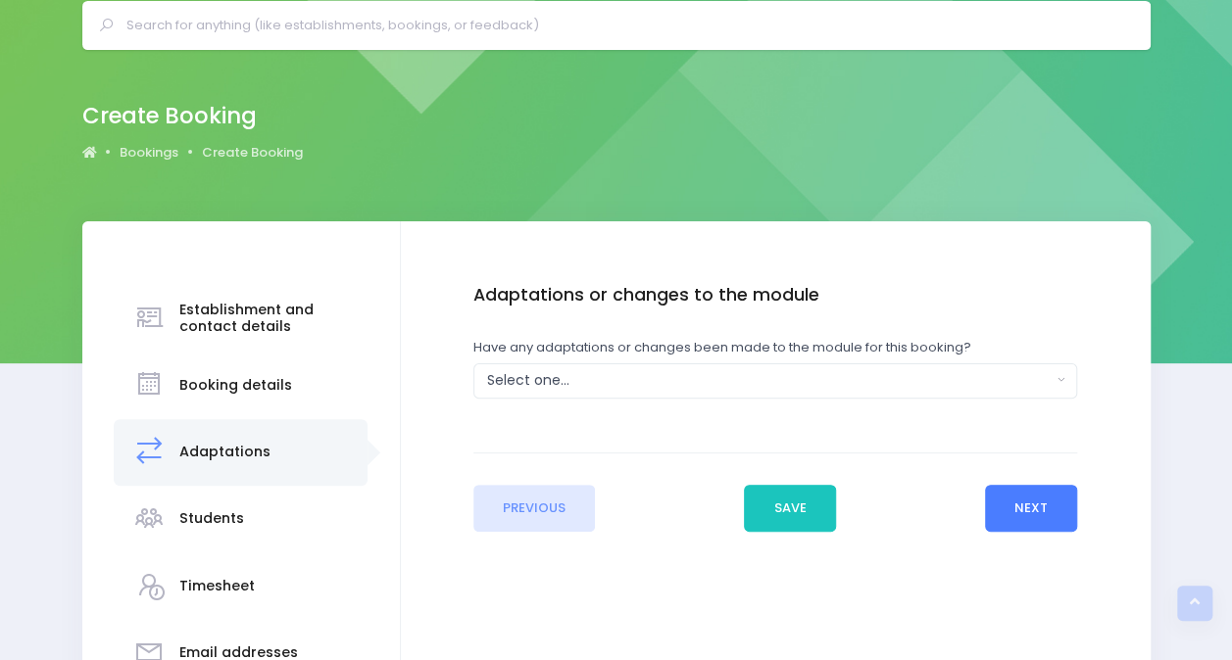
scroll to position [0, 0]
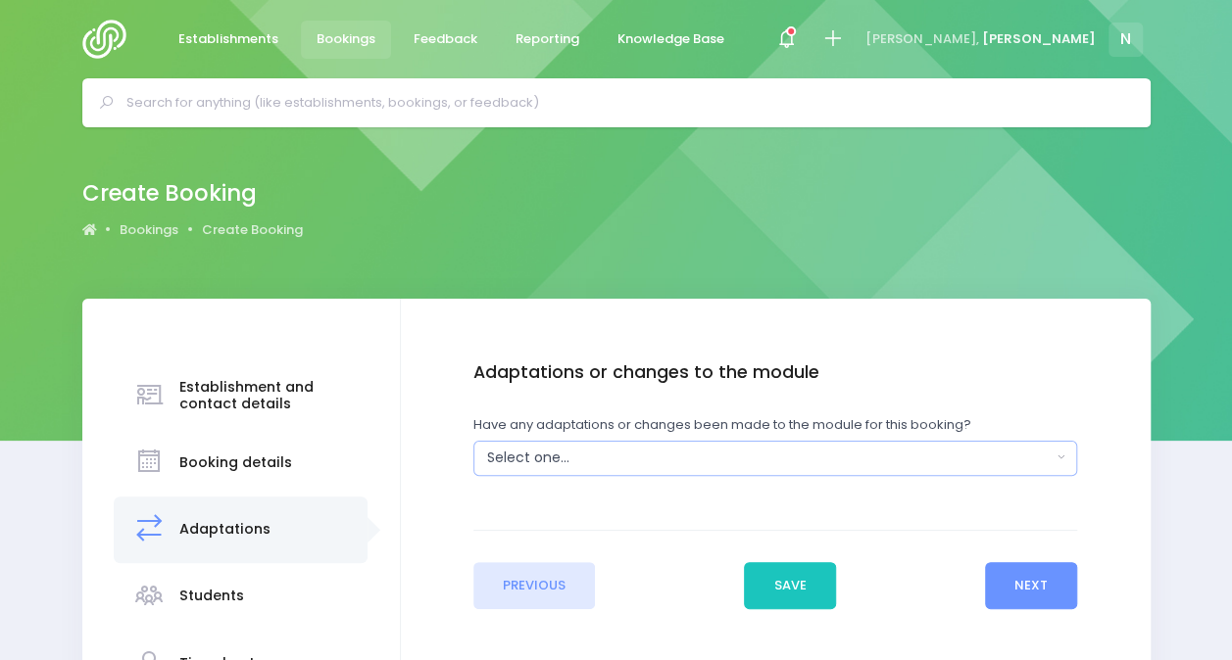
click at [934, 459] on div "Select one..." at bounding box center [769, 458] width 564 height 21
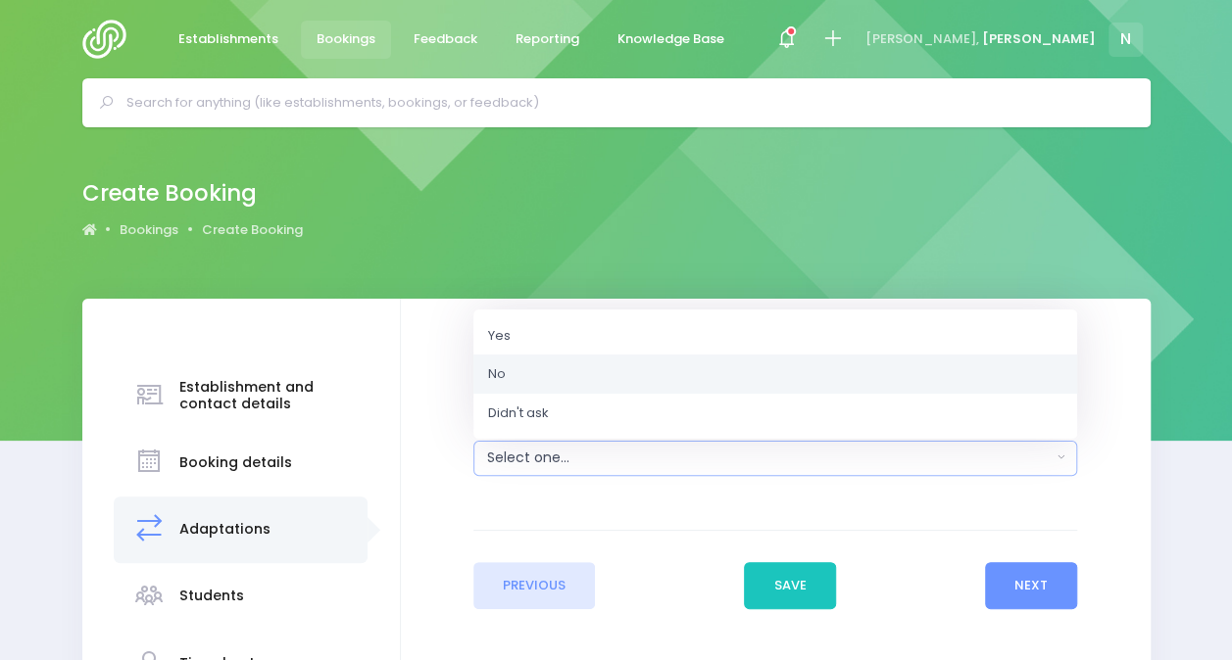
click at [600, 378] on link "No" at bounding box center [775, 374] width 604 height 39
select select "No"
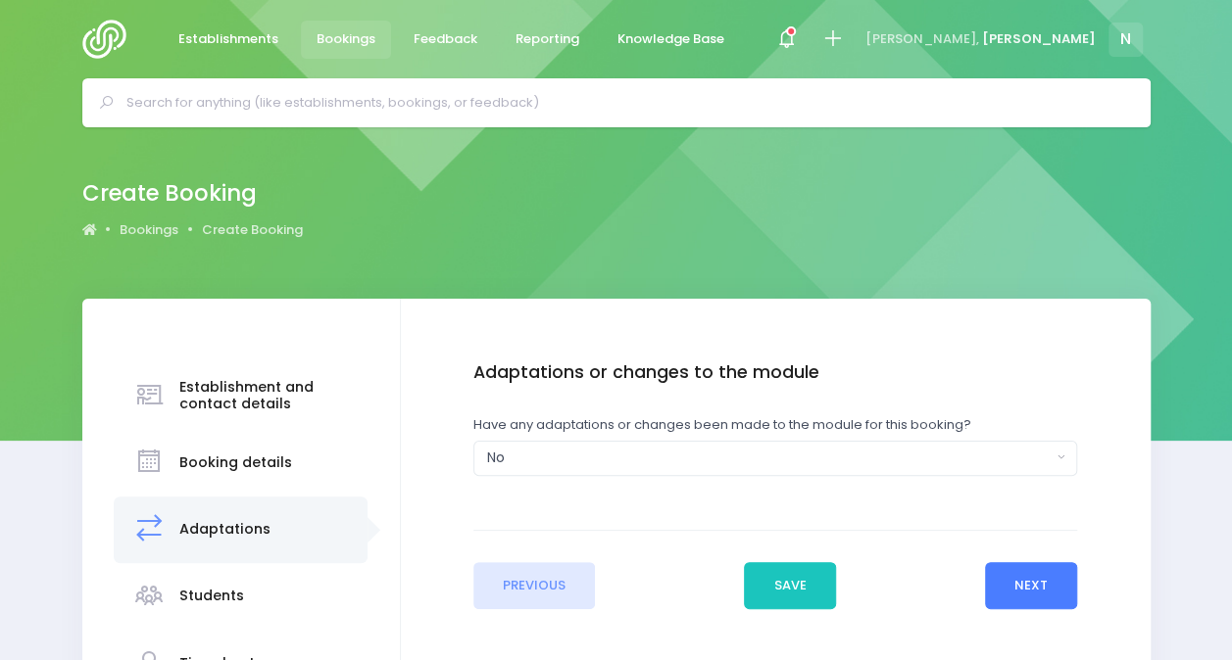
click at [1047, 572] on button "Next" at bounding box center [1031, 585] width 93 height 47
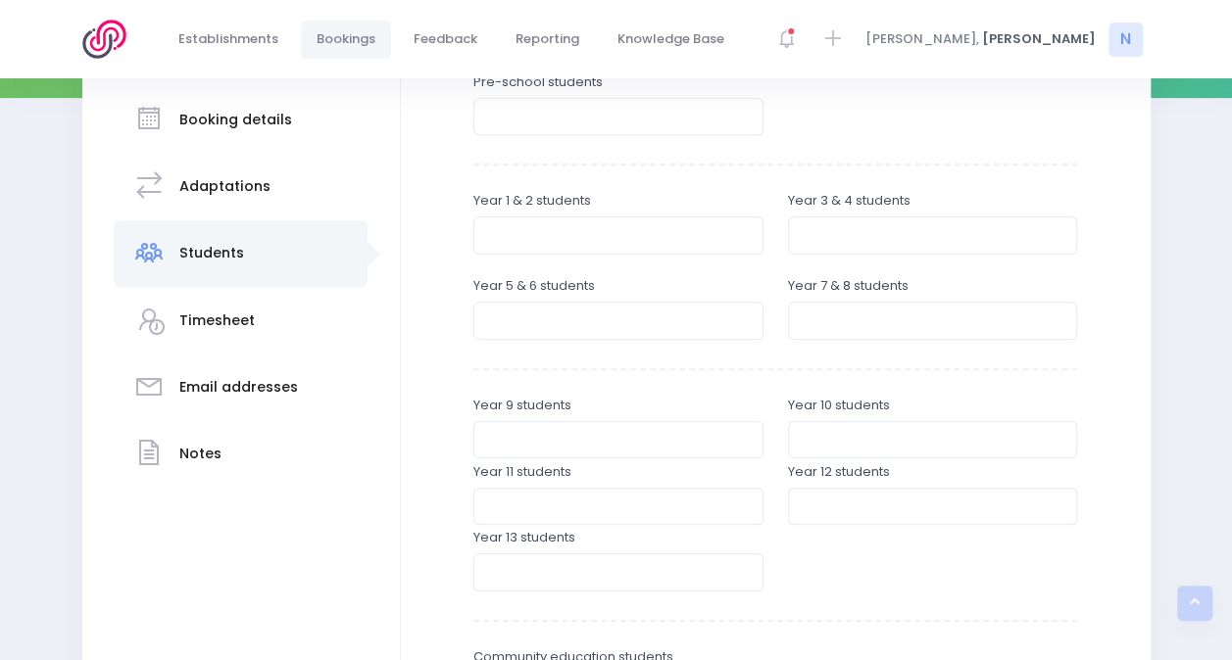
scroll to position [351, 0]
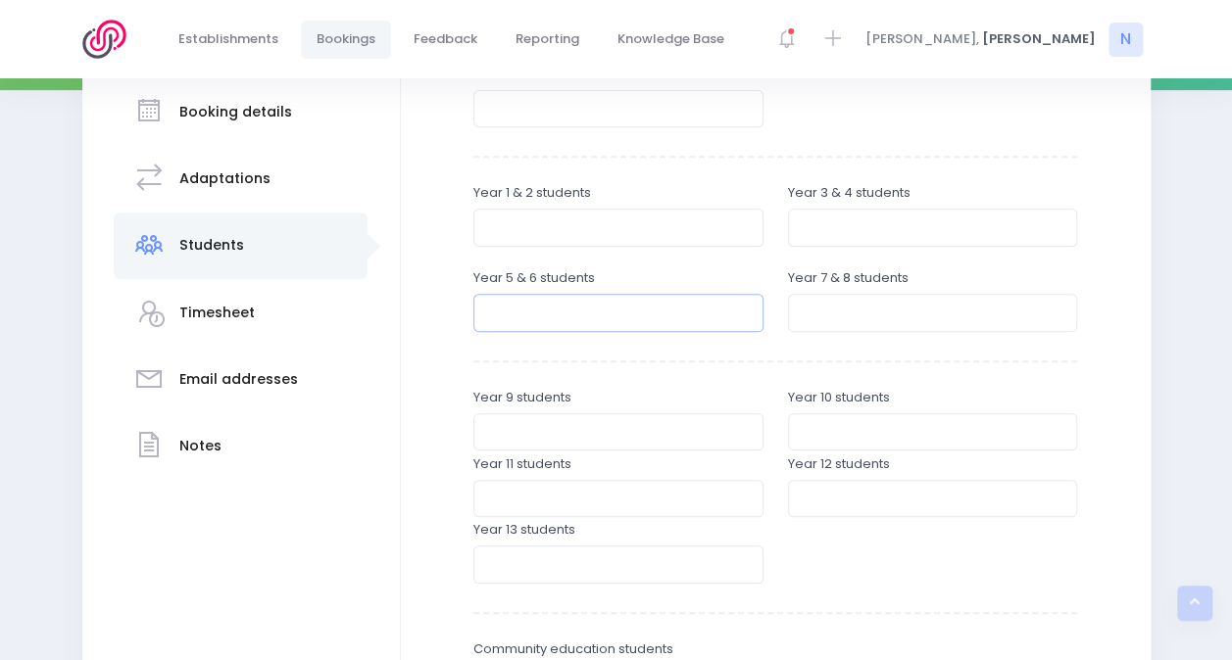
click at [561, 300] on input "number" at bounding box center [618, 312] width 290 height 37
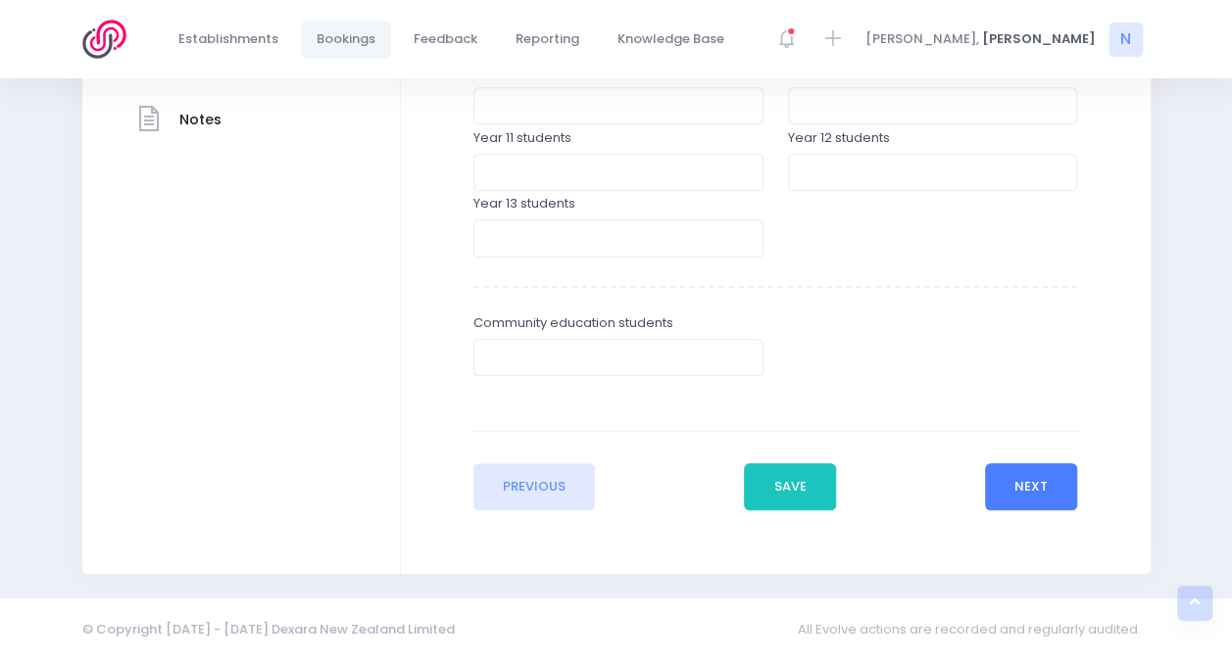
type input "35"
click at [1047, 490] on button "Next" at bounding box center [1031, 487] width 93 height 47
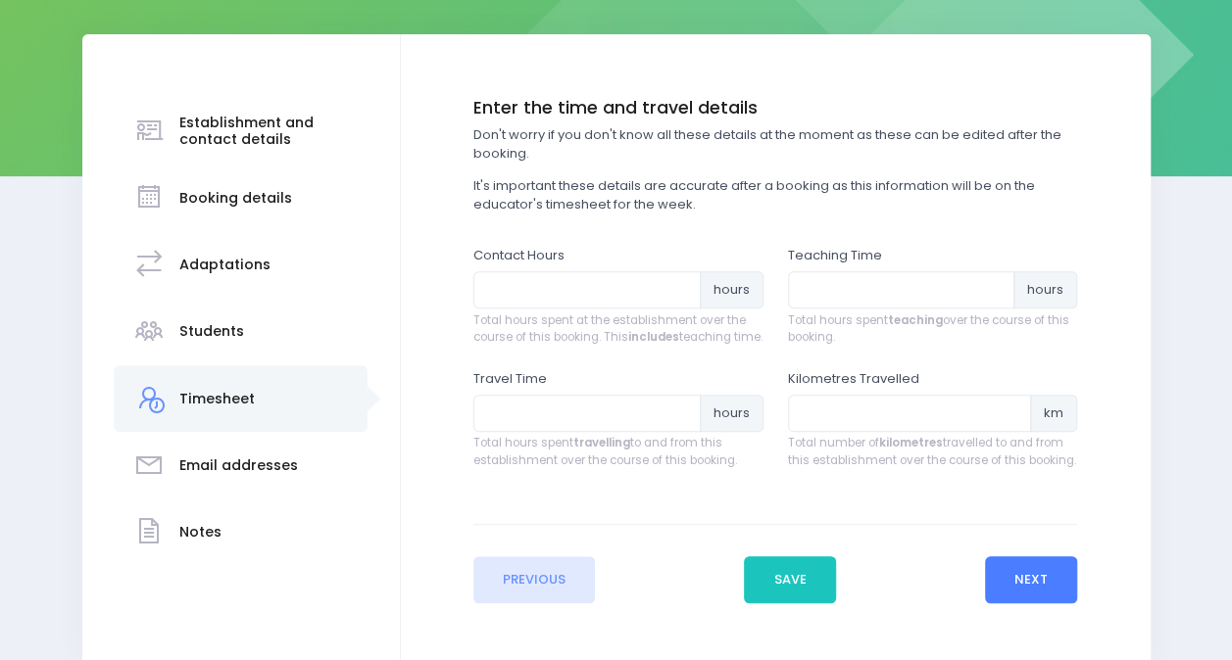
scroll to position [287, 0]
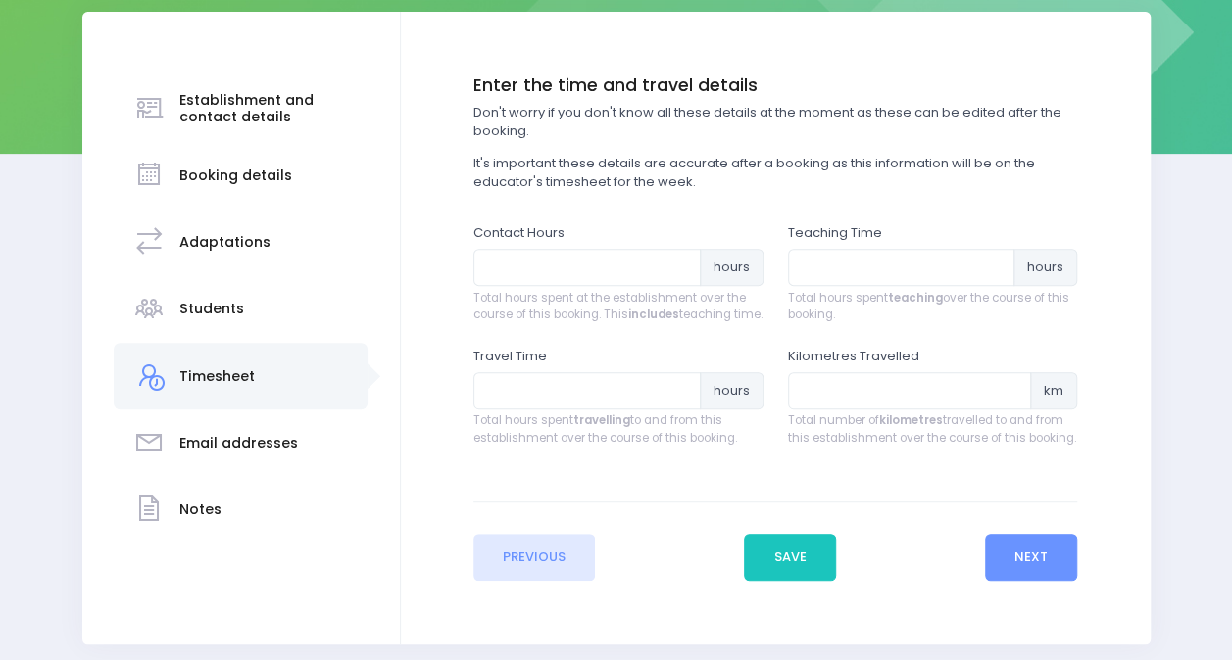
click at [562, 288] on div "Contact Hours hours Total hours spent at the establishment over the course of t…" at bounding box center [618, 273] width 290 height 101
click at [564, 265] on input "number" at bounding box center [586, 267] width 227 height 37
click at [229, 302] on h3 "Students" at bounding box center [211, 309] width 65 height 17
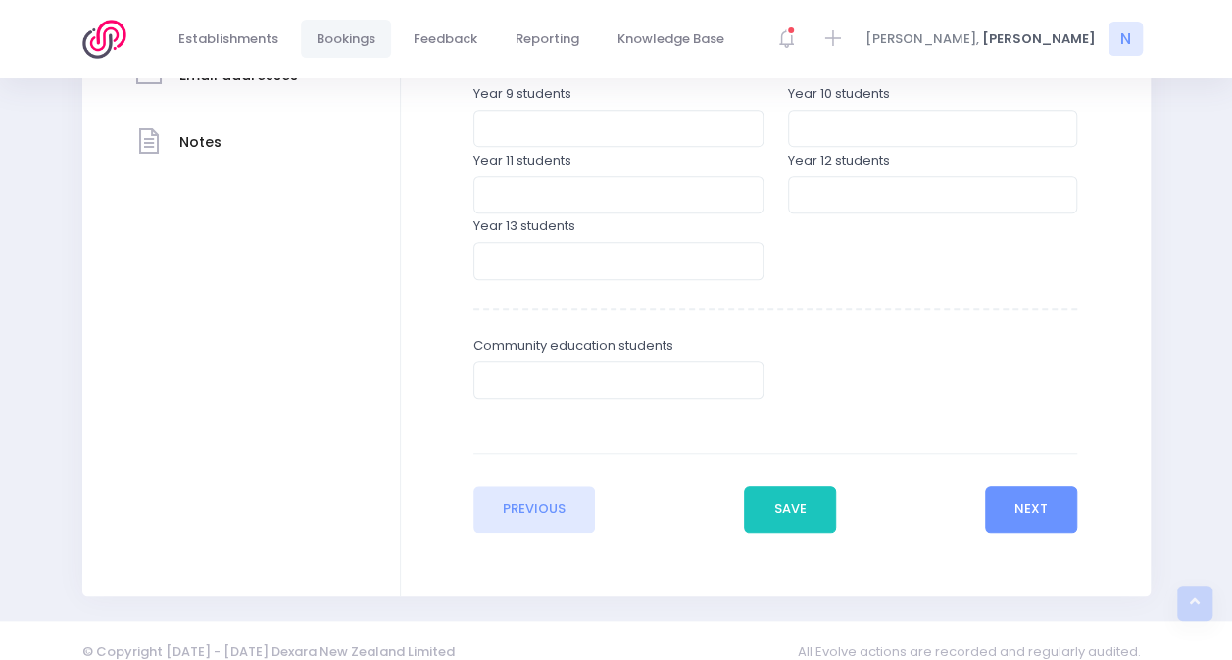
scroll to position [660, 0]
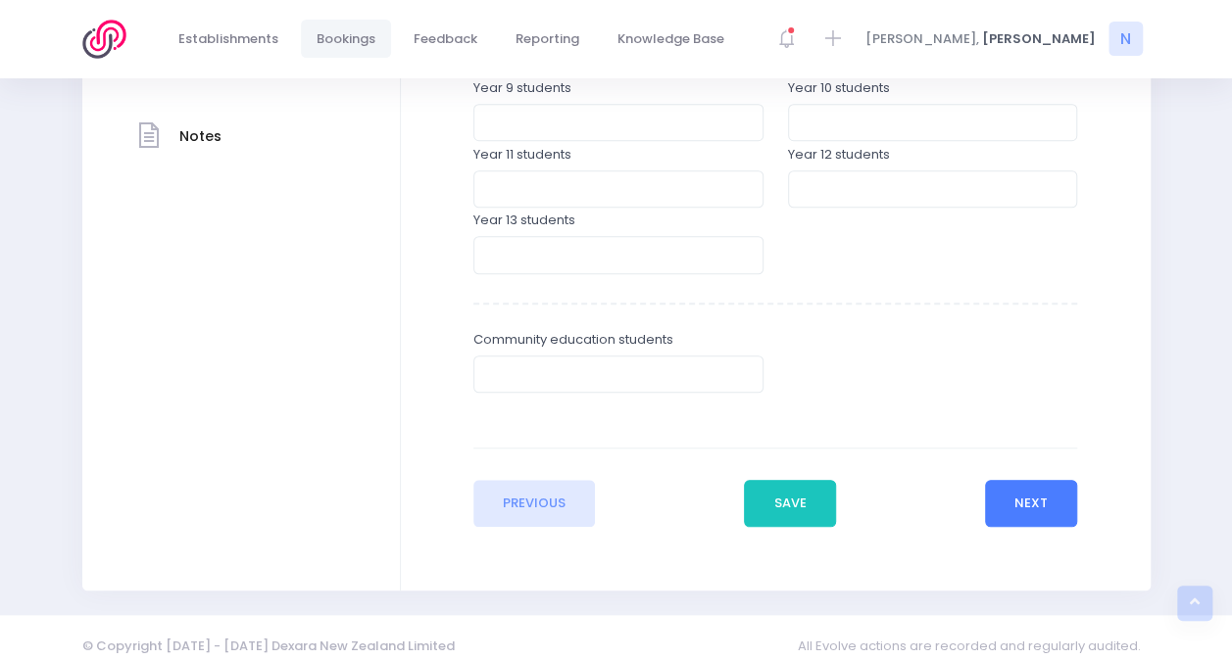
click at [1024, 523] on button "Next" at bounding box center [1031, 503] width 93 height 47
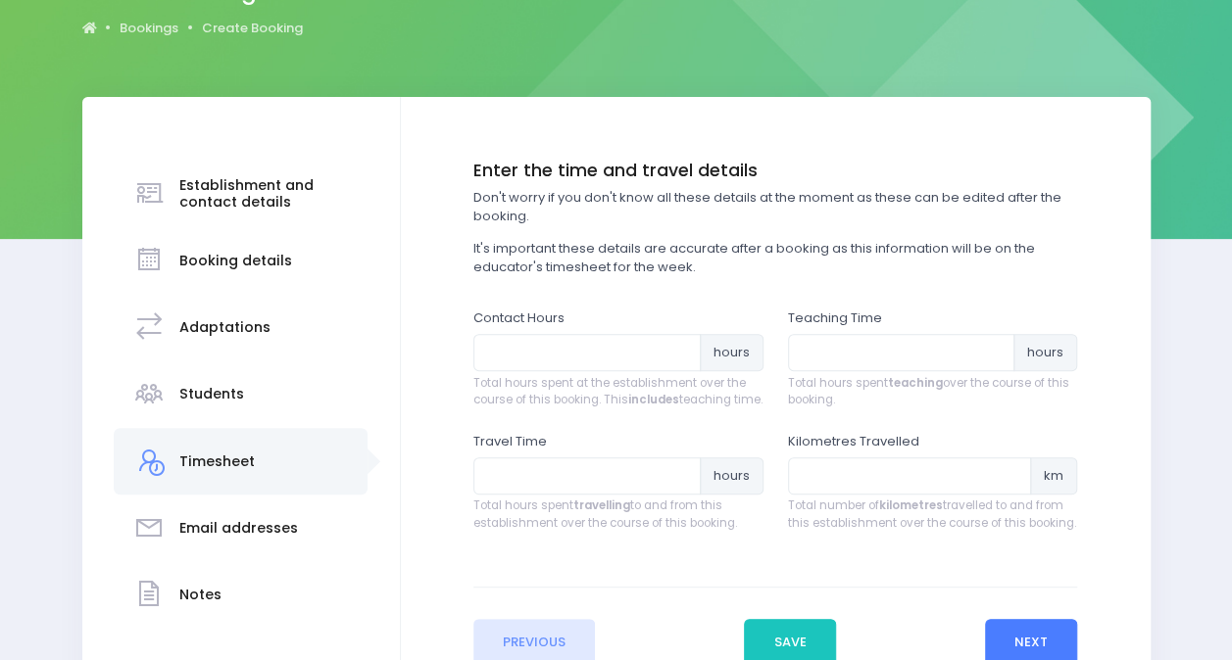
scroll to position [208, 0]
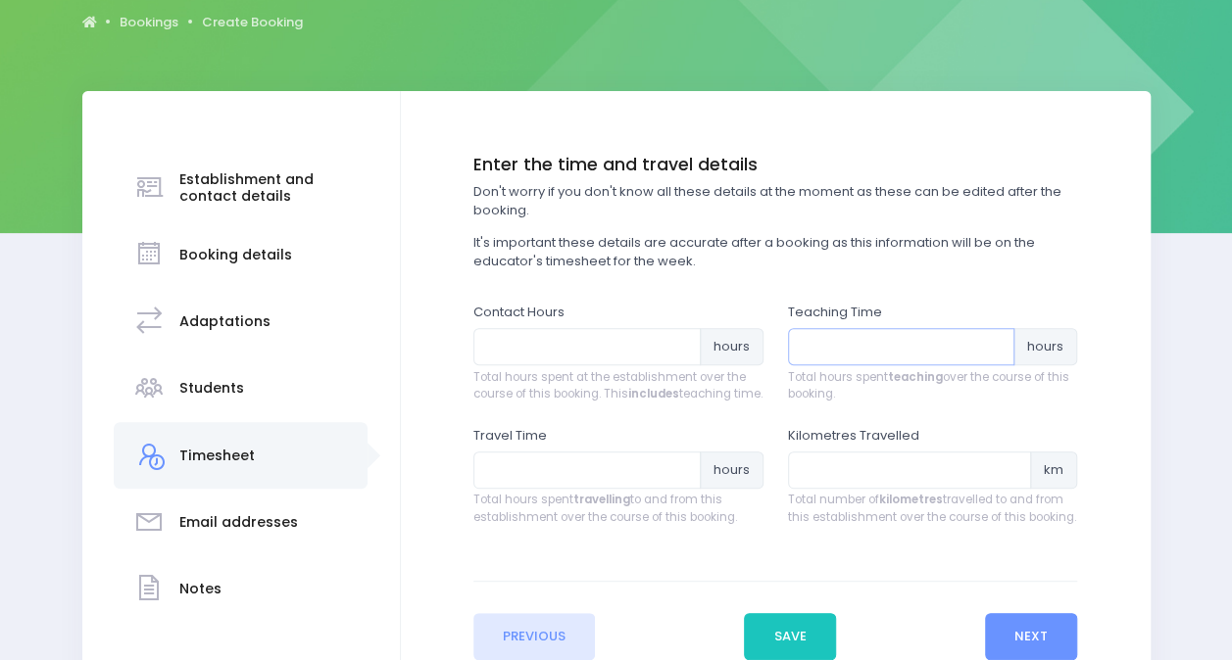
click at [903, 361] on input "number" at bounding box center [901, 346] width 227 height 37
type input "6"
click at [565, 357] on input "number" at bounding box center [586, 346] width 227 height 37
type input "1"
type input "9"
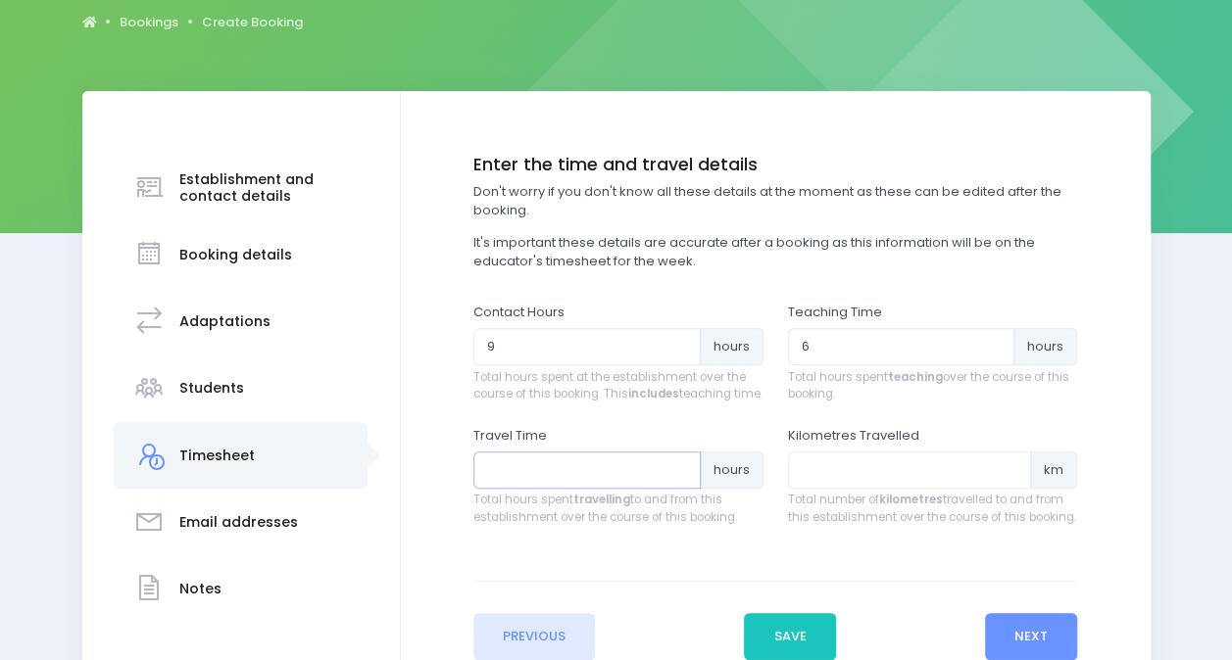
click at [570, 489] on input "number" at bounding box center [586, 470] width 227 height 37
type input "12"
click at [860, 488] on input "number" at bounding box center [910, 470] width 244 height 37
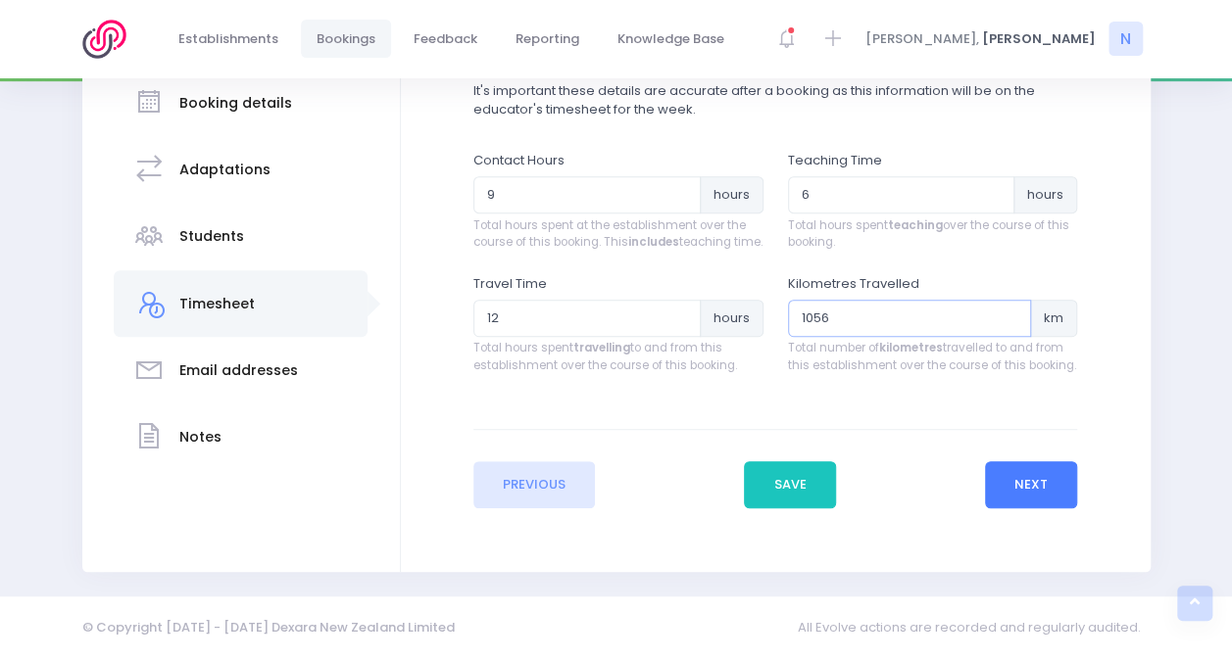
type input "1056"
click at [1045, 488] on button "Next" at bounding box center [1031, 485] width 93 height 47
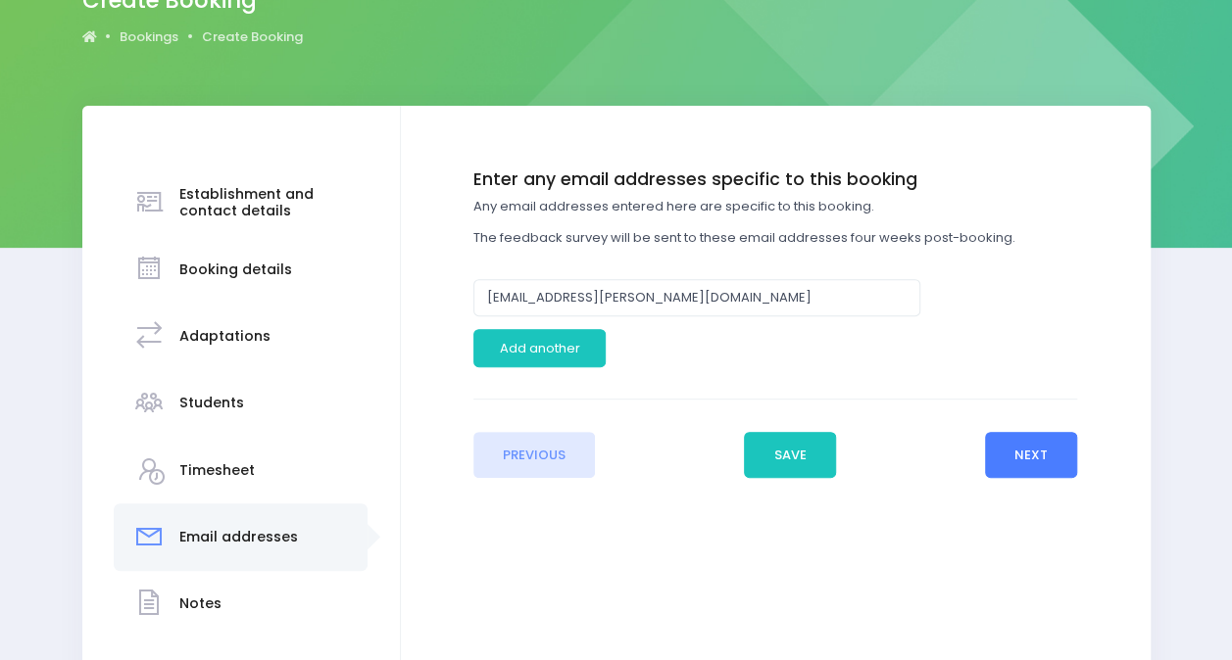
scroll to position [194, 0]
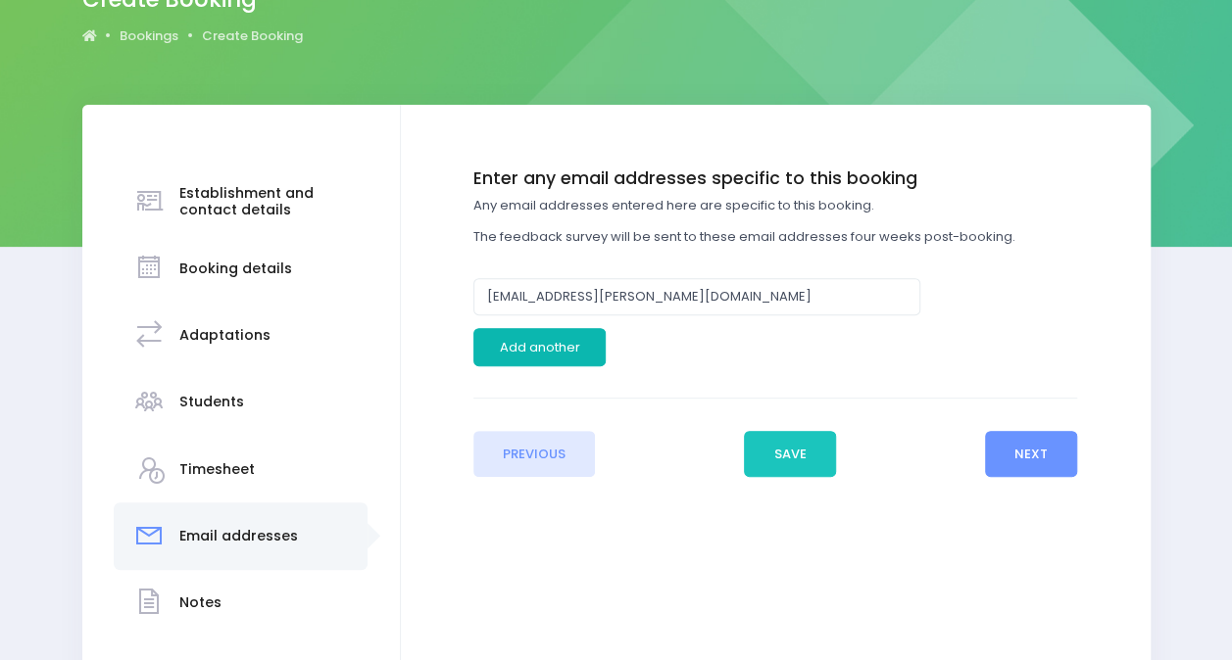
click at [559, 341] on button "Add another" at bounding box center [539, 346] width 132 height 37
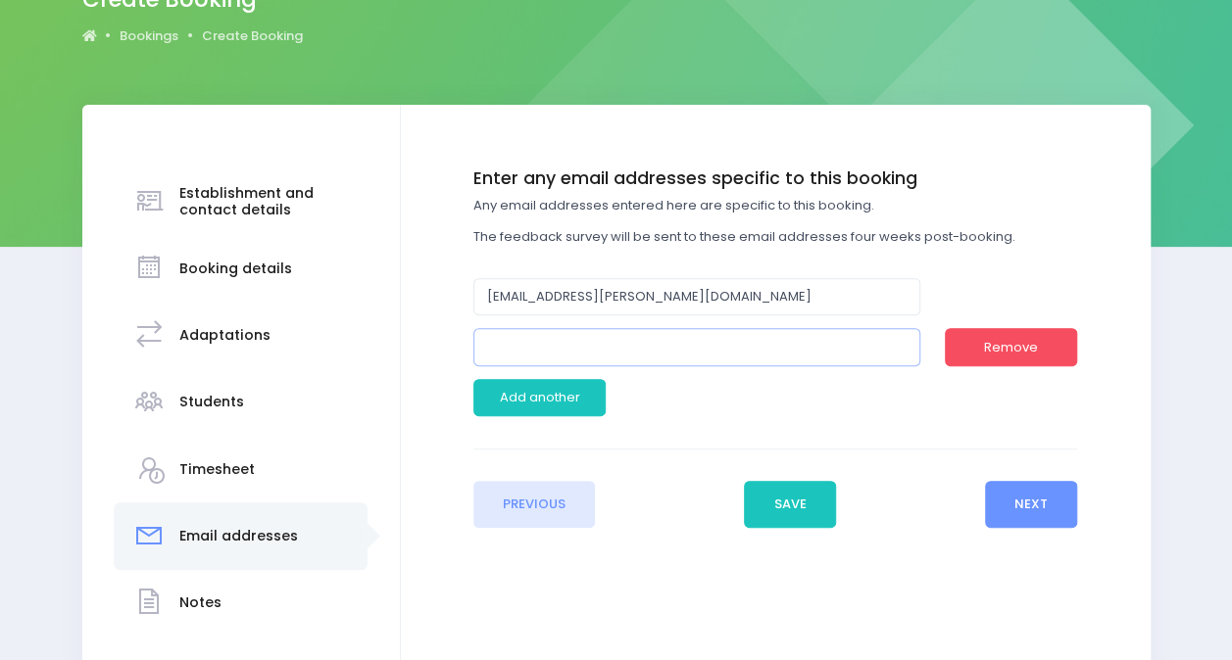
click at [559, 335] on input "email" at bounding box center [696, 346] width 447 height 37
type input "[EMAIL_ADDRESS][PERSON_NAME][DOMAIN_NAME]"
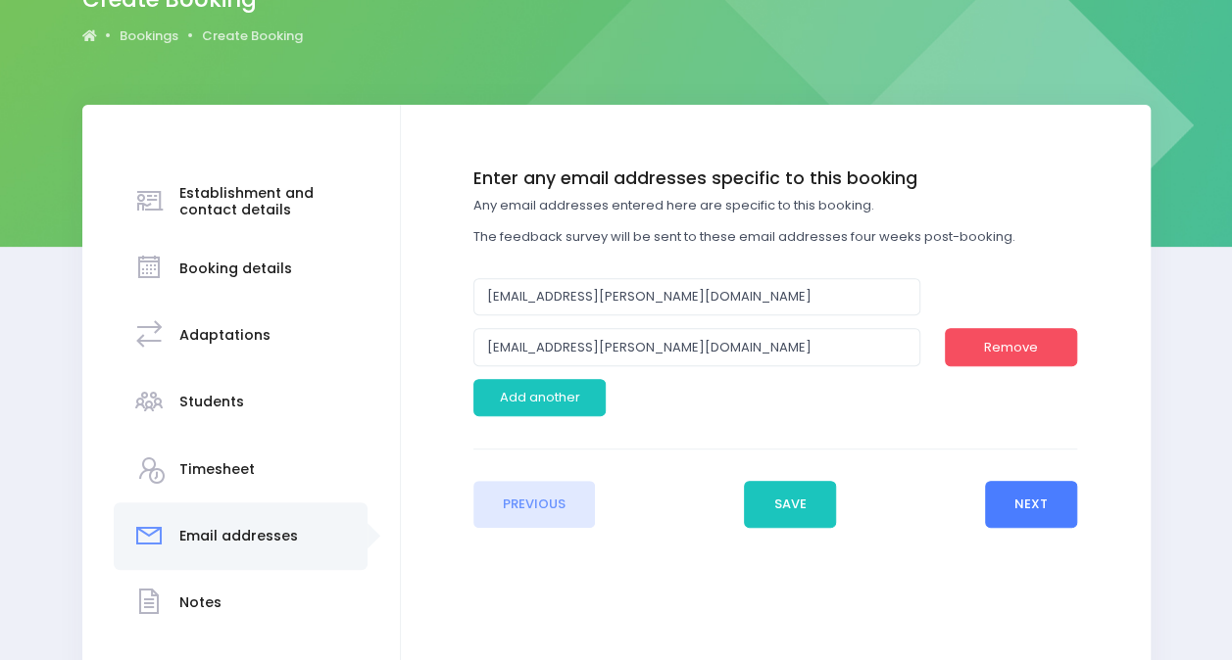
click at [1050, 506] on button "Next" at bounding box center [1031, 504] width 93 height 47
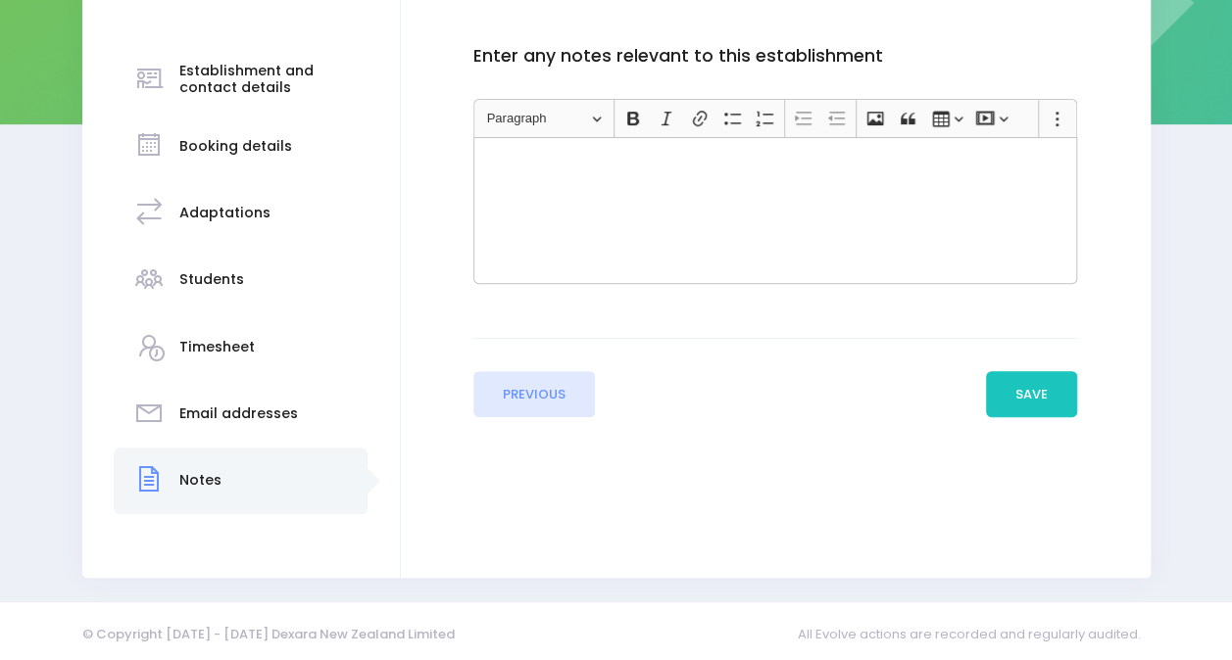
scroll to position [317, 0]
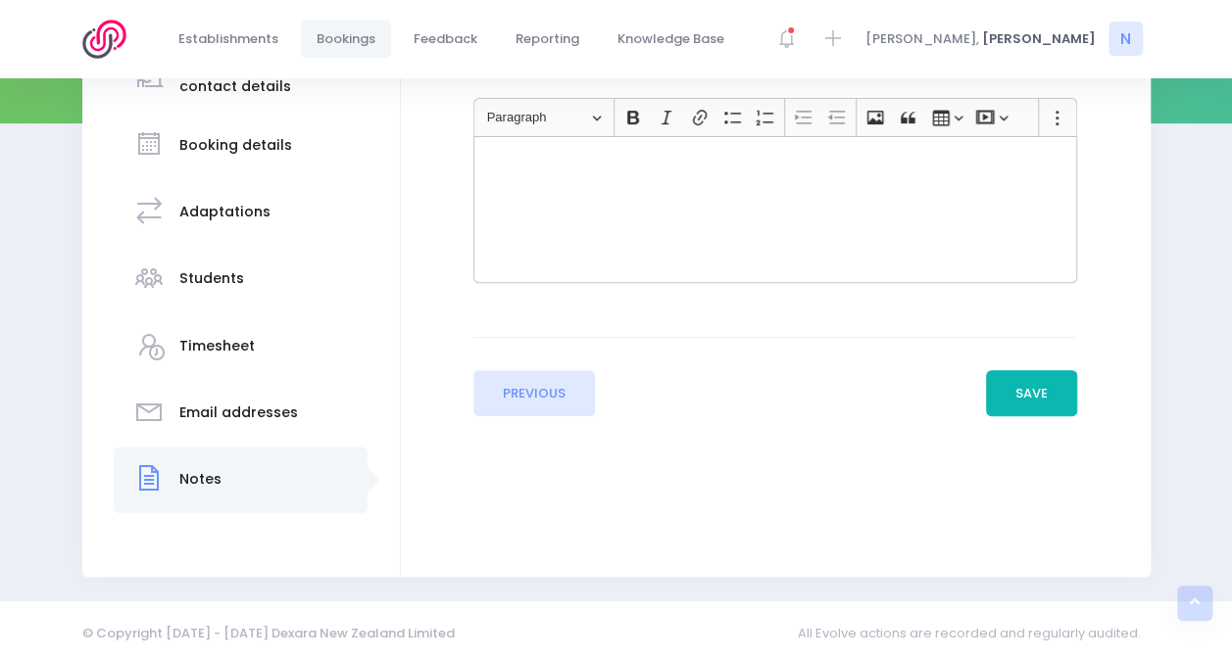
click at [1050, 396] on button "Save" at bounding box center [1032, 393] width 92 height 47
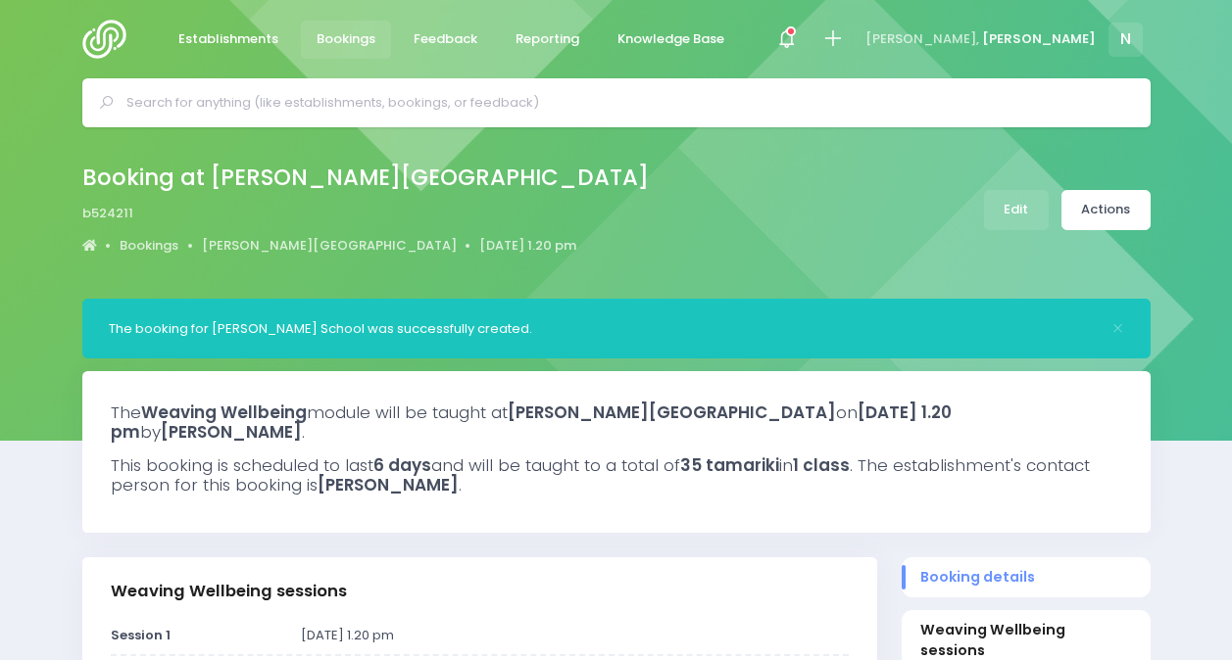
select select "5"
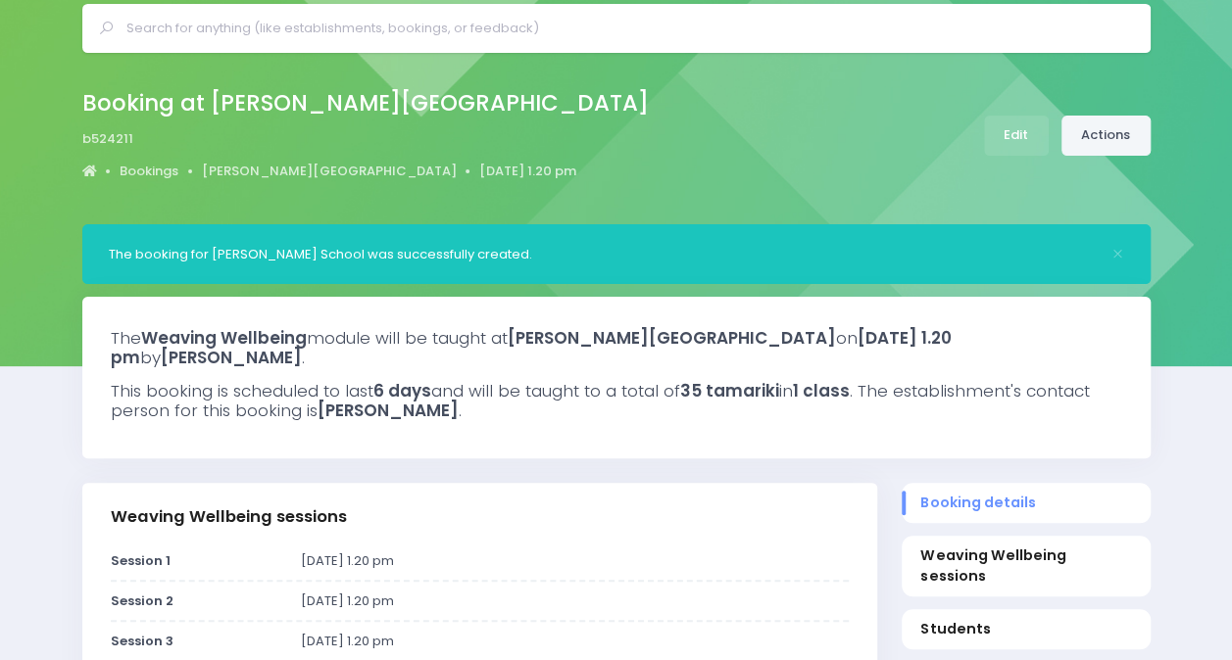
click at [1101, 127] on link "Actions" at bounding box center [1105, 136] width 89 height 40
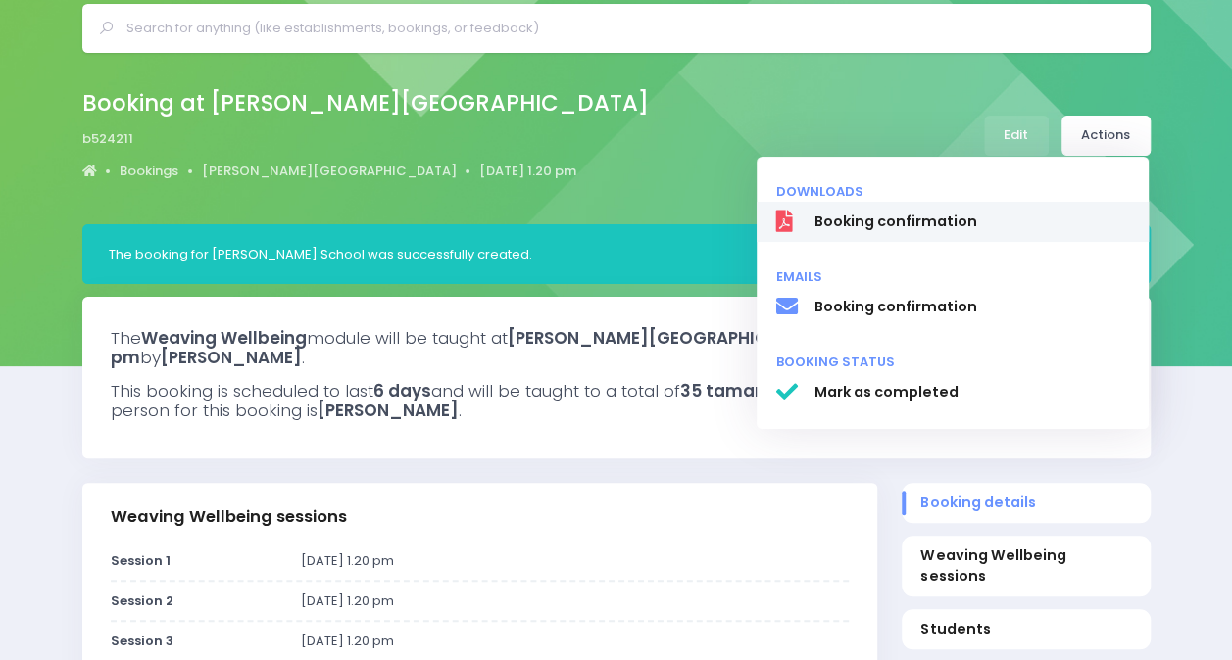
click at [893, 225] on span "Booking confirmation" at bounding box center [971, 222] width 316 height 21
